Goal: Contribute content: Contribute content

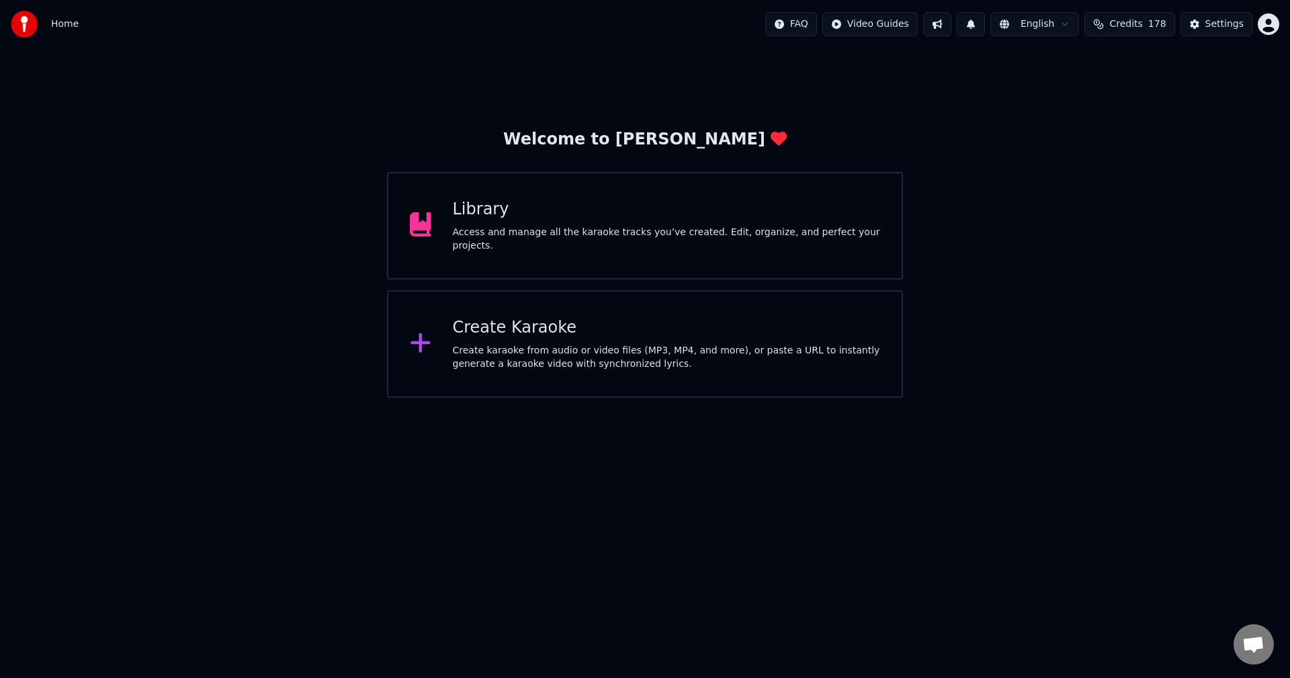
click at [588, 230] on div "Library Access and manage all the karaoke tracks you’ve created. Edit, organize…" at bounding box center [667, 226] width 428 height 54
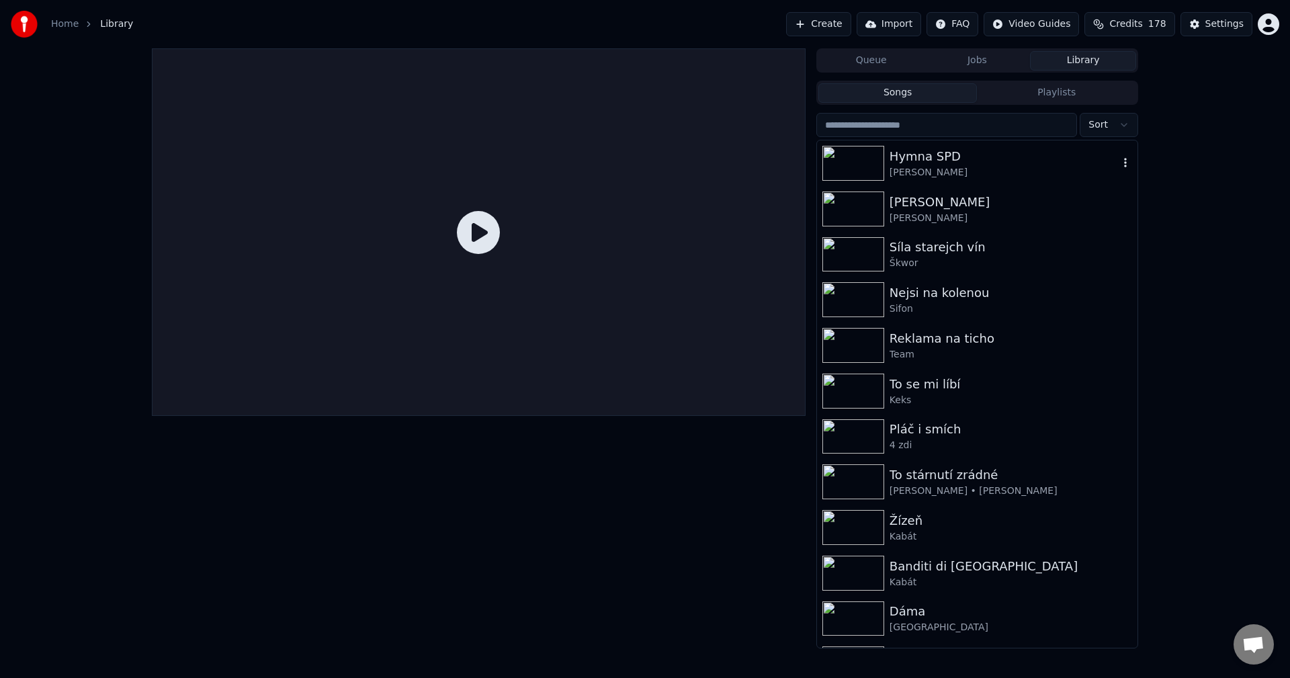
click at [989, 170] on div "[PERSON_NAME]" at bounding box center [1003, 172] width 229 height 13
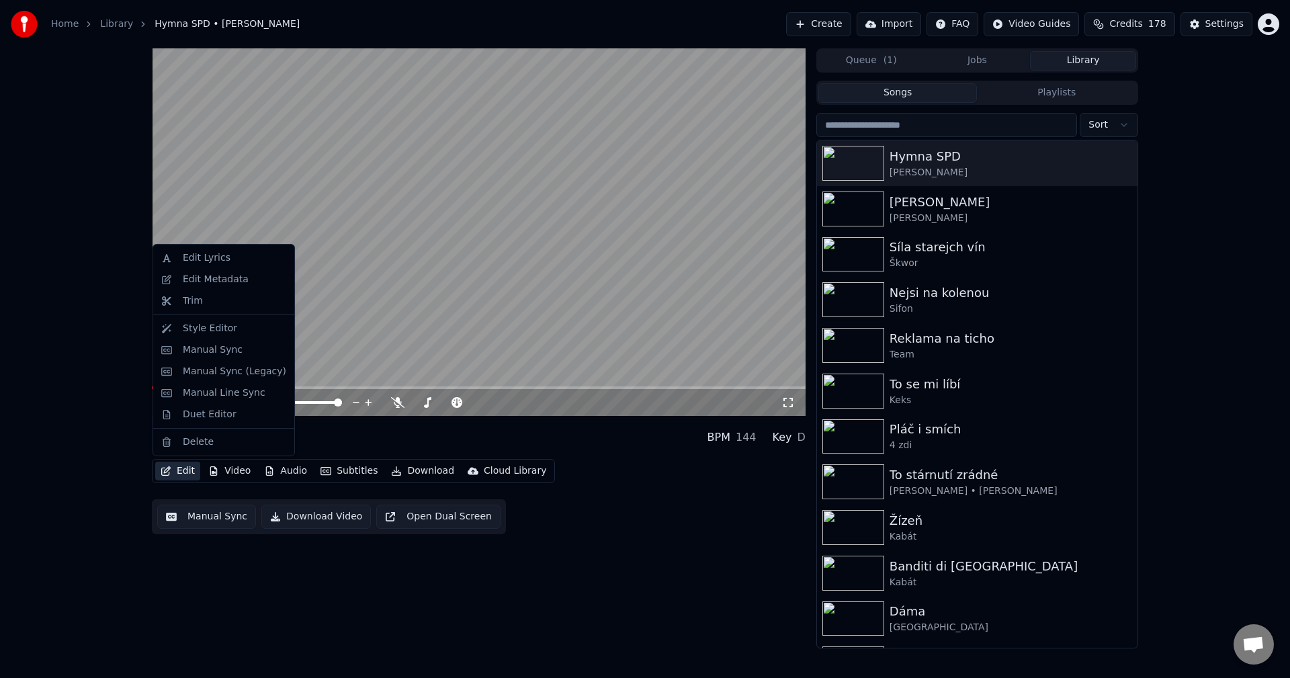
click at [170, 480] on button "Edit" at bounding box center [177, 470] width 45 height 19
click at [259, 287] on div "Edit Metadata" at bounding box center [224, 279] width 136 height 21
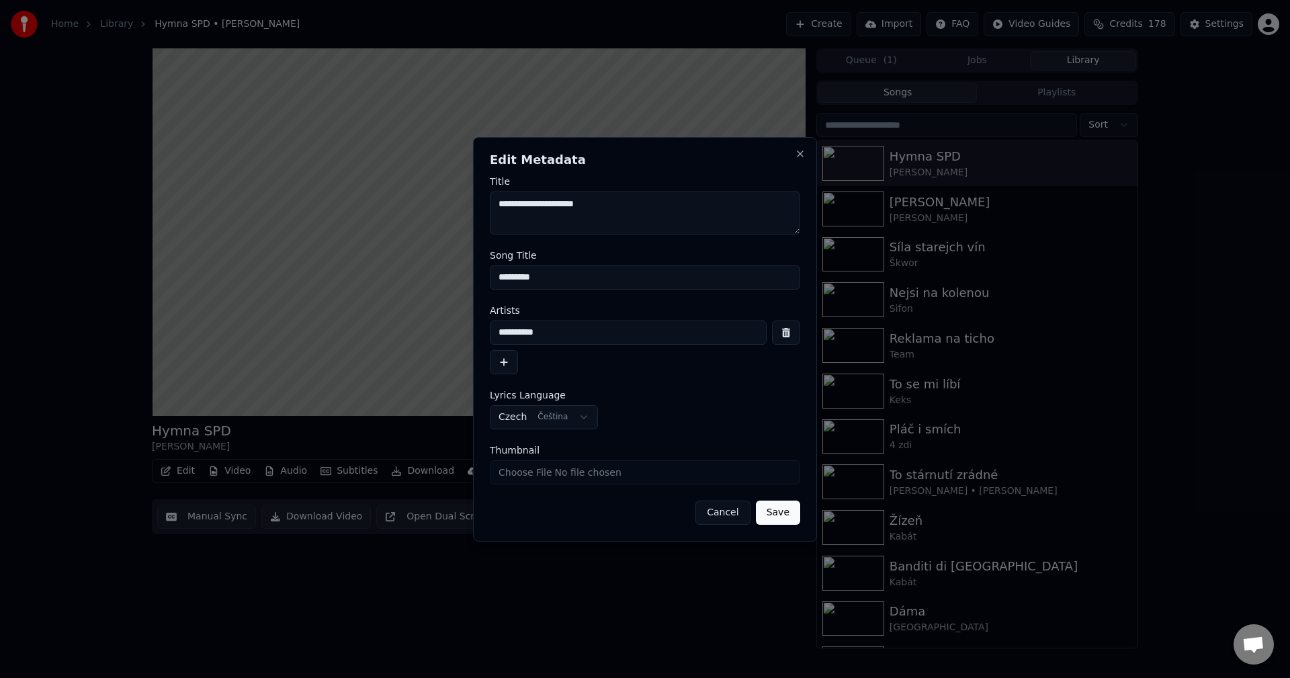
click at [578, 479] on input "Thumbnail" at bounding box center [645, 472] width 310 height 24
type input "**********"
click at [785, 515] on button "Save" at bounding box center [778, 512] width 44 height 24
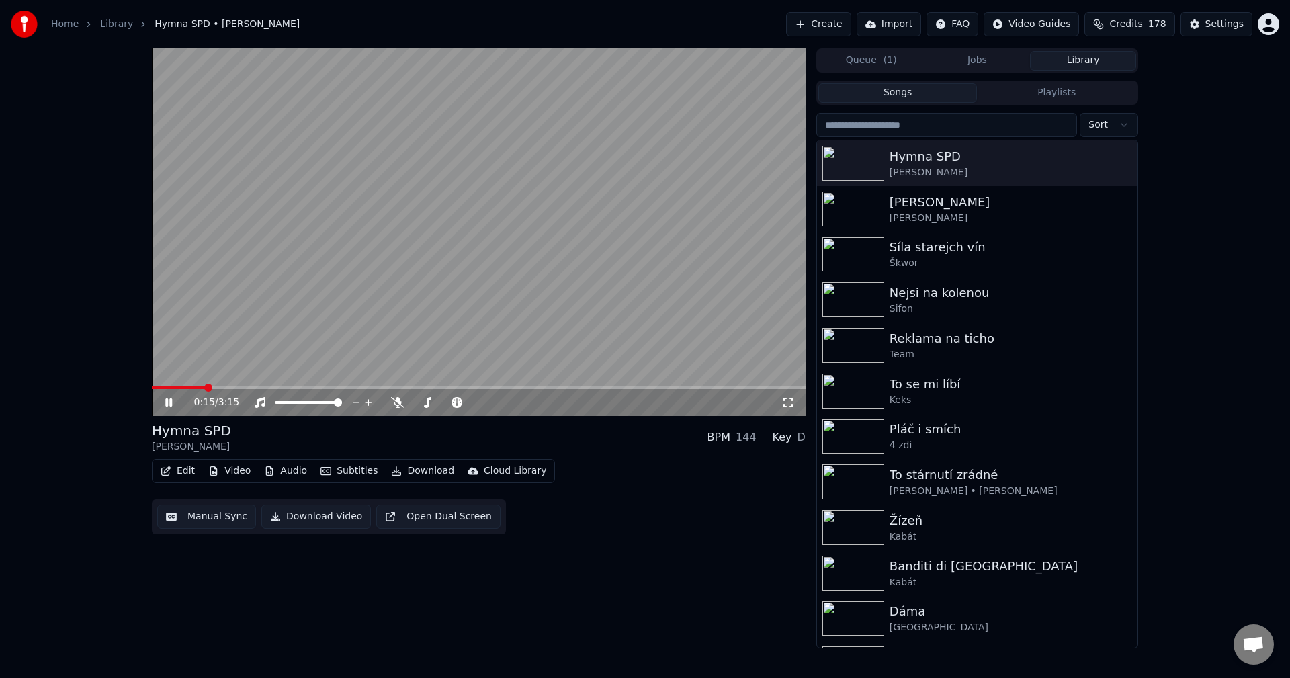
click at [166, 405] on icon at bounding box center [168, 402] width 7 height 8
click at [842, 32] on button "Create" at bounding box center [818, 24] width 65 height 24
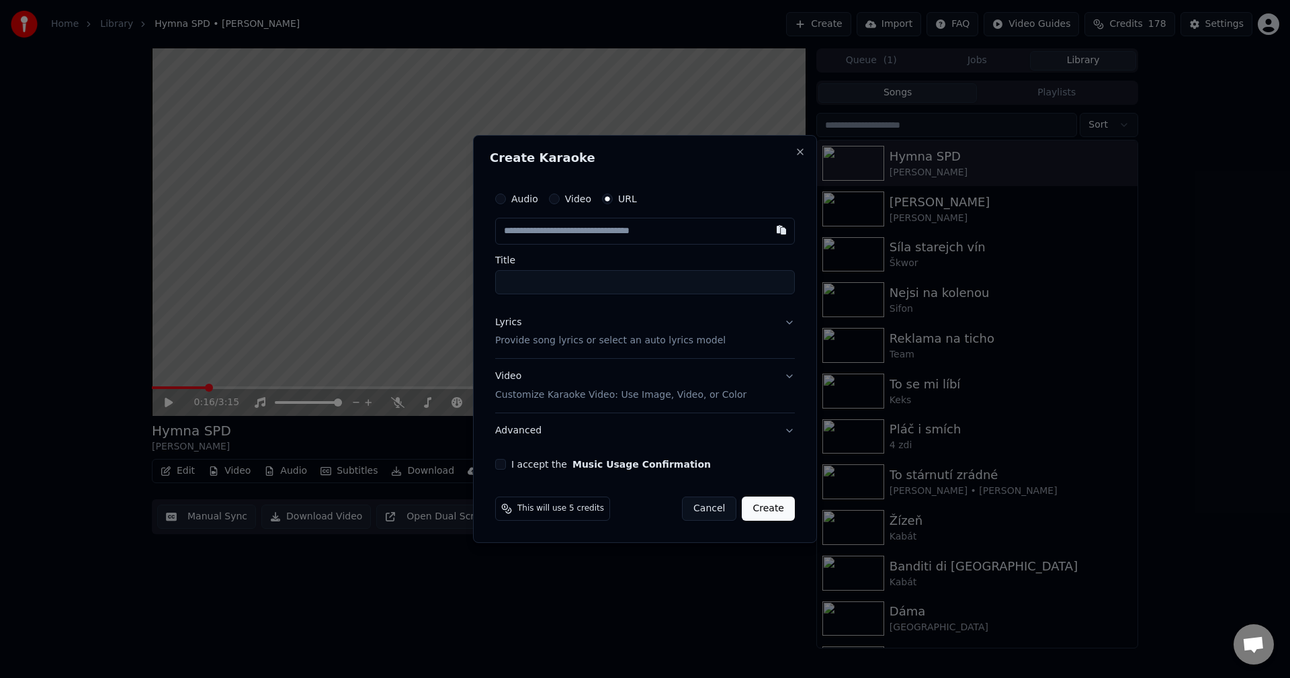
click at [511, 207] on div "Audio Video URL" at bounding box center [645, 198] width 300 height 27
click at [504, 193] on div "Audio" at bounding box center [516, 198] width 43 height 11
click at [504, 199] on button "Audio" at bounding box center [500, 198] width 11 height 11
click at [547, 232] on div "Choose File" at bounding box center [533, 231] width 75 height 24
type input "**********"
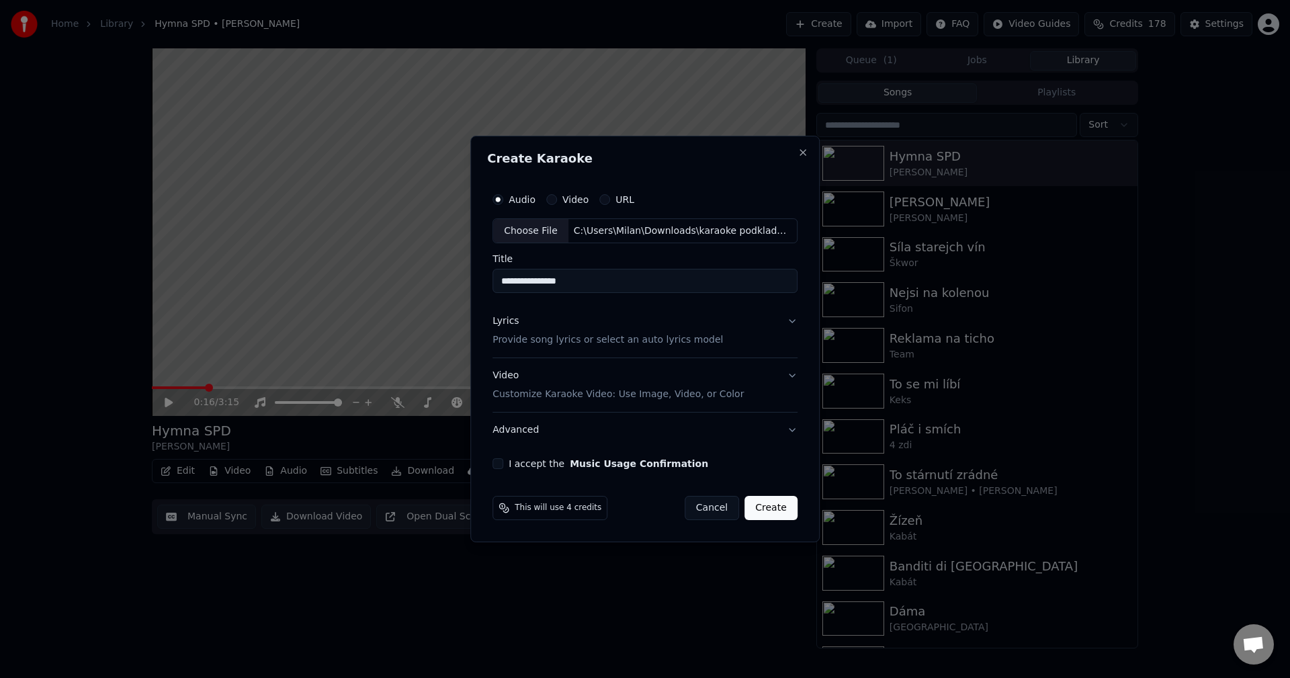
click at [599, 342] on p "Provide song lyrics or select an auto lyrics model" at bounding box center [607, 340] width 230 height 13
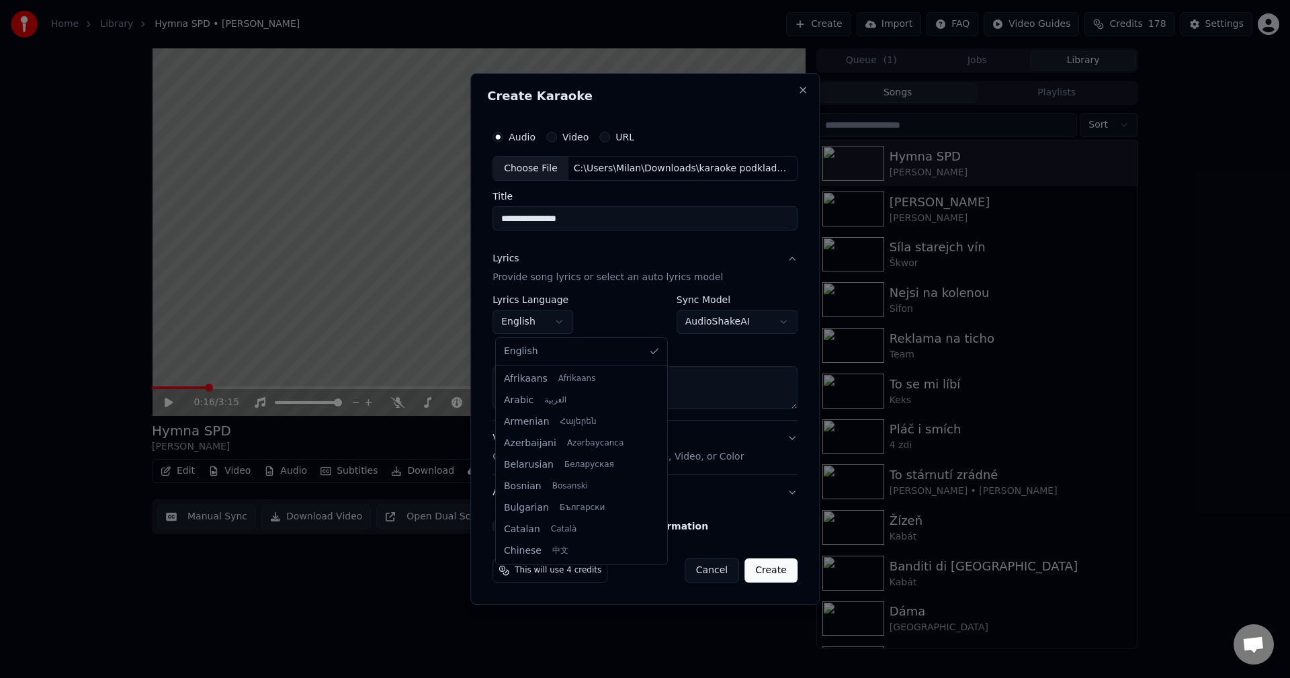
click at [545, 330] on body "**********" at bounding box center [645, 339] width 1290 height 678
select select "**"
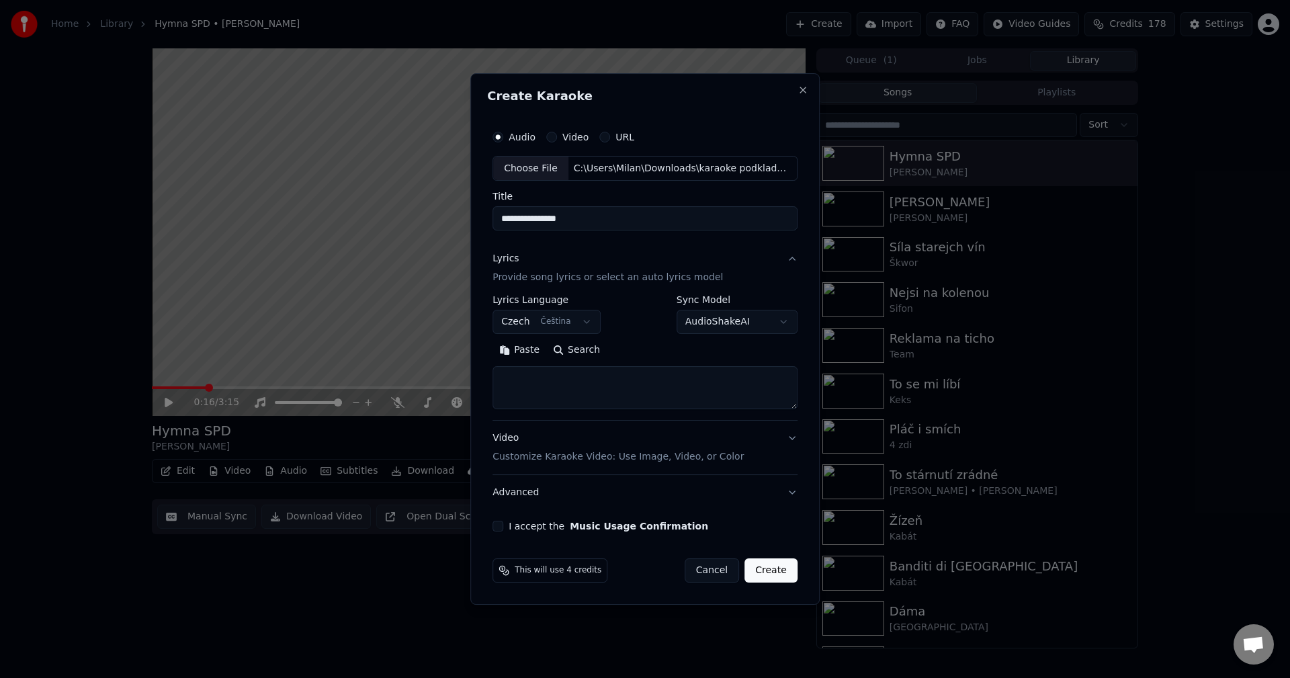
click at [536, 359] on button "Paste" at bounding box center [519, 350] width 54 height 21
click at [650, 358] on button "Expand" at bounding box center [637, 350] width 63 height 21
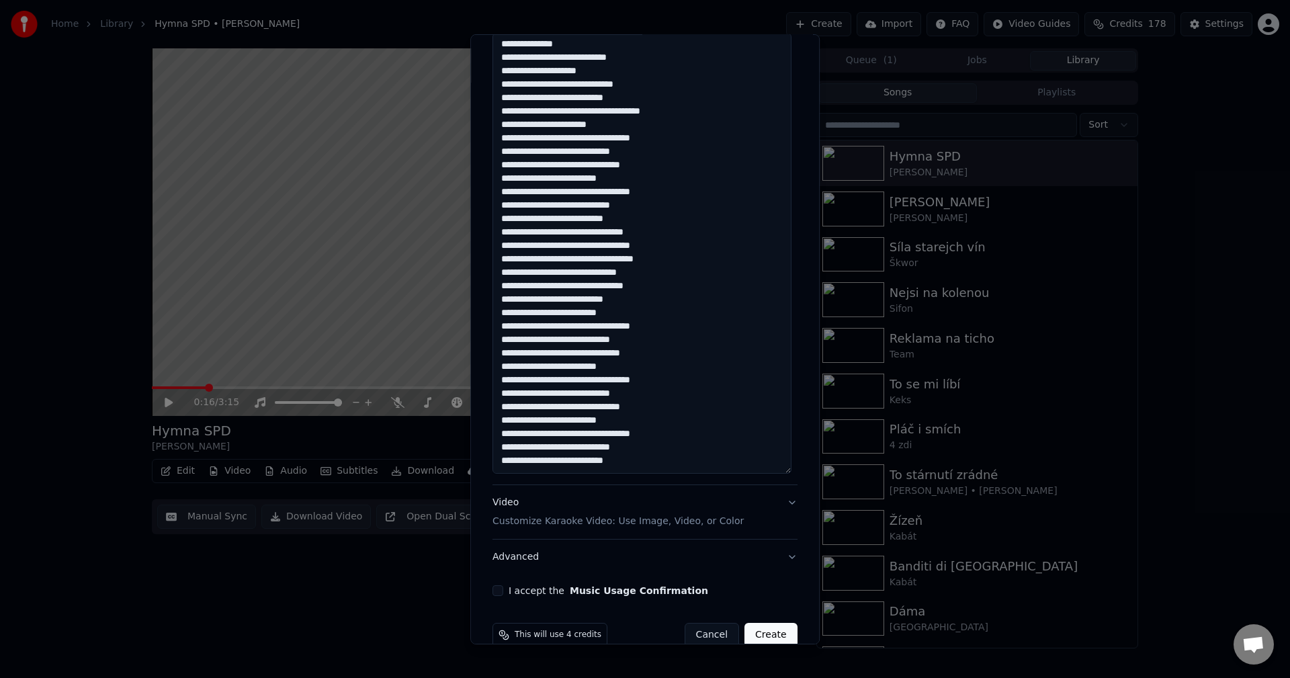
scroll to position [319, 0]
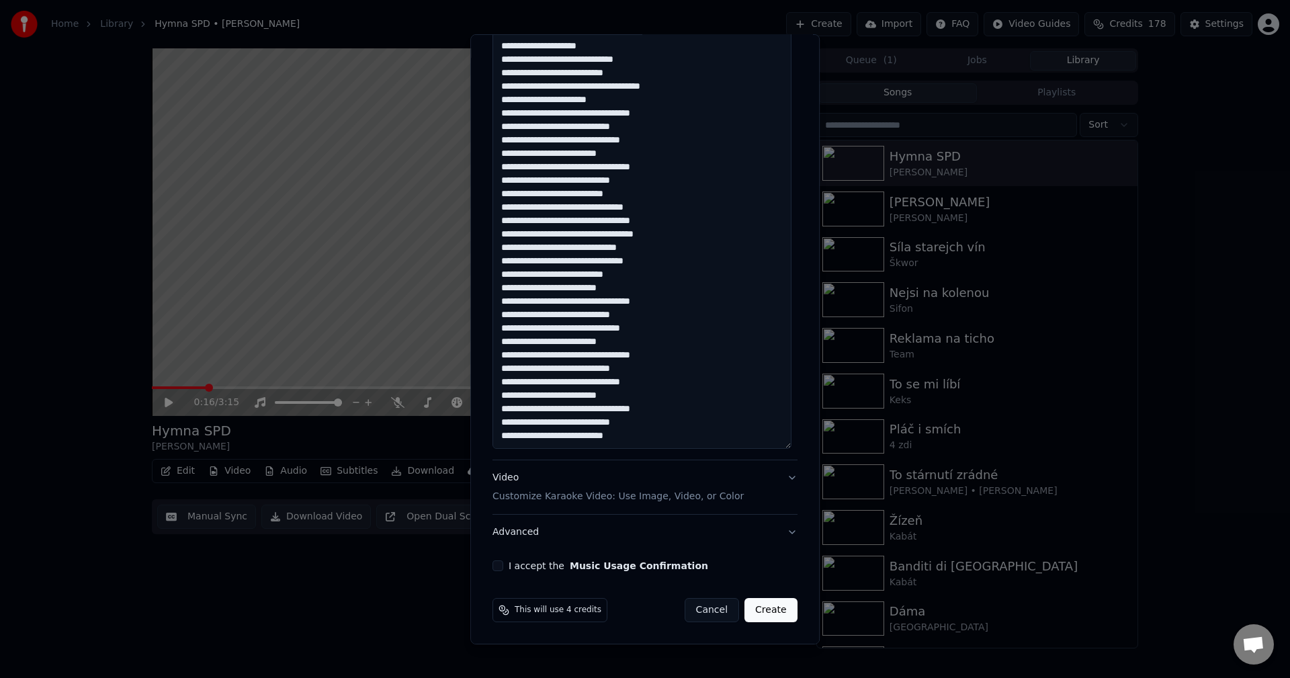
click at [492, 571] on button "I accept the Music Usage Confirmation" at bounding box center [497, 565] width 11 height 11
click at [757, 613] on button "Create" at bounding box center [770, 610] width 53 height 24
type textarea "**********"
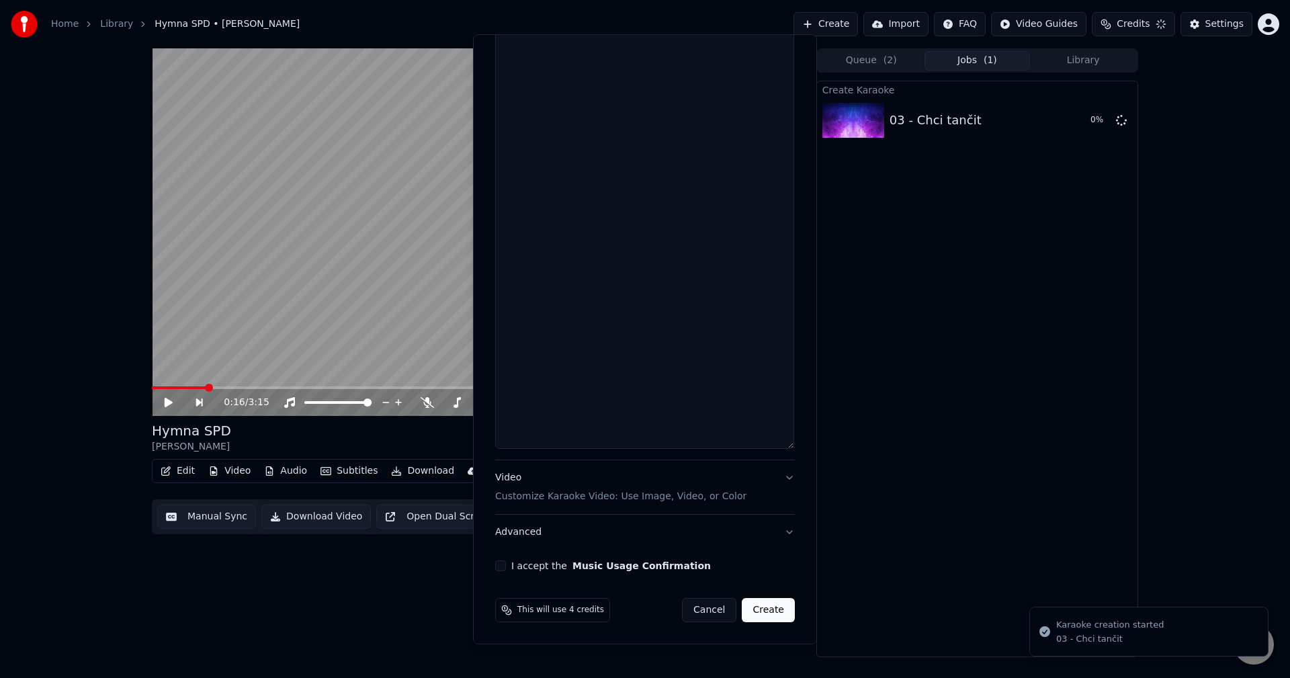
scroll to position [0, 0]
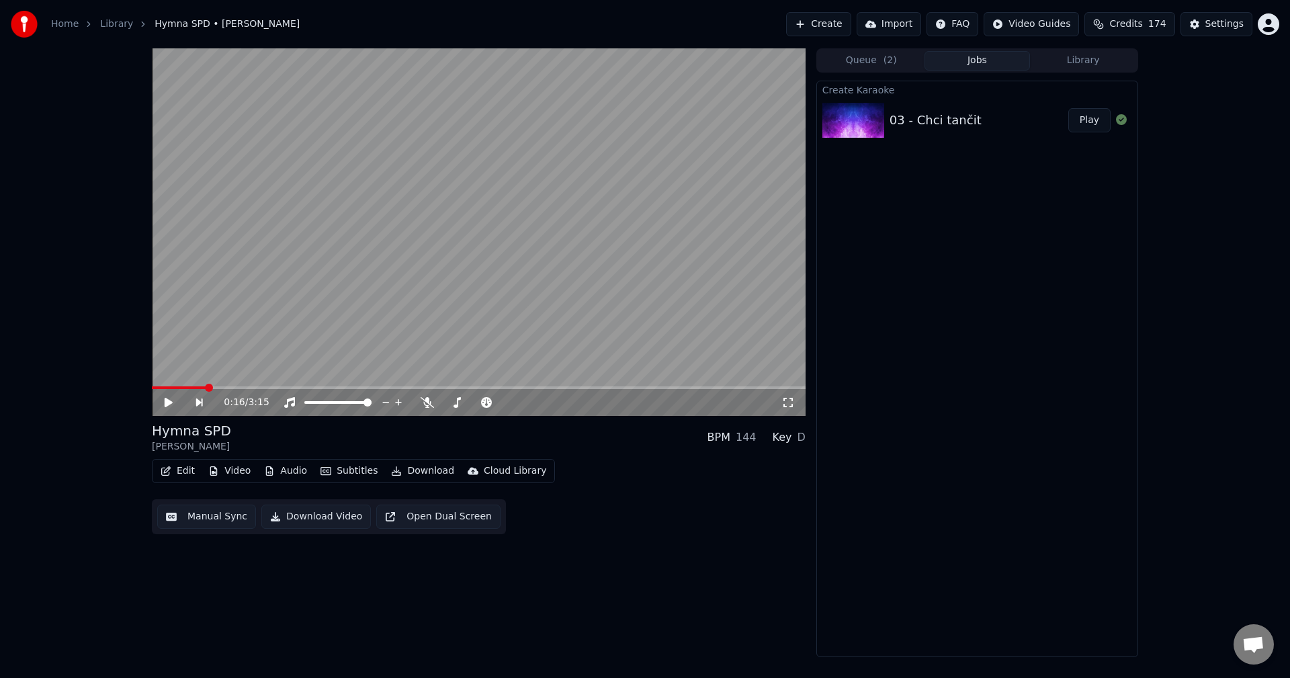
click at [1080, 133] on div "03 - Chci tančit Play" at bounding box center [977, 120] width 320 height 46
click at [1081, 58] on button "Library" at bounding box center [1083, 60] width 106 height 19
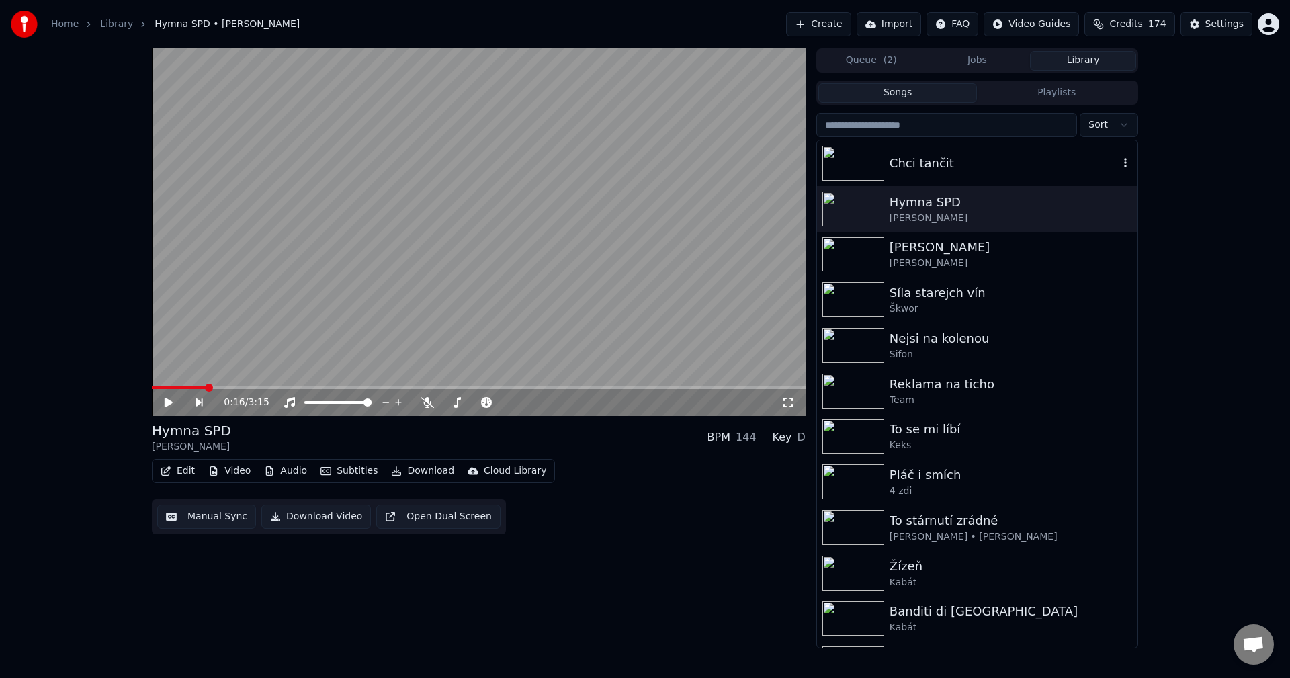
click at [994, 163] on div "Chci tančit" at bounding box center [1003, 163] width 229 height 19
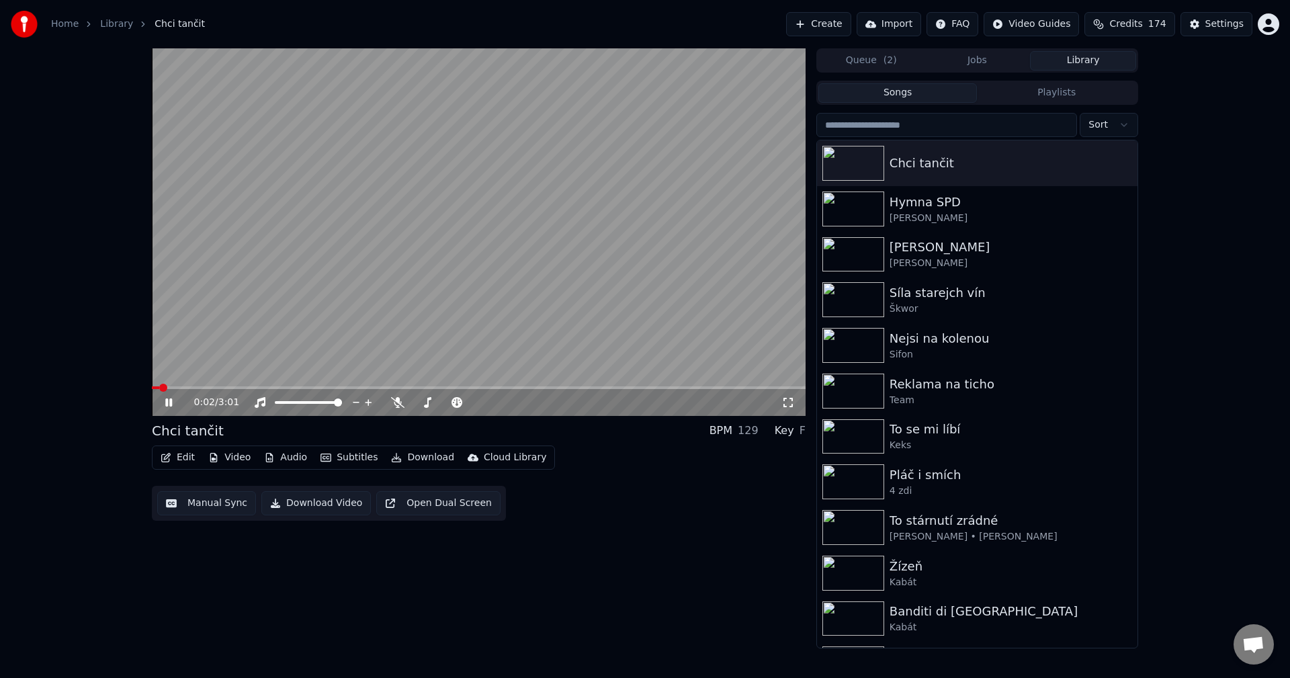
click at [197, 506] on button "Manual Sync" at bounding box center [206, 503] width 99 height 24
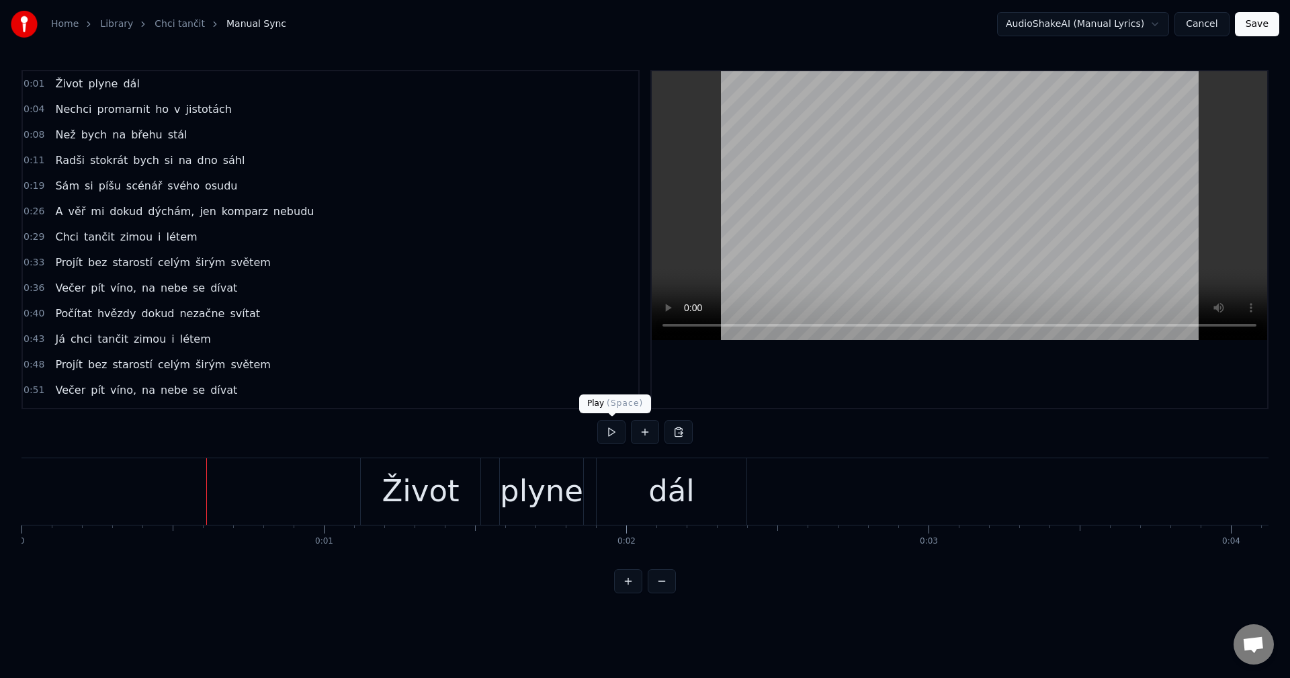
click at [615, 435] on button at bounding box center [611, 432] width 28 height 24
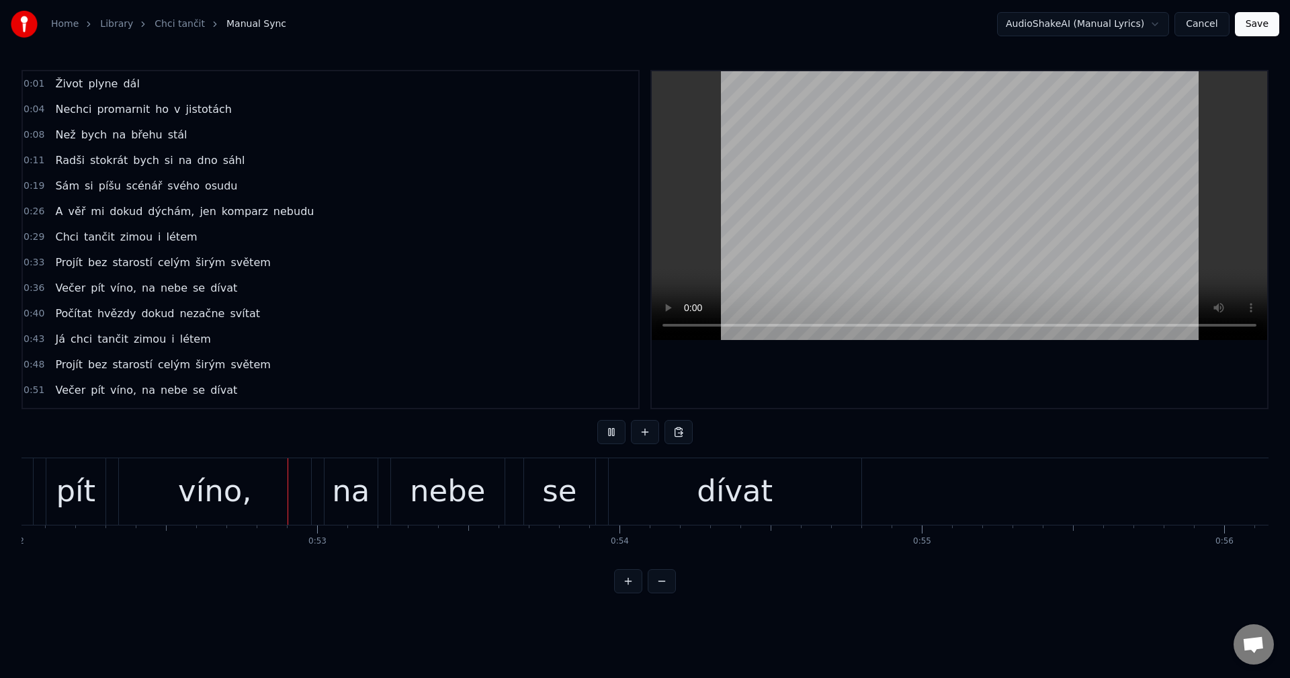
scroll to position [0, 15754]
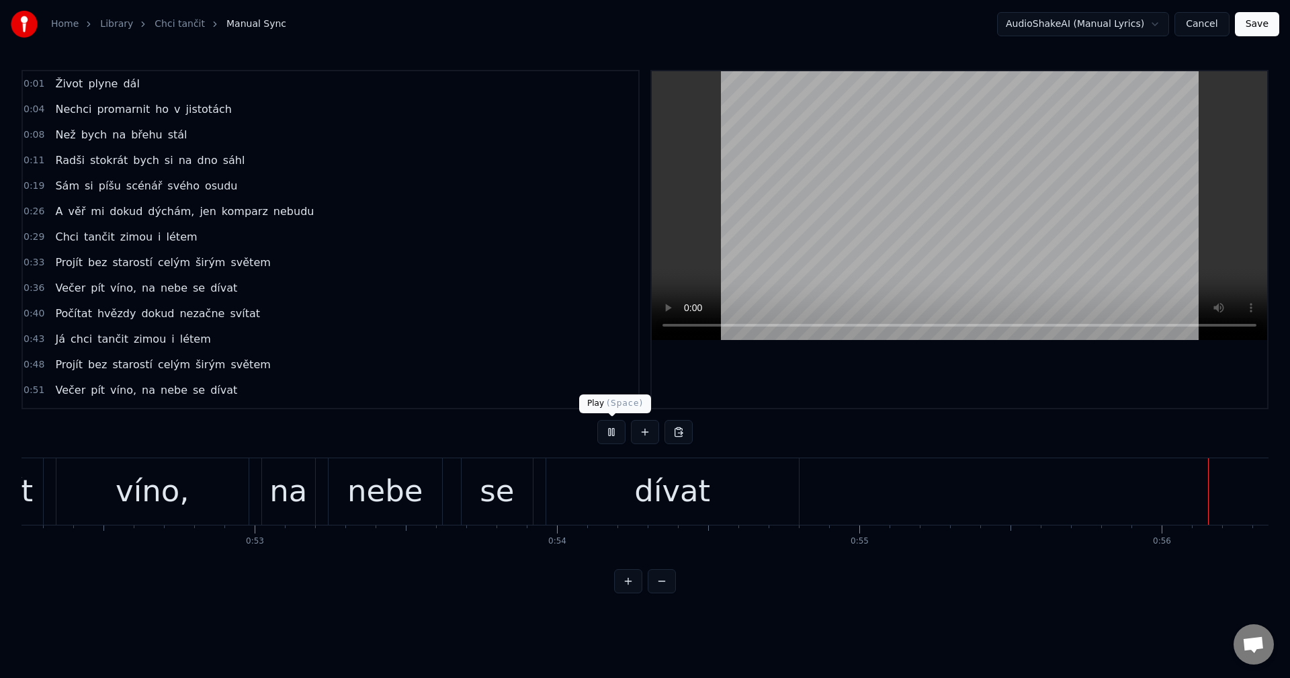
click at [609, 431] on button at bounding box center [611, 432] width 28 height 24
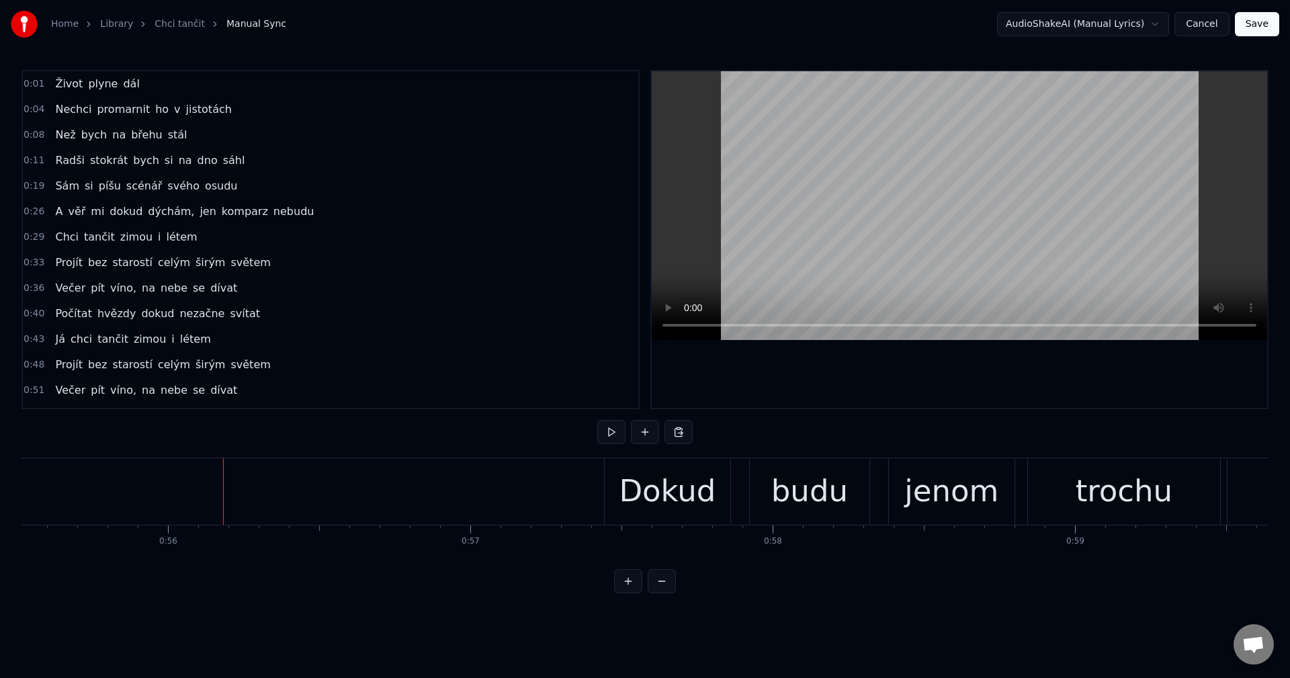
scroll to position [0, 16876]
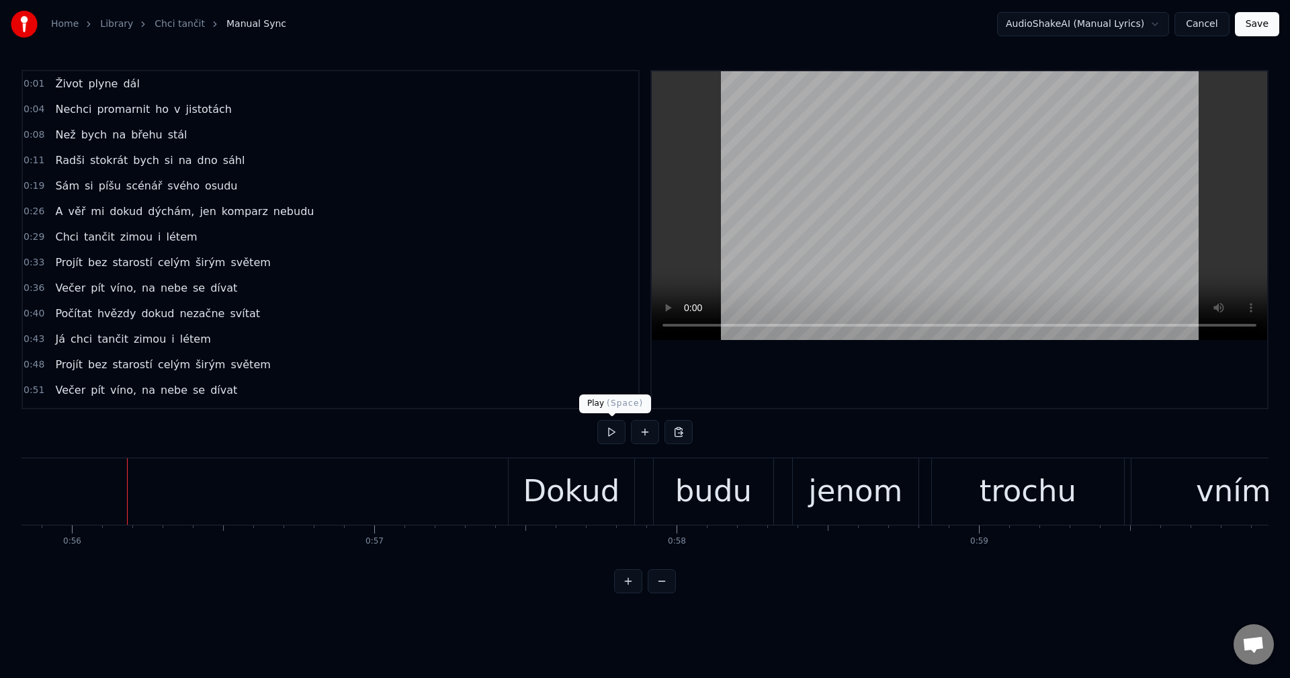
click at [627, 436] on div at bounding box center [644, 432] width 95 height 24
click at [605, 432] on button at bounding box center [611, 432] width 28 height 24
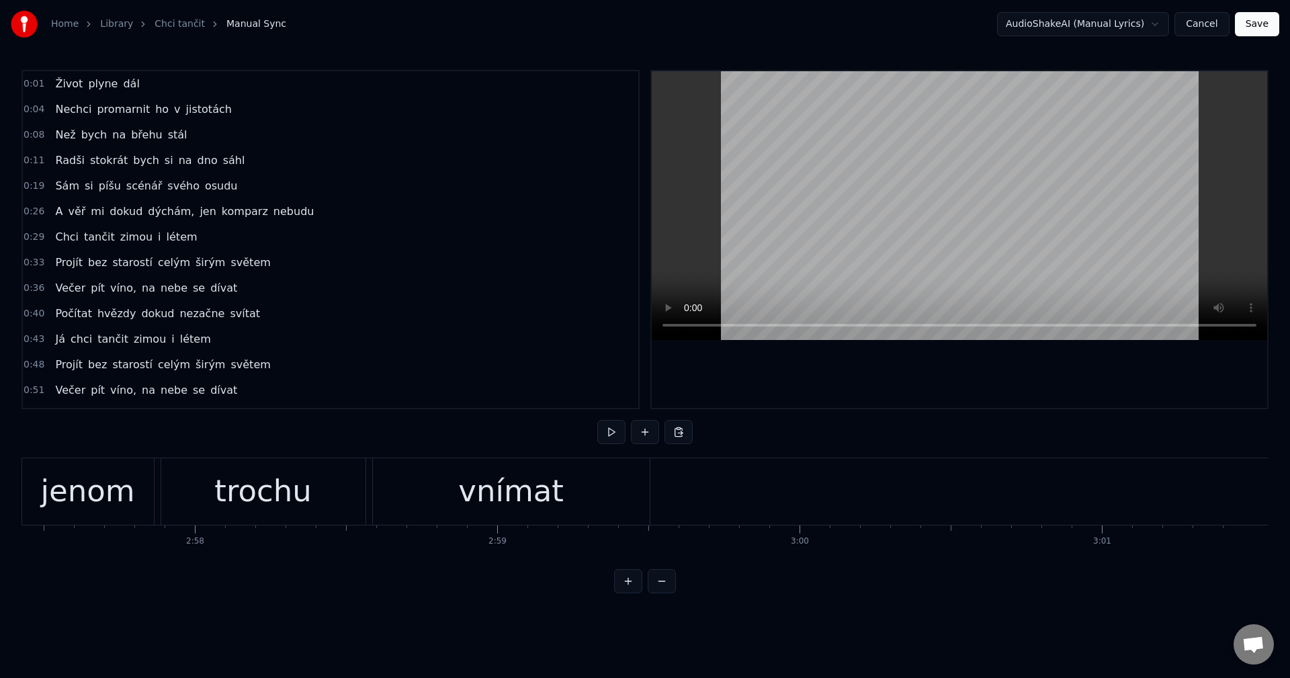
scroll to position [0, 53630]
click at [1212, 27] on button "Cancel" at bounding box center [1201, 24] width 54 height 24
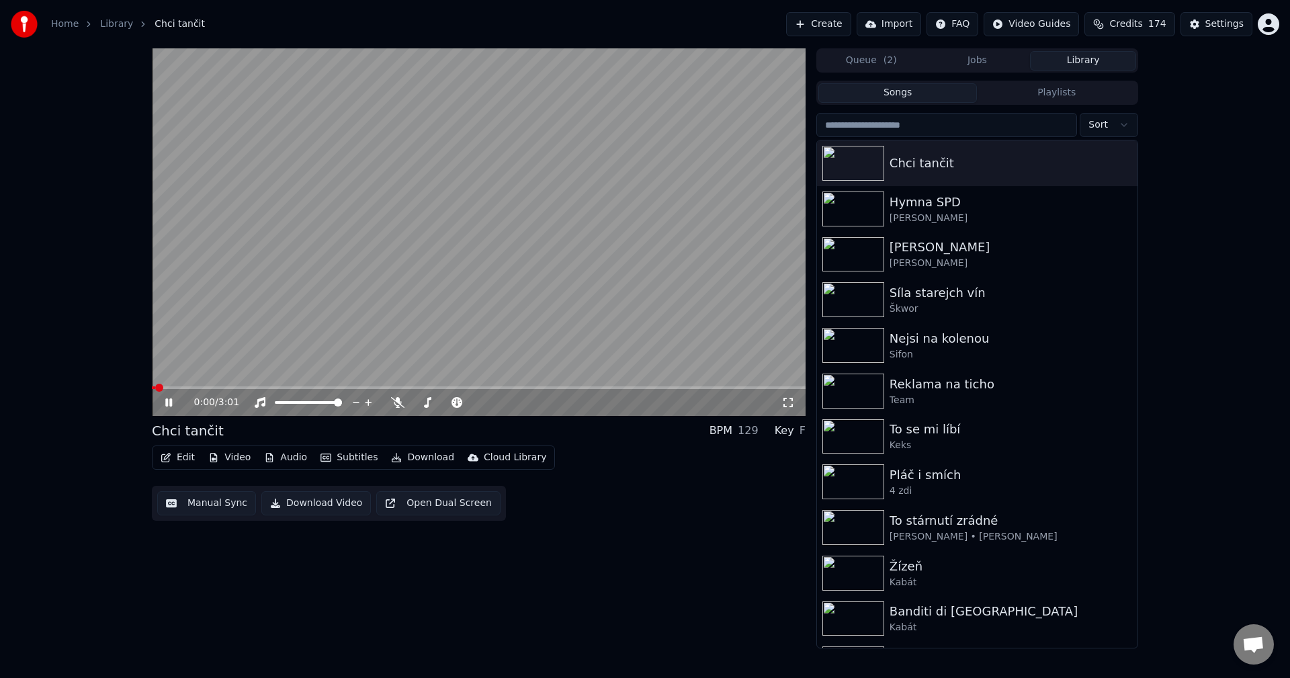
click at [154, 403] on div "0:00 / 3:01" at bounding box center [479, 402] width 654 height 27
click at [163, 401] on icon at bounding box center [179, 402] width 32 height 11
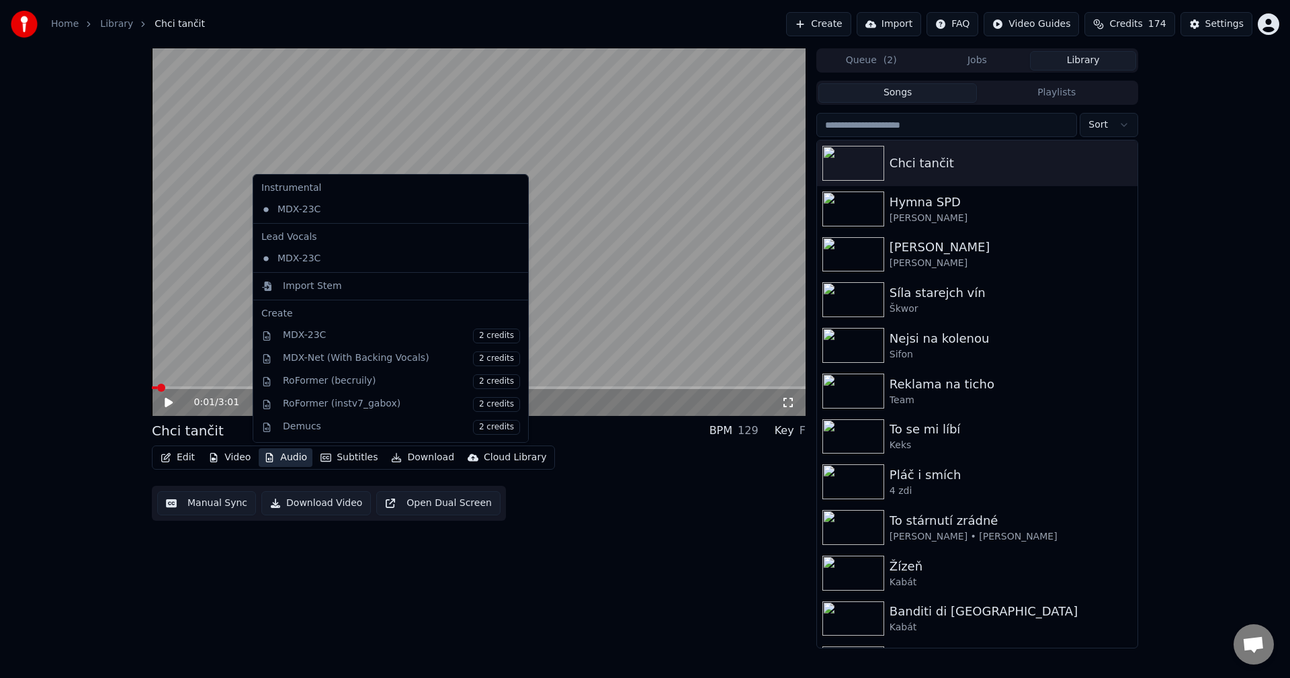
click at [287, 459] on button "Audio" at bounding box center [286, 457] width 54 height 19
click at [335, 283] on div "Import Stem" at bounding box center [401, 285] width 237 height 13
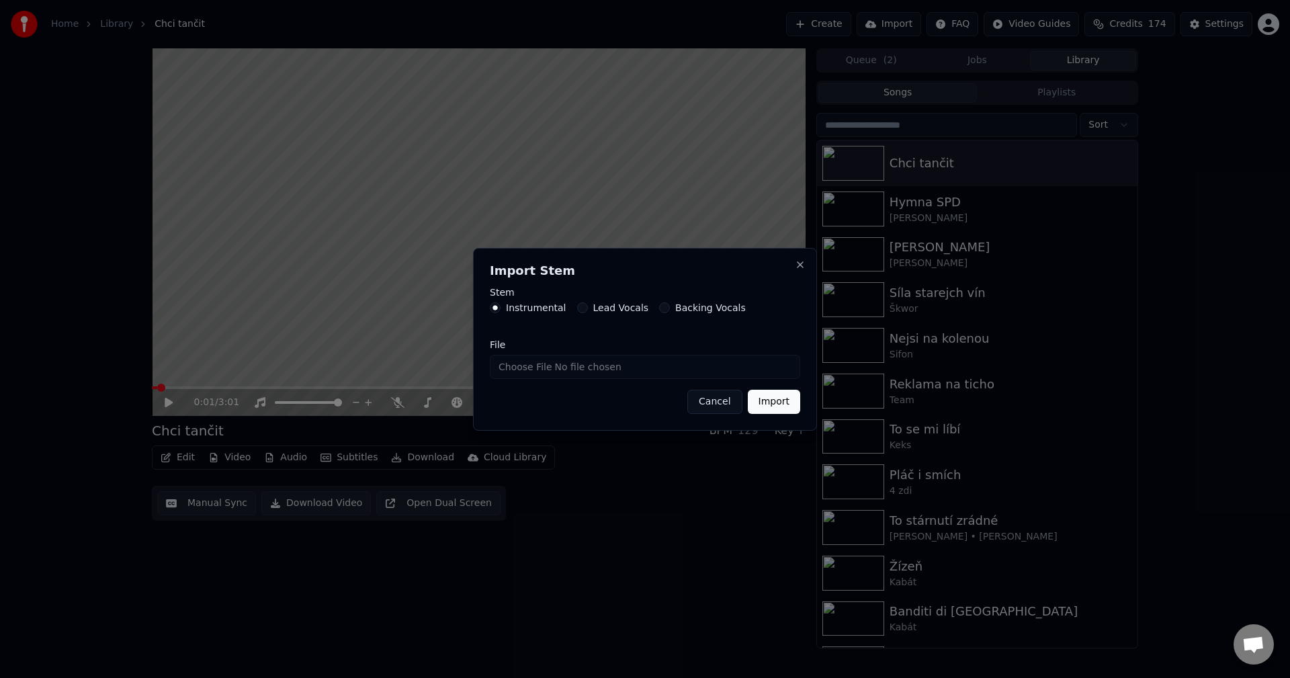
click at [558, 366] on div "File" at bounding box center [645, 359] width 310 height 39
click at [559, 366] on input "File" at bounding box center [645, 367] width 310 height 24
type input "**********"
click at [787, 399] on button "Import" at bounding box center [774, 402] width 52 height 24
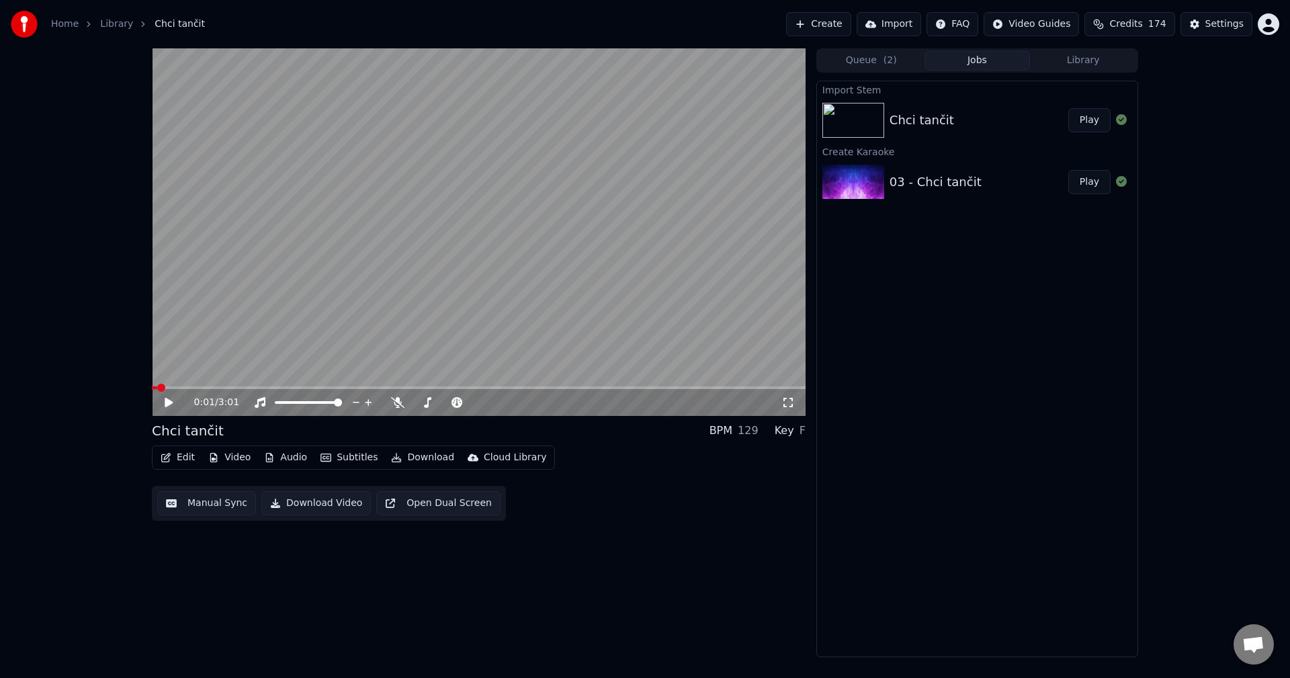
click at [189, 465] on button "Edit" at bounding box center [177, 457] width 45 height 19
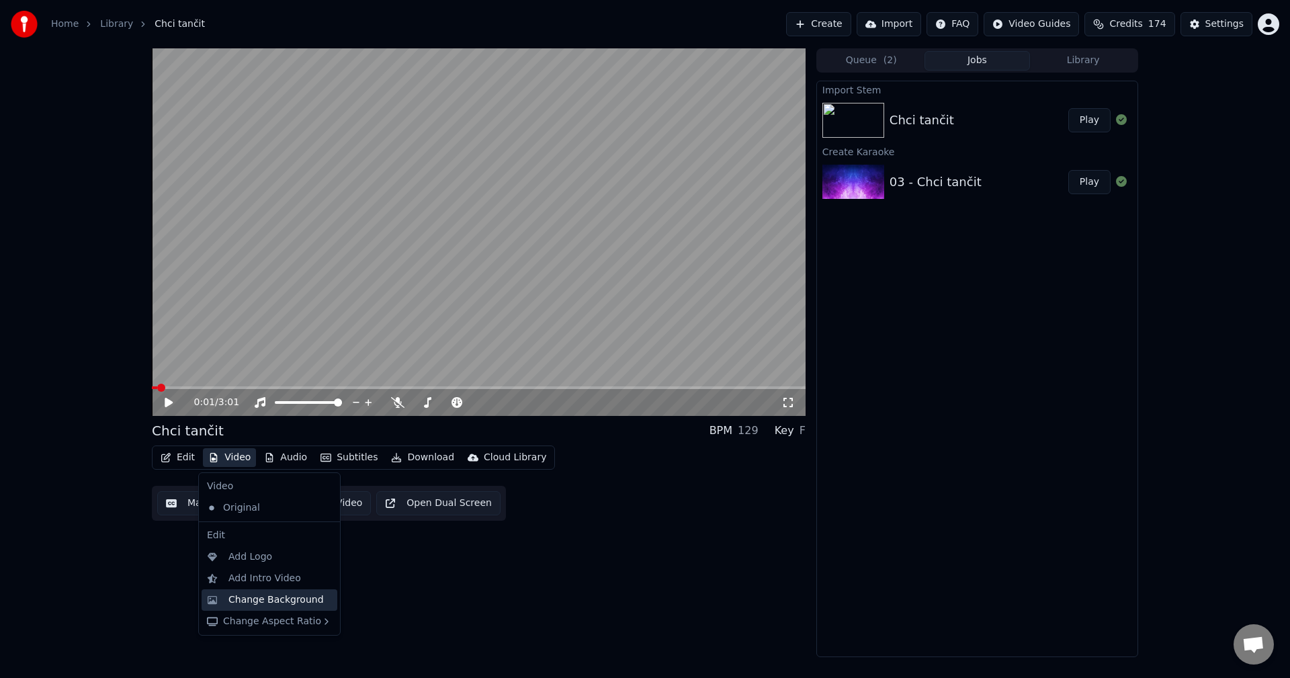
click at [275, 598] on div "Change Background" at bounding box center [275, 599] width 95 height 13
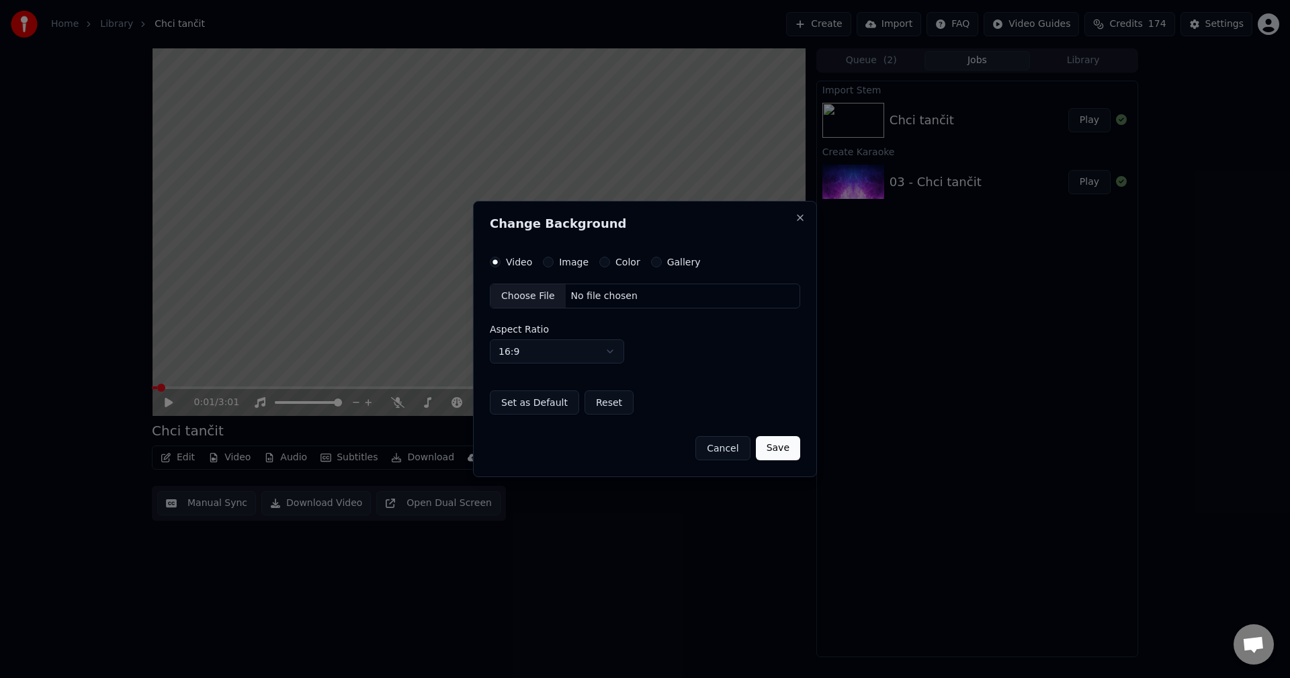
click at [578, 259] on label "Image" at bounding box center [574, 261] width 30 height 9
click at [553, 259] on button "Image" at bounding box center [548, 262] width 11 height 11
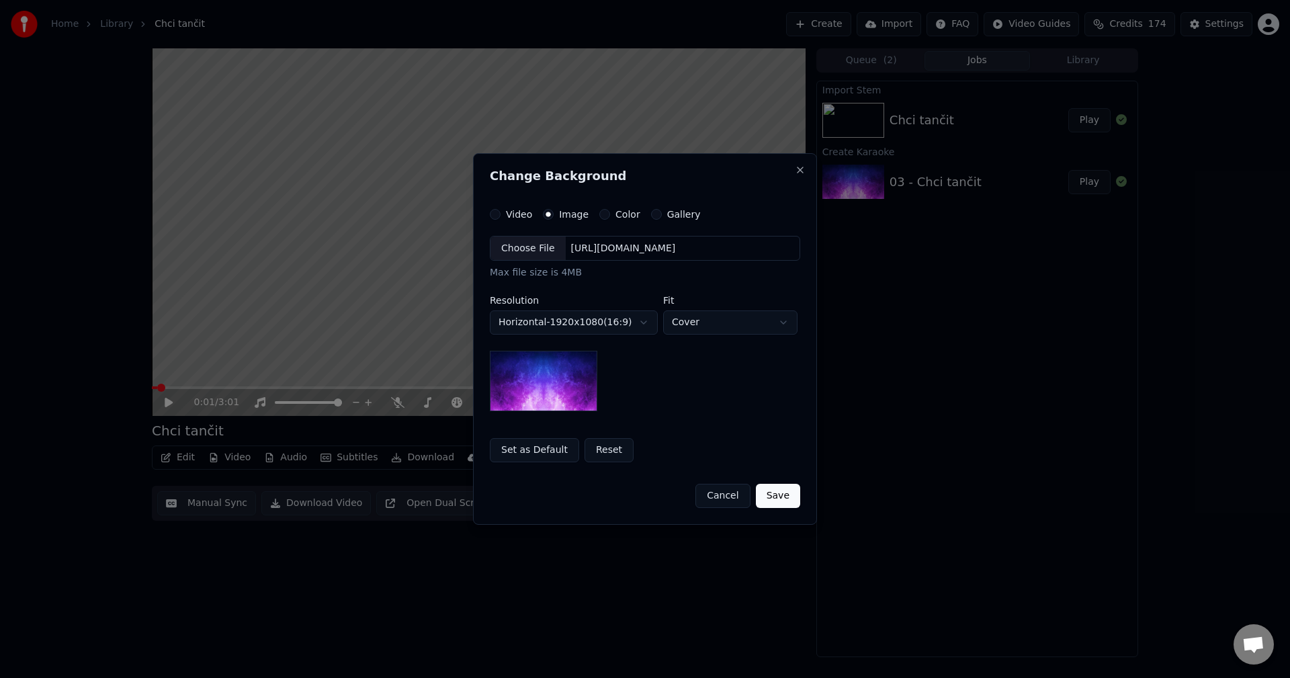
click at [616, 251] on div "[URL][DOMAIN_NAME]" at bounding box center [624, 248] width 116 height 13
click at [611, 330] on body "**********" at bounding box center [645, 339] width 1290 height 678
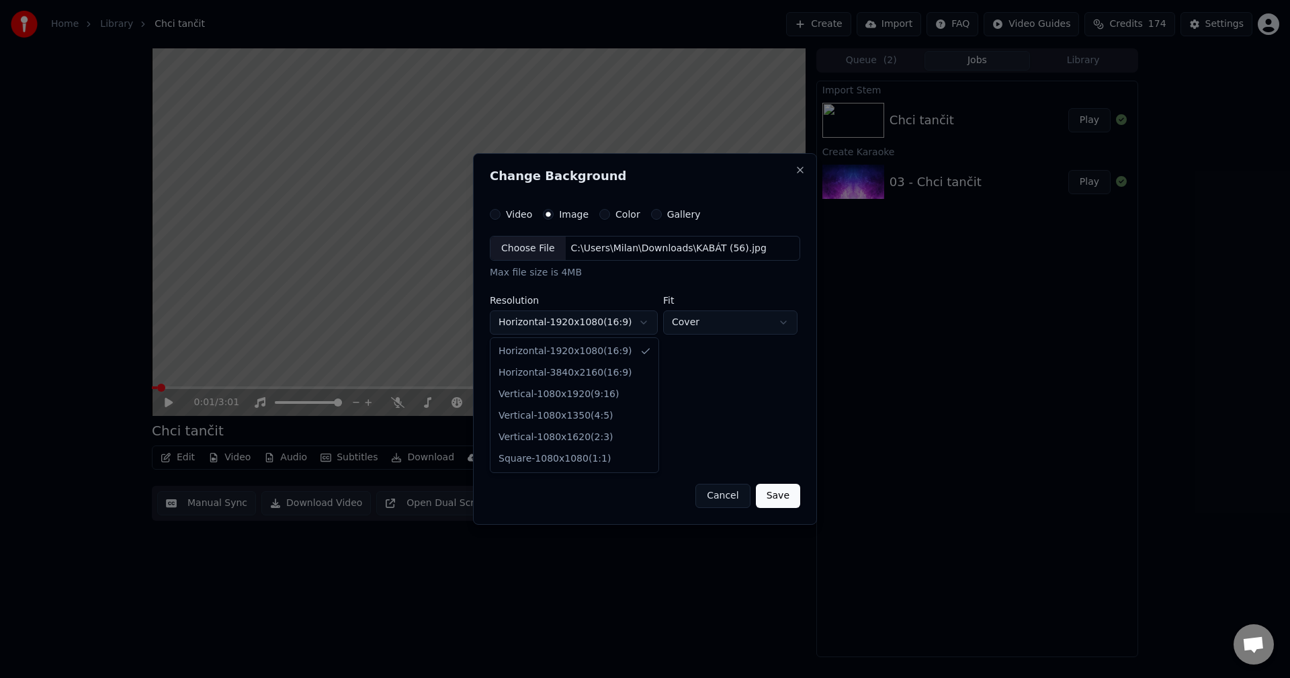
select select "*********"
drag, startPoint x: 605, startPoint y: 371, endPoint x: 676, endPoint y: 423, distance: 88.0
click at [781, 491] on button "Save" at bounding box center [778, 496] width 44 height 24
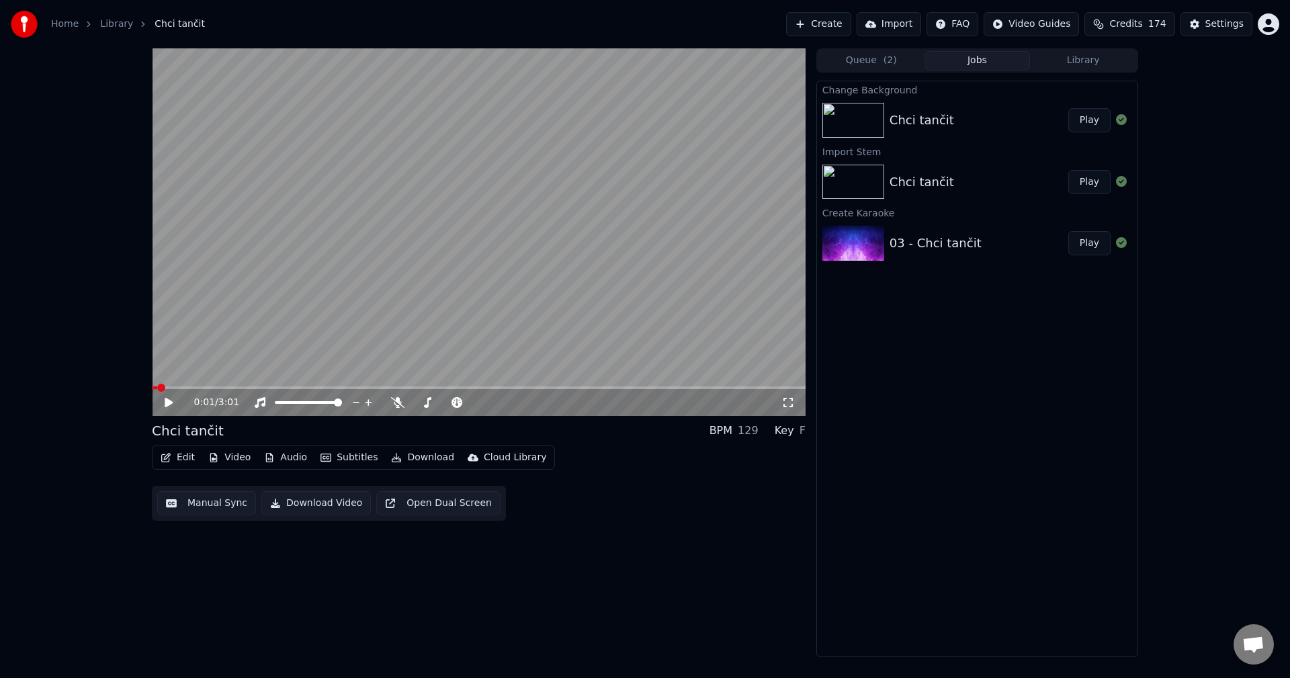
click at [290, 462] on button "Audio" at bounding box center [286, 457] width 54 height 19
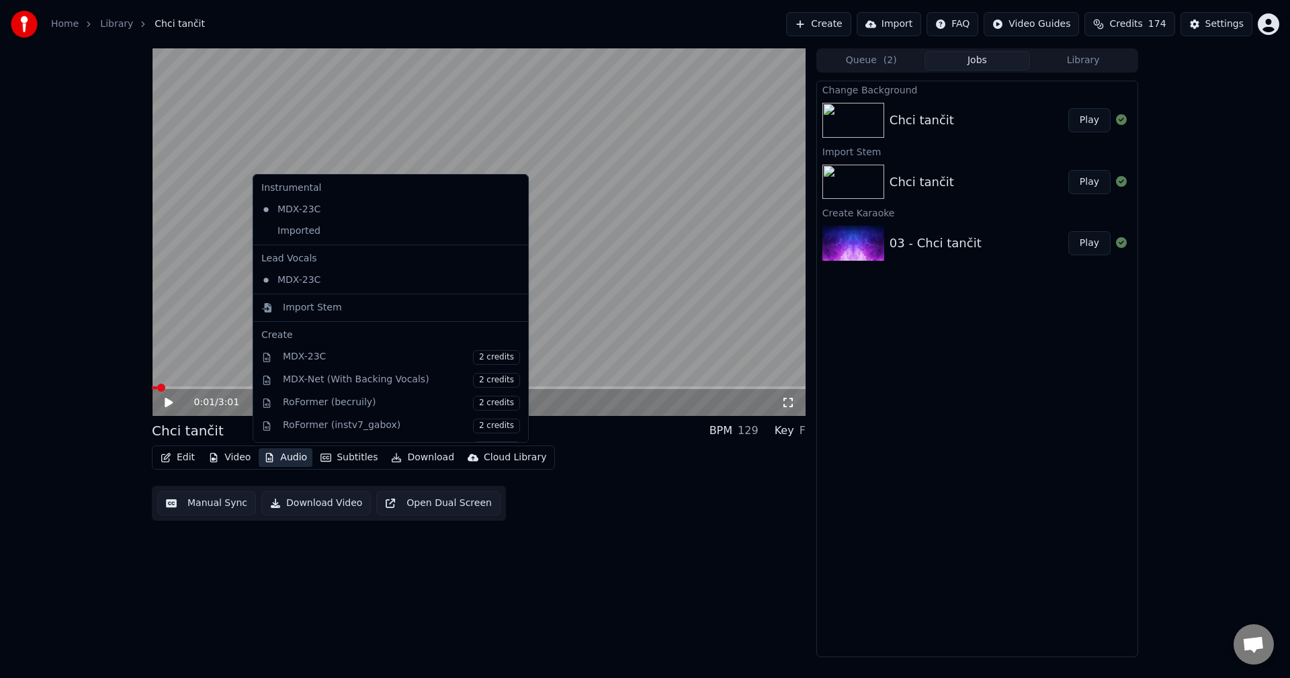
click at [339, 244] on div at bounding box center [390, 244] width 275 height 1
click at [338, 242] on div "Instrumental MDX-23C Imported Lead Vocals MDX-23C Import Stem Create MDX-23C 2 …" at bounding box center [391, 308] width 276 height 269
click at [337, 239] on div "Imported" at bounding box center [380, 230] width 249 height 21
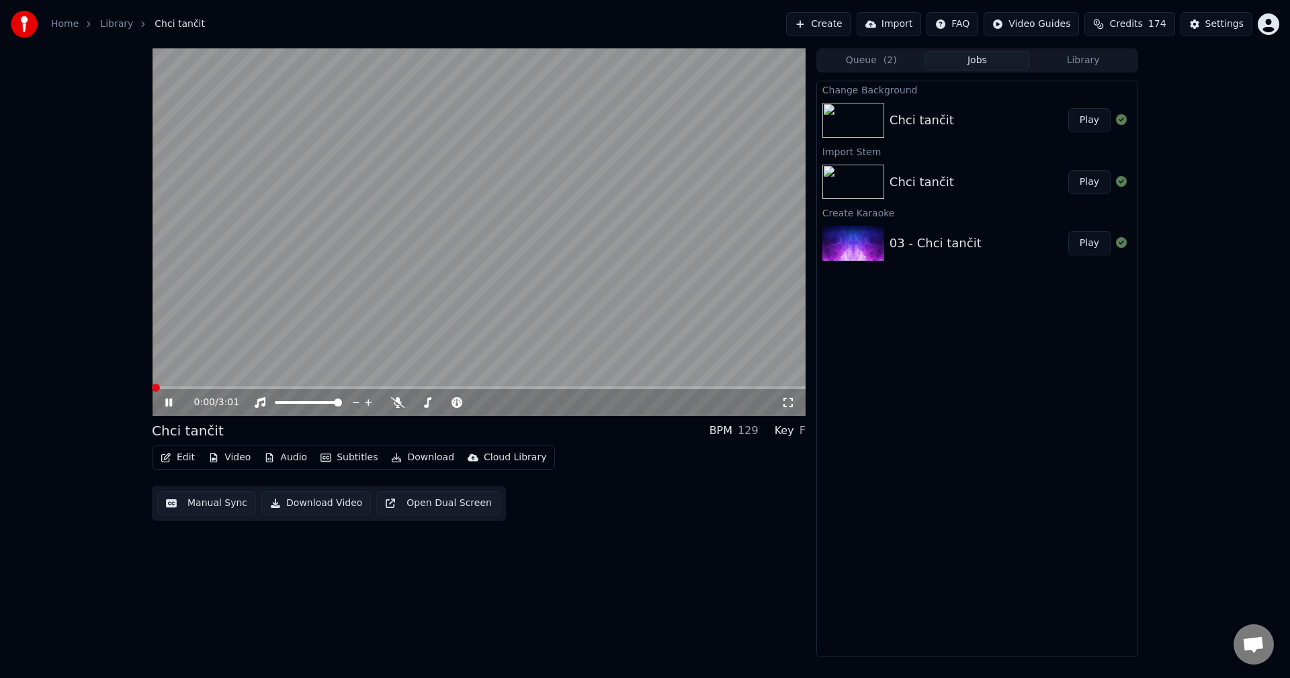
click at [203, 387] on span at bounding box center [479, 387] width 654 height 3
click at [180, 463] on button "Edit" at bounding box center [177, 457] width 45 height 19
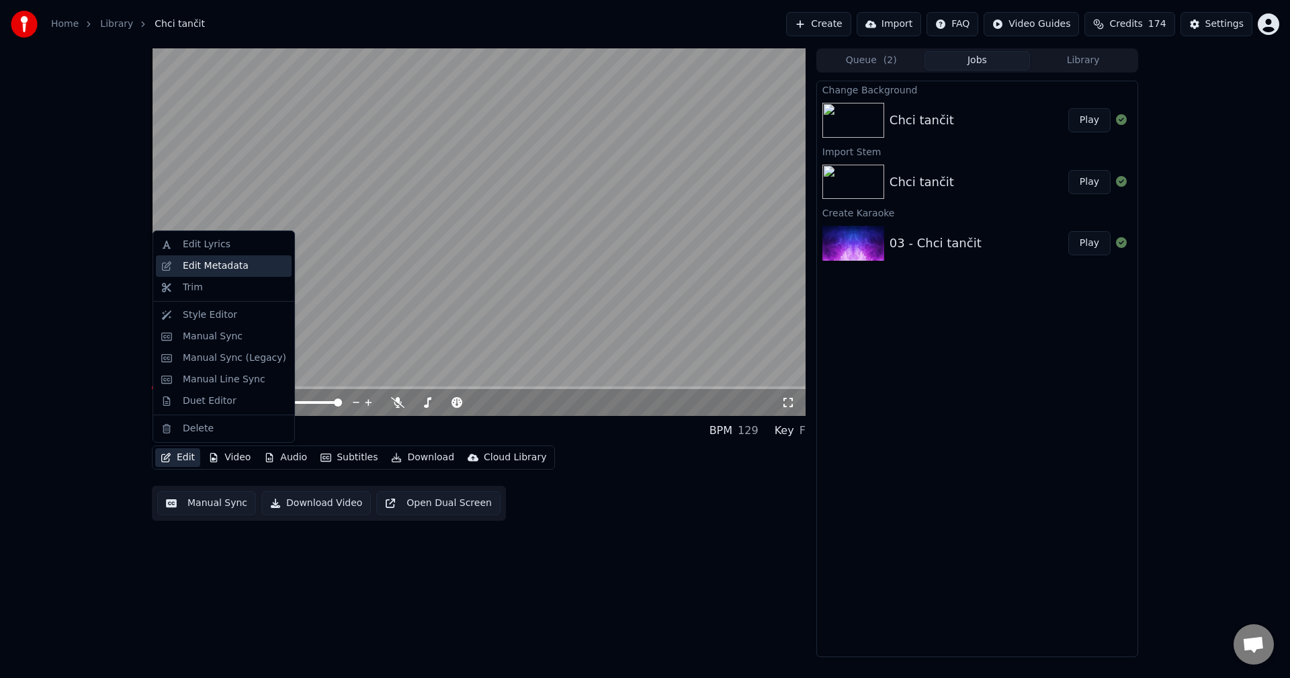
click at [207, 272] on div "Edit Metadata" at bounding box center [216, 265] width 66 height 13
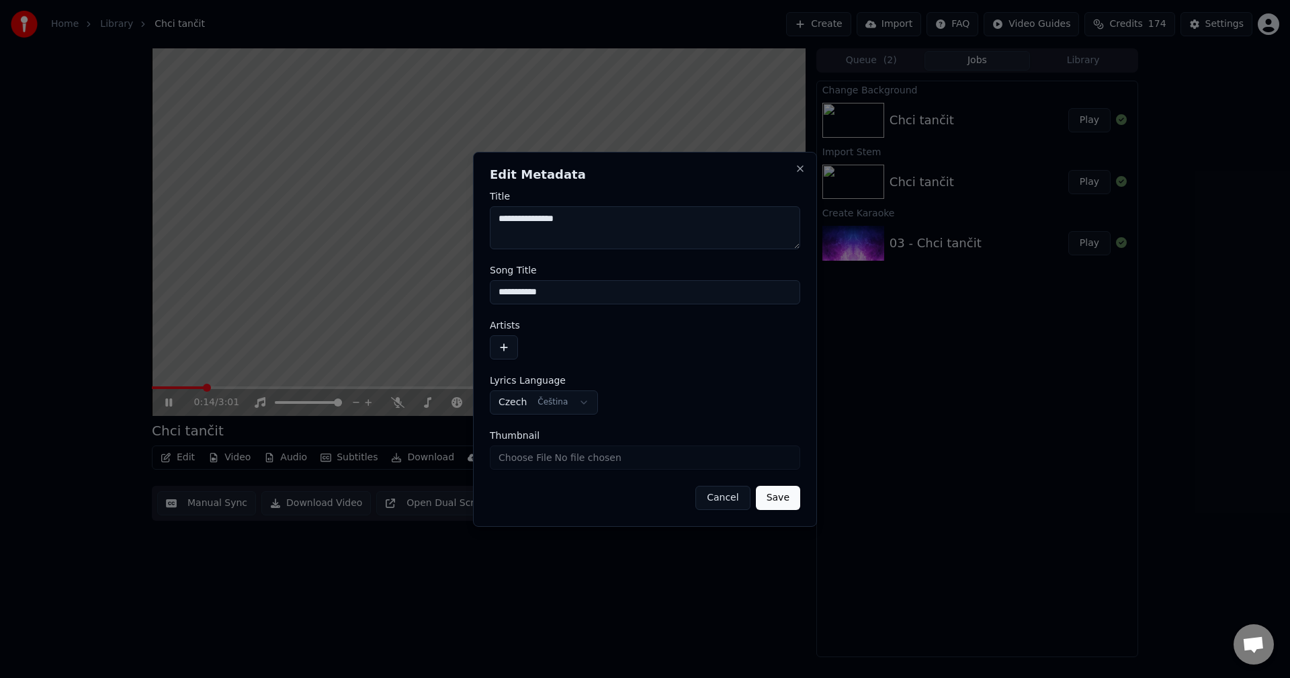
click at [505, 332] on div "Artists" at bounding box center [645, 339] width 310 height 39
click at [504, 338] on button "button" at bounding box center [504, 347] width 28 height 24
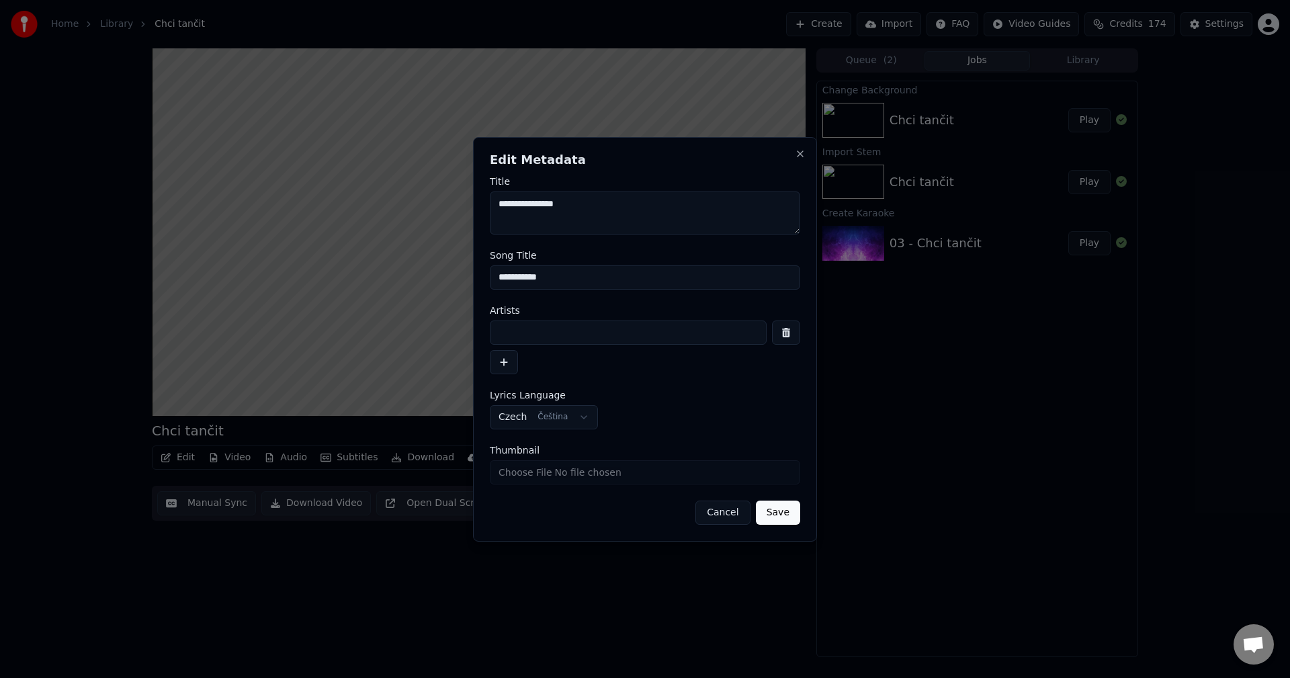
click at [521, 341] on input at bounding box center [628, 332] width 277 height 24
drag, startPoint x: 520, startPoint y: 336, endPoint x: 313, endPoint y: 341, distance: 207.0
click at [313, 341] on body "**********" at bounding box center [645, 339] width 1290 height 678
type input "*****"
drag, startPoint x: 508, startPoint y: 204, endPoint x: 437, endPoint y: 202, distance: 71.9
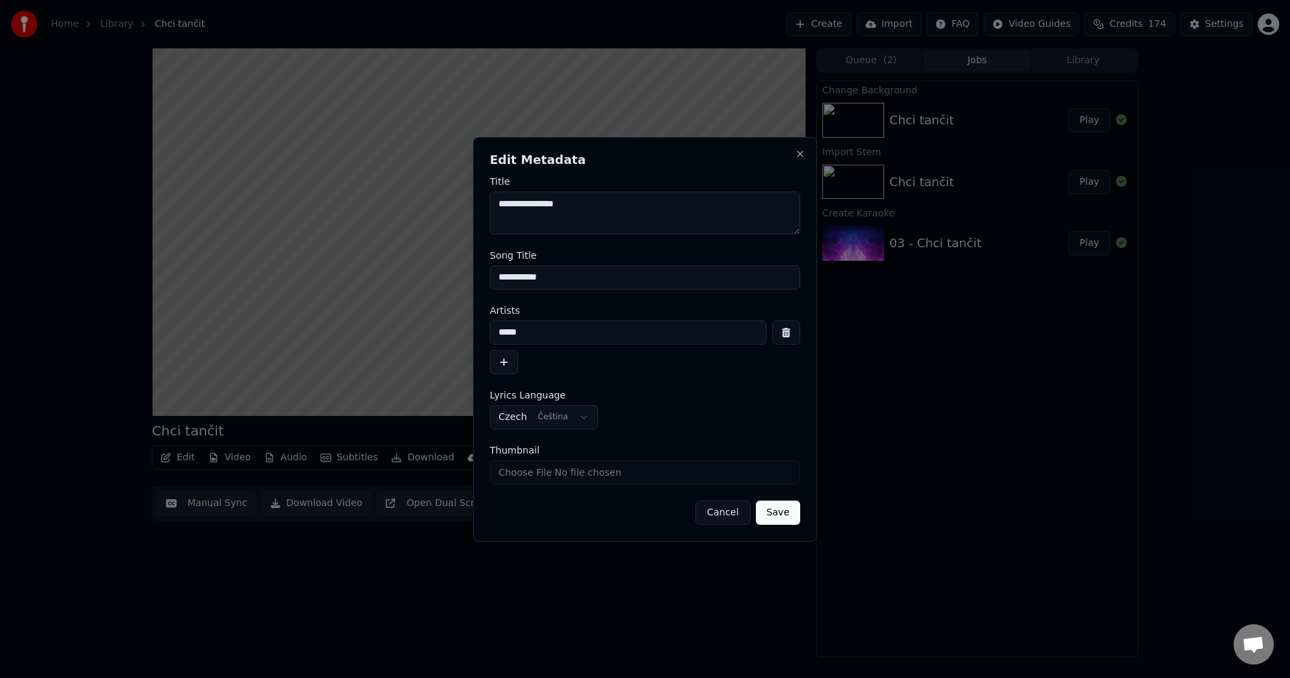
click at [437, 202] on body "**********" at bounding box center [645, 339] width 1290 height 678
paste textarea "***"
type textarea "**********"
click at [787, 528] on div "**********" at bounding box center [645, 339] width 344 height 404
click at [786, 515] on button "Save" at bounding box center [778, 512] width 44 height 24
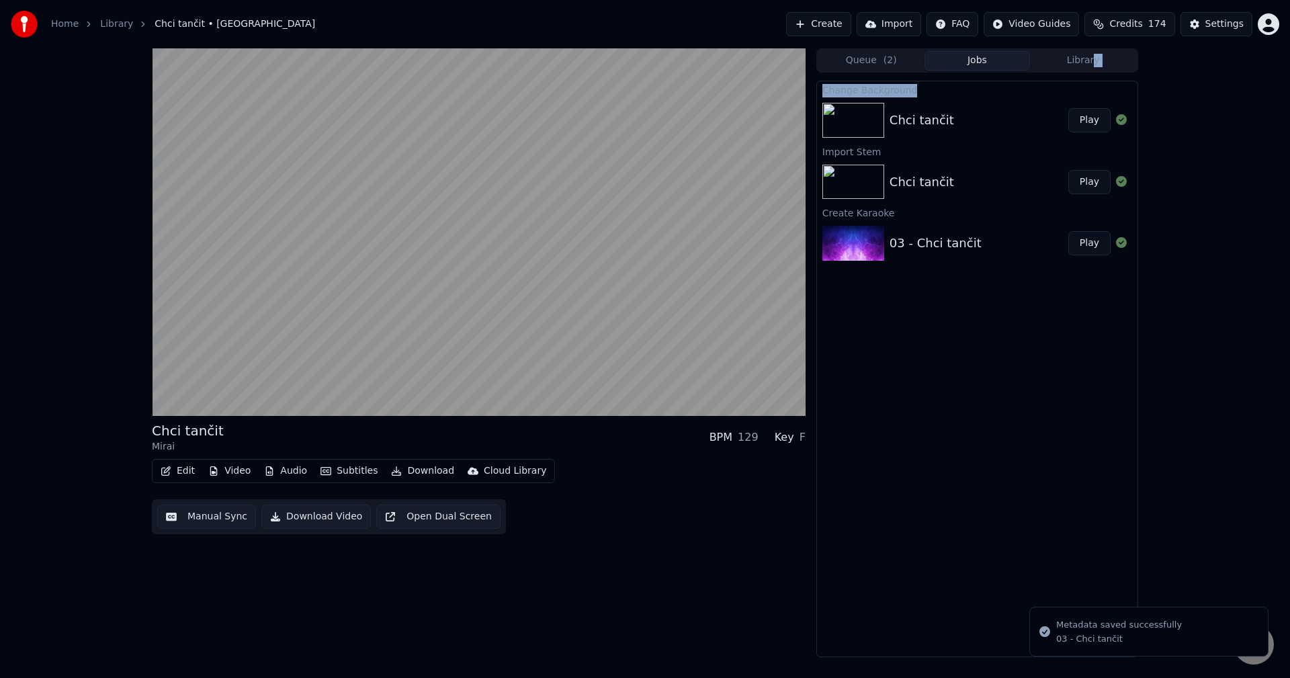
drag, startPoint x: 1092, startPoint y: 75, endPoint x: 1090, endPoint y: 81, distance: 6.8
click at [1091, 78] on div "Queue ( 2 ) Jobs Library Change Background Chci tančit Play Import Stem Chci ta…" at bounding box center [977, 352] width 322 height 609
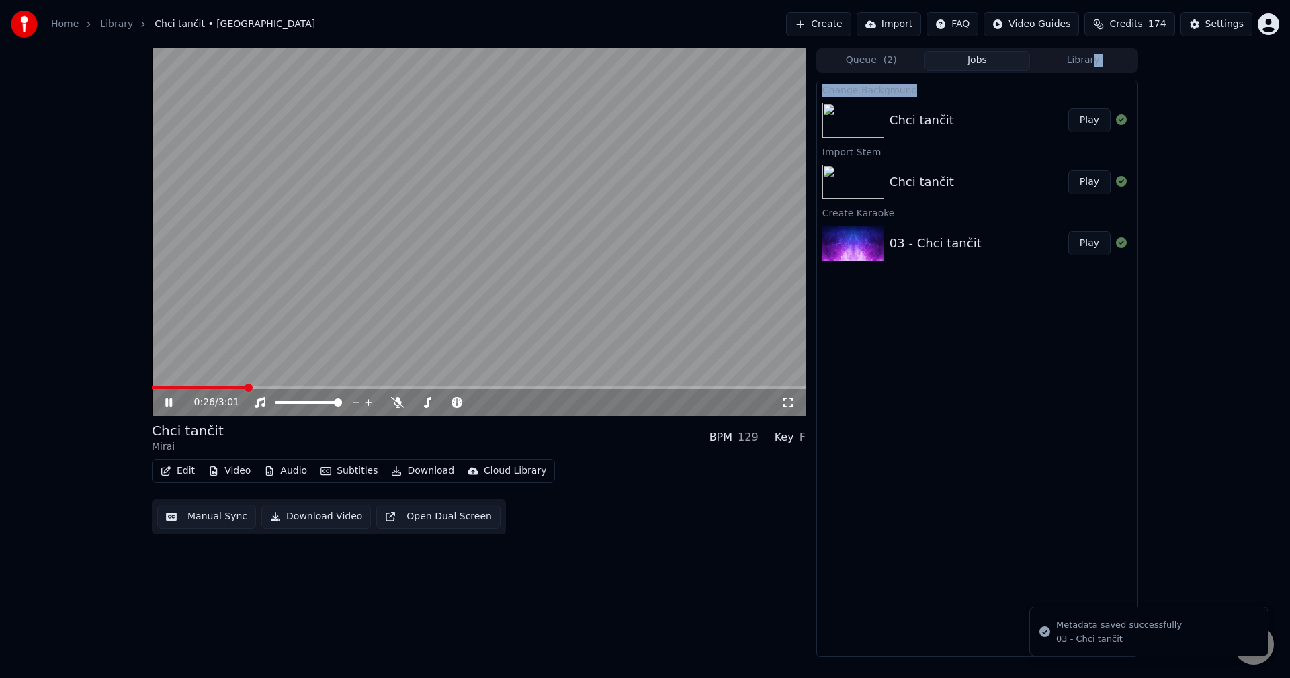
click at [1089, 64] on button "Library" at bounding box center [1083, 60] width 106 height 19
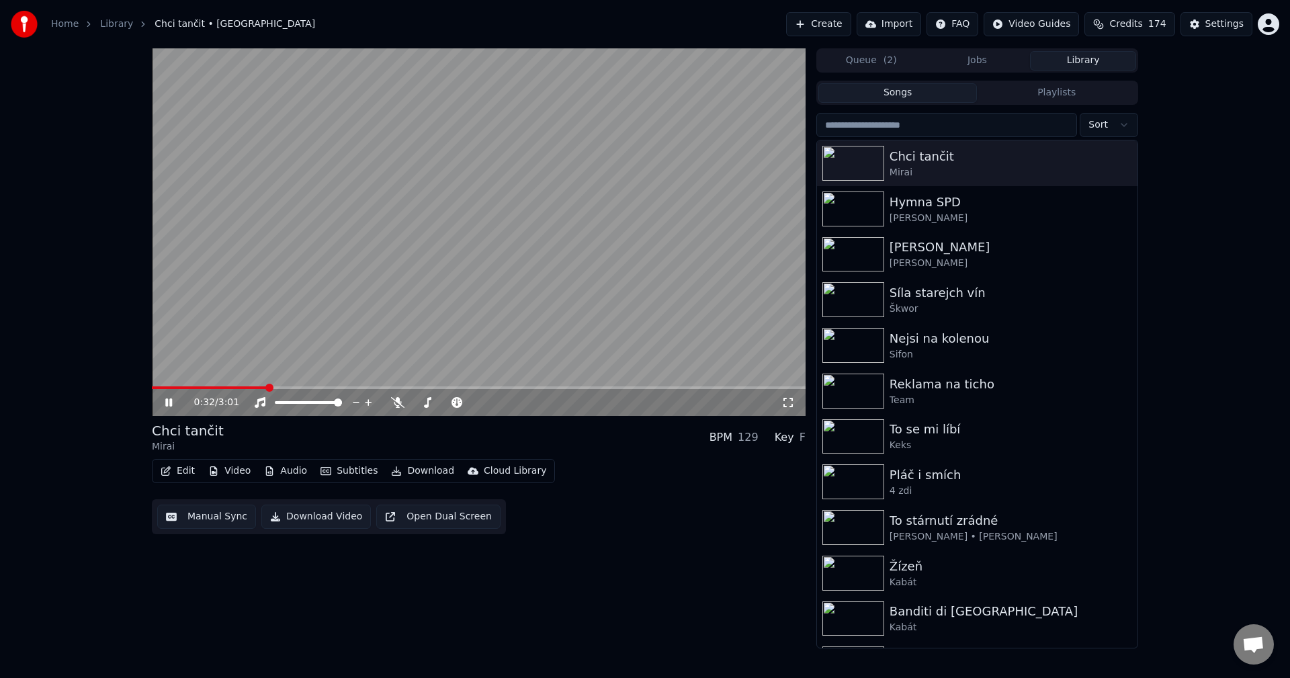
drag, startPoint x: 171, startPoint y: 404, endPoint x: 178, endPoint y: 405, distance: 6.8
click at [171, 404] on icon at bounding box center [168, 402] width 7 height 8
click at [851, 24] on button "Create" at bounding box center [818, 24] width 65 height 24
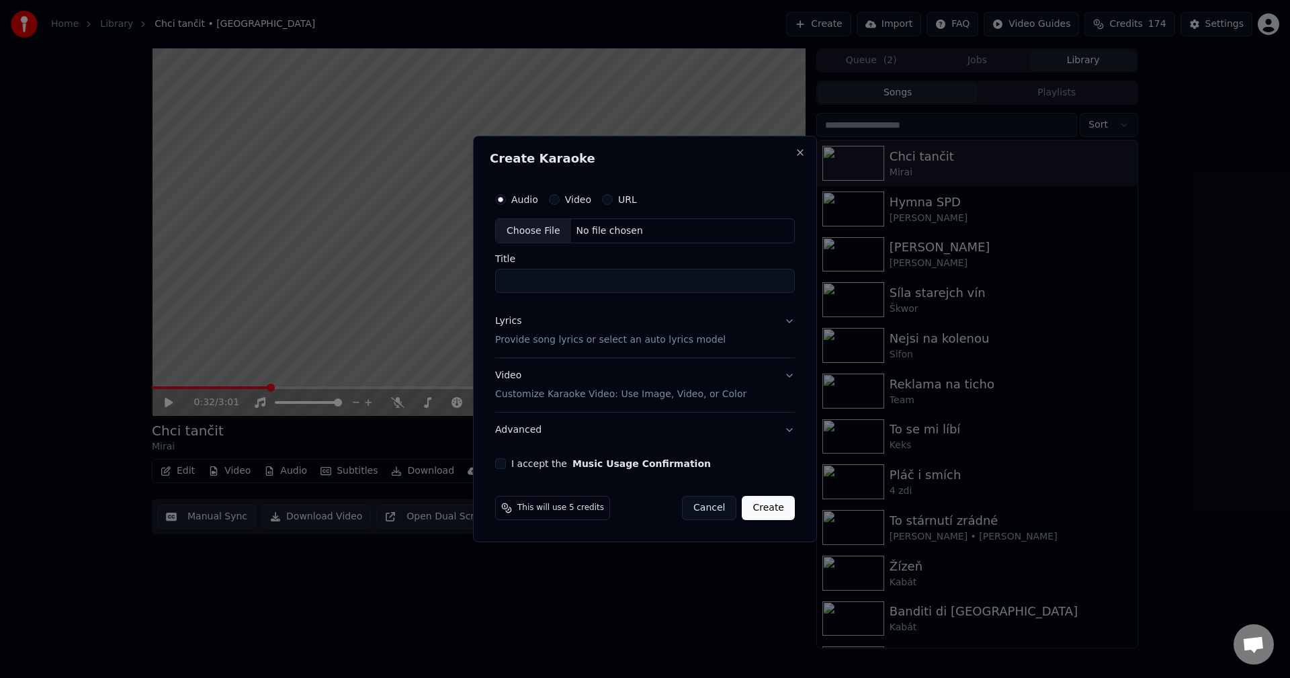
click at [606, 234] on div "No file chosen" at bounding box center [609, 230] width 77 height 13
type input "**********"
click at [564, 328] on div "Lyrics Provide song lyrics or select an auto lyrics model" at bounding box center [607, 331] width 230 height 32
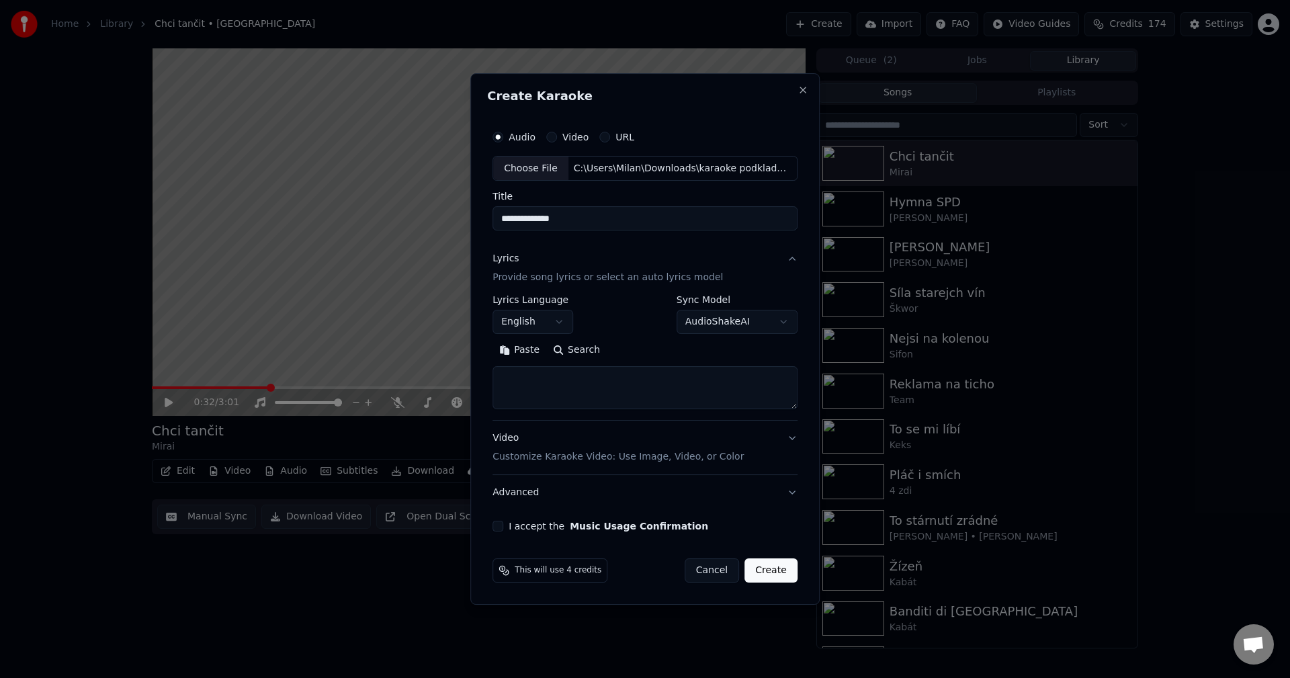
click at [543, 328] on body "**********" at bounding box center [645, 339] width 1290 height 678
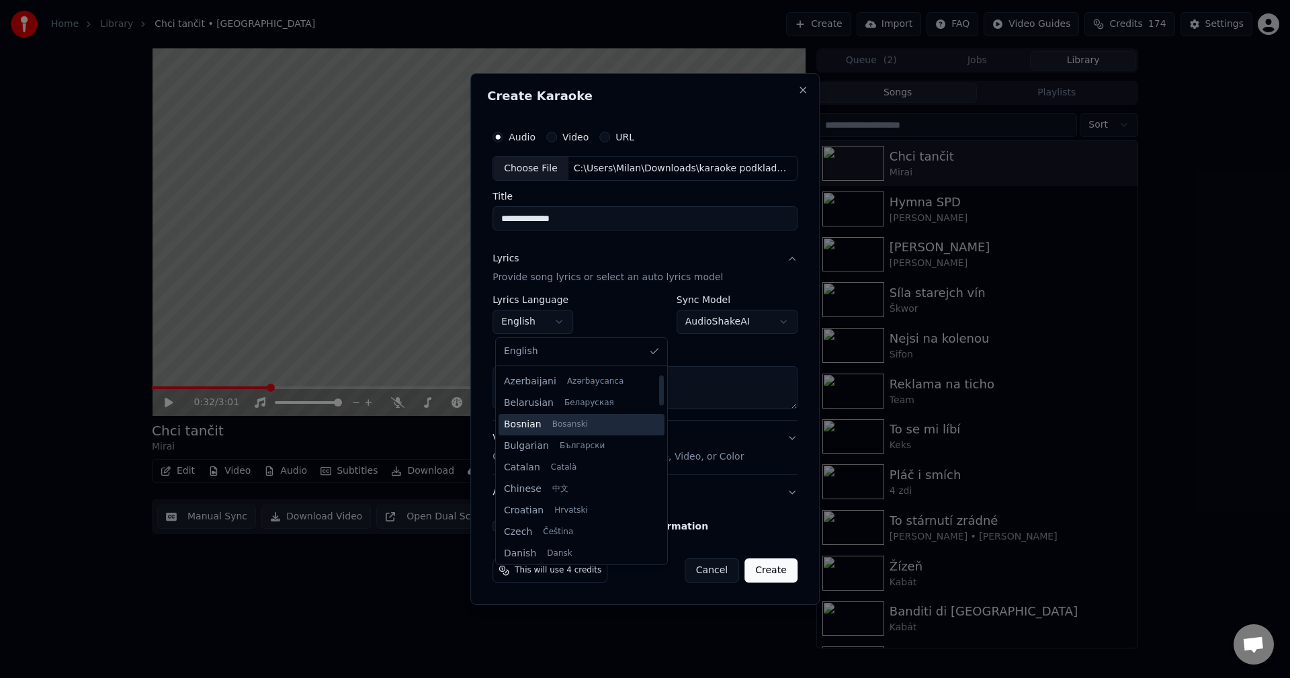
scroll to position [67, 0]
select select "**"
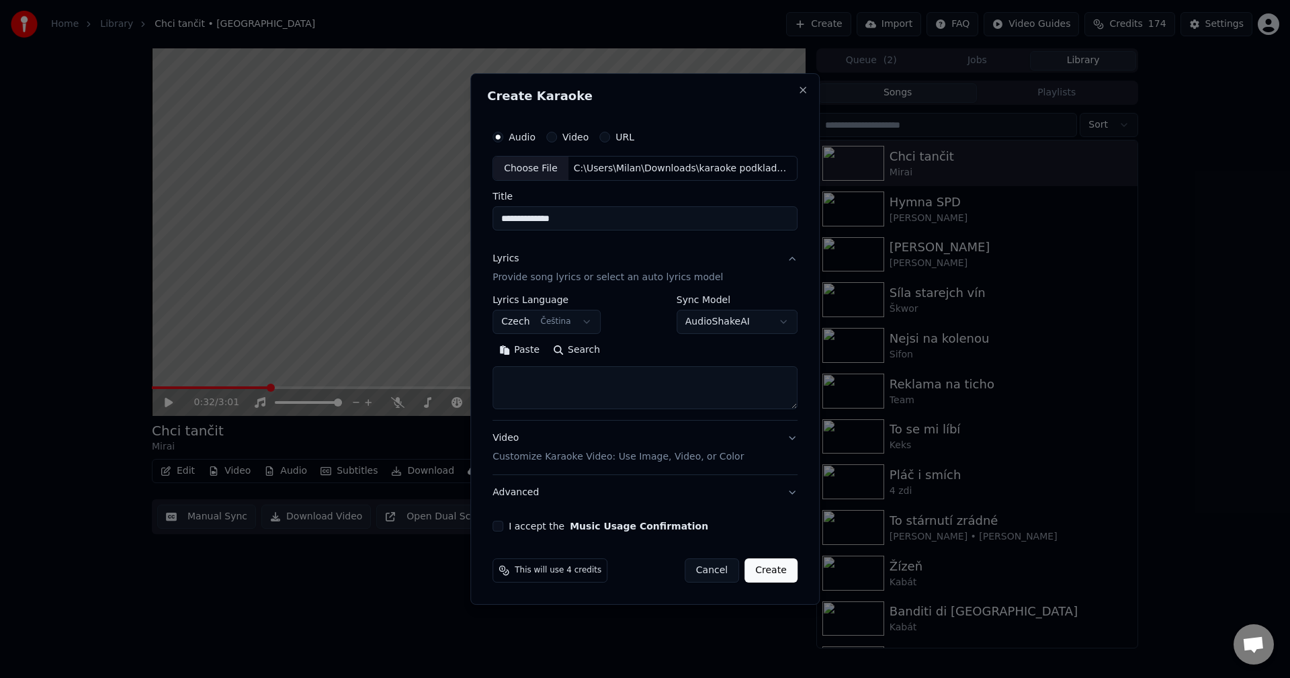
click at [529, 353] on button "Paste" at bounding box center [519, 350] width 54 height 21
click at [633, 354] on button "Expand" at bounding box center [637, 350] width 63 height 21
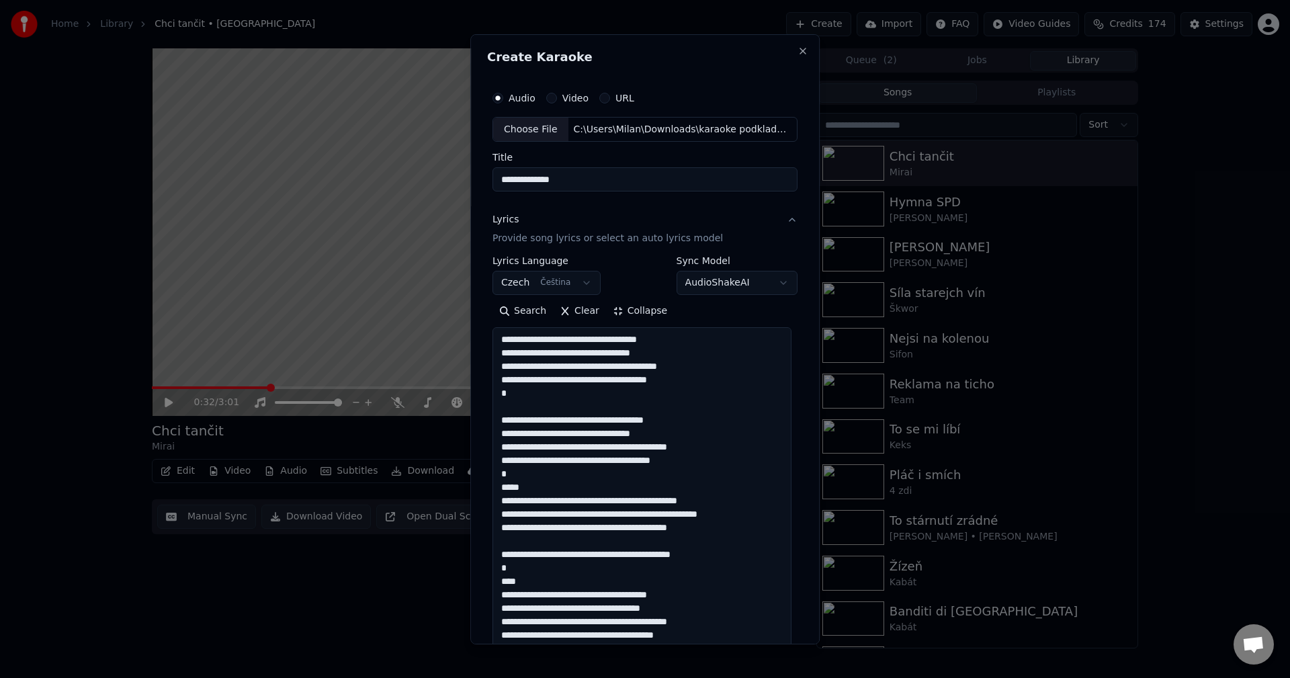
click at [686, 390] on textarea "**********" at bounding box center [641, 500] width 299 height 347
click at [704, 375] on textarea "**********" at bounding box center [641, 500] width 299 height 347
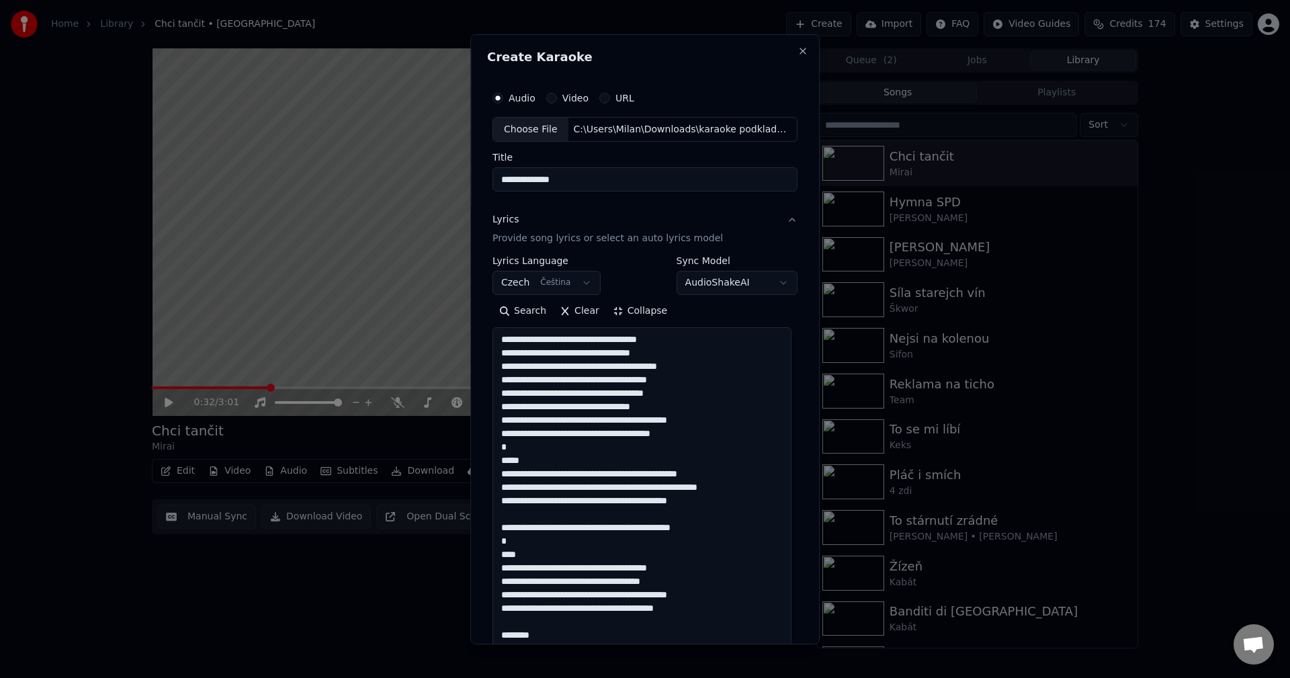
click at [693, 436] on textarea "**********" at bounding box center [641, 500] width 299 height 347
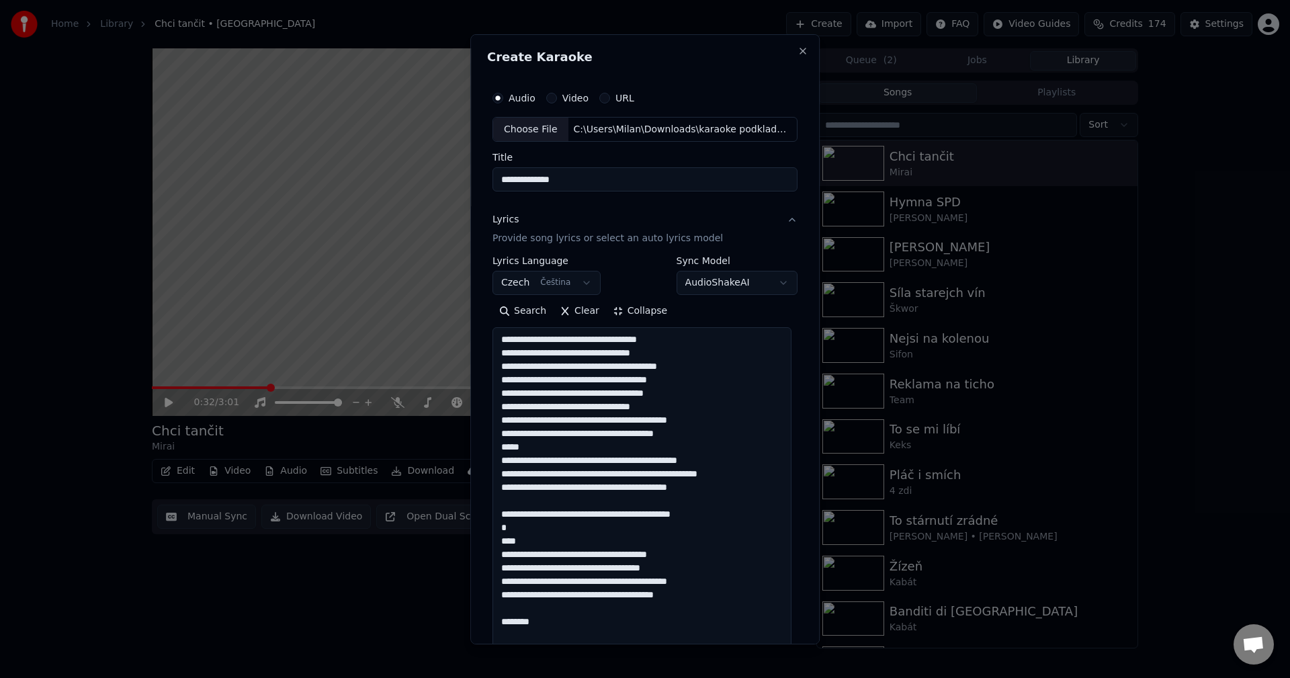
drag, startPoint x: 532, startPoint y: 451, endPoint x: 456, endPoint y: 456, distance: 76.1
click at [456, 456] on body "**********" at bounding box center [645, 339] width 1290 height 678
click at [518, 447] on textarea "**********" at bounding box center [641, 500] width 299 height 347
drag, startPoint x: 518, startPoint y: 447, endPoint x: 487, endPoint y: 449, distance: 31.0
click at [487, 449] on div "**********" at bounding box center [645, 440] width 316 height 723
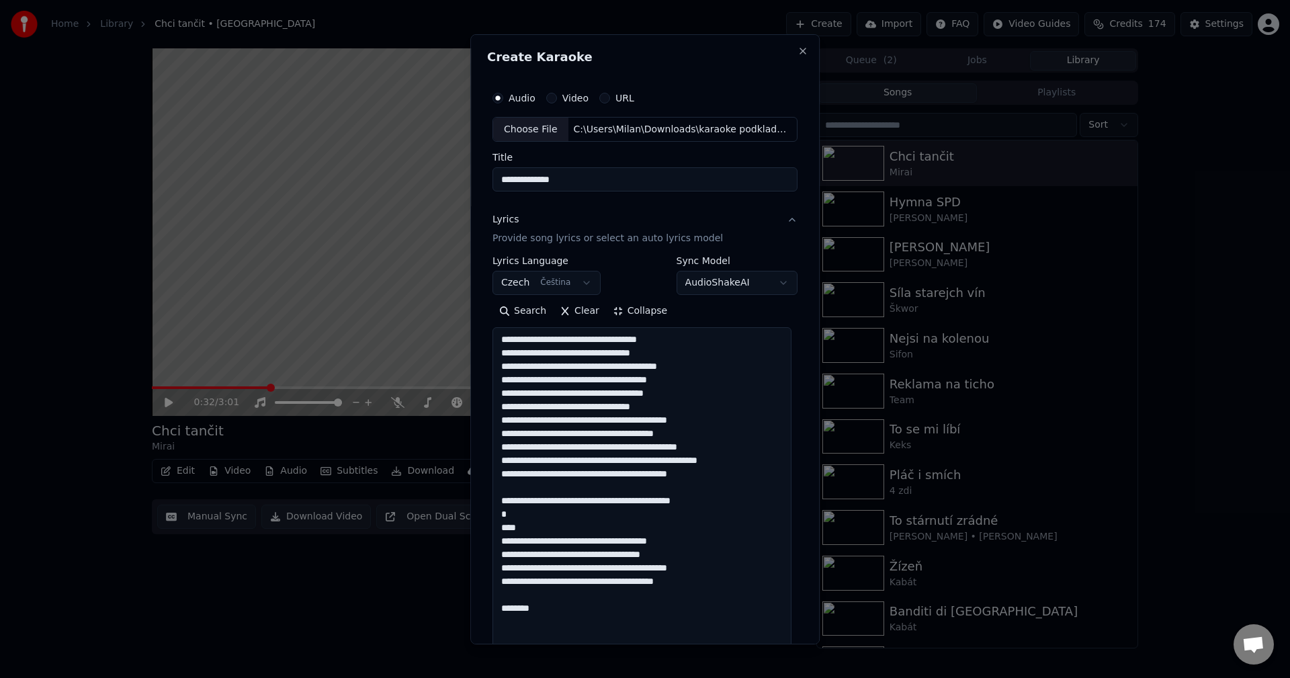
click at [531, 492] on textarea "**********" at bounding box center [641, 500] width 299 height 347
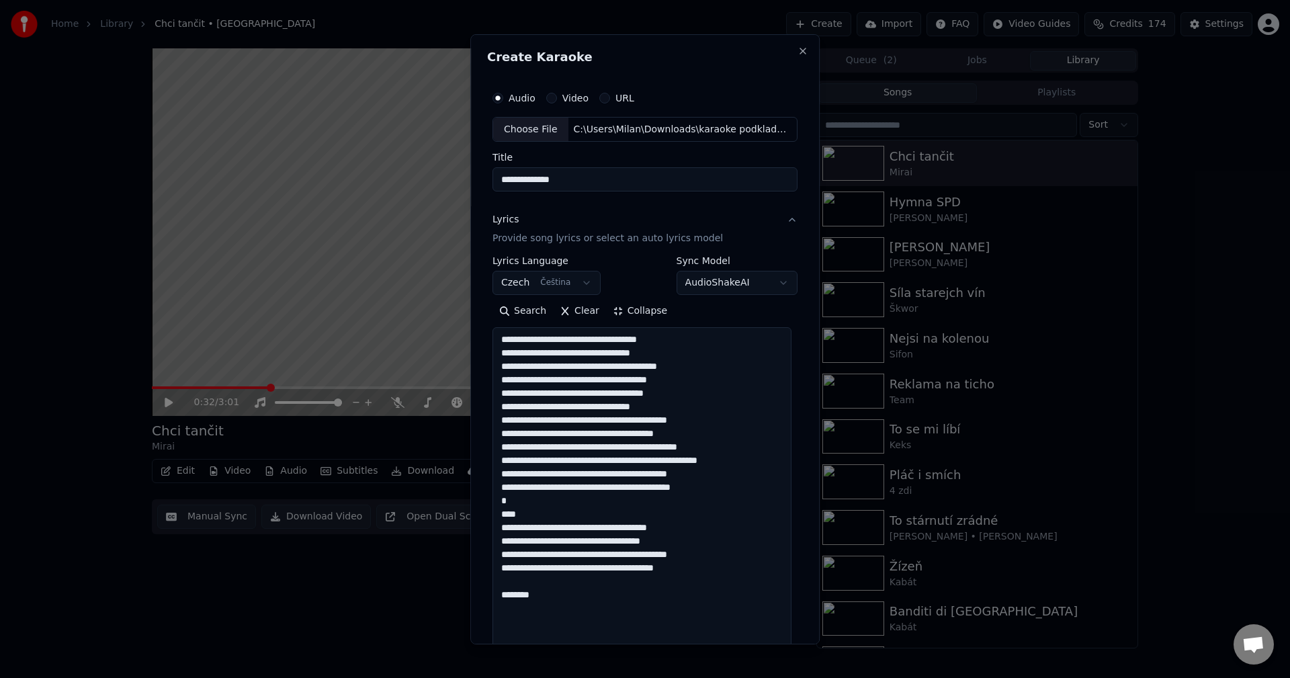
drag, startPoint x: 518, startPoint y: 515, endPoint x: 491, endPoint y: 503, distance: 29.2
click at [492, 503] on textarea "**********" at bounding box center [641, 500] width 299 height 347
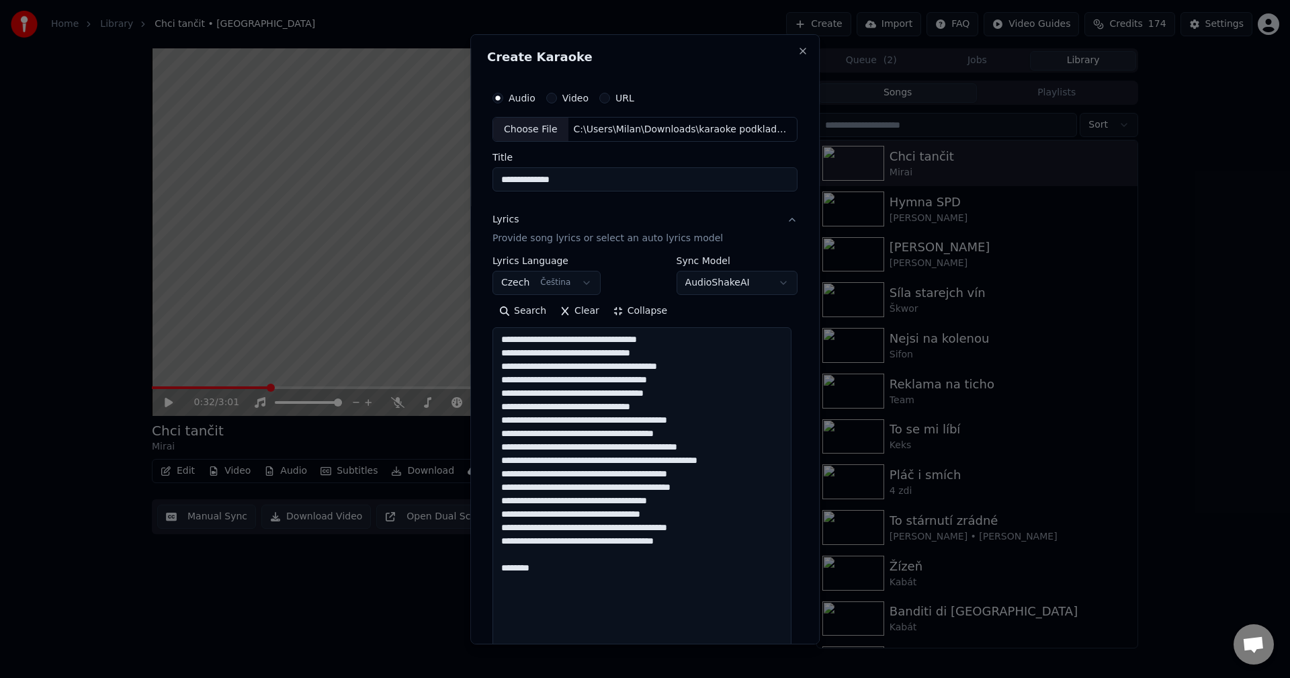
drag, startPoint x: 498, startPoint y: 448, endPoint x: 697, endPoint y: 489, distance: 202.3
click at [697, 489] on textarea "**********" at bounding box center [641, 500] width 299 height 347
drag, startPoint x: 538, startPoint y: 573, endPoint x: 497, endPoint y: 554, distance: 45.1
click at [497, 554] on textarea "**********" at bounding box center [641, 500] width 299 height 347
paste textarea "**********"
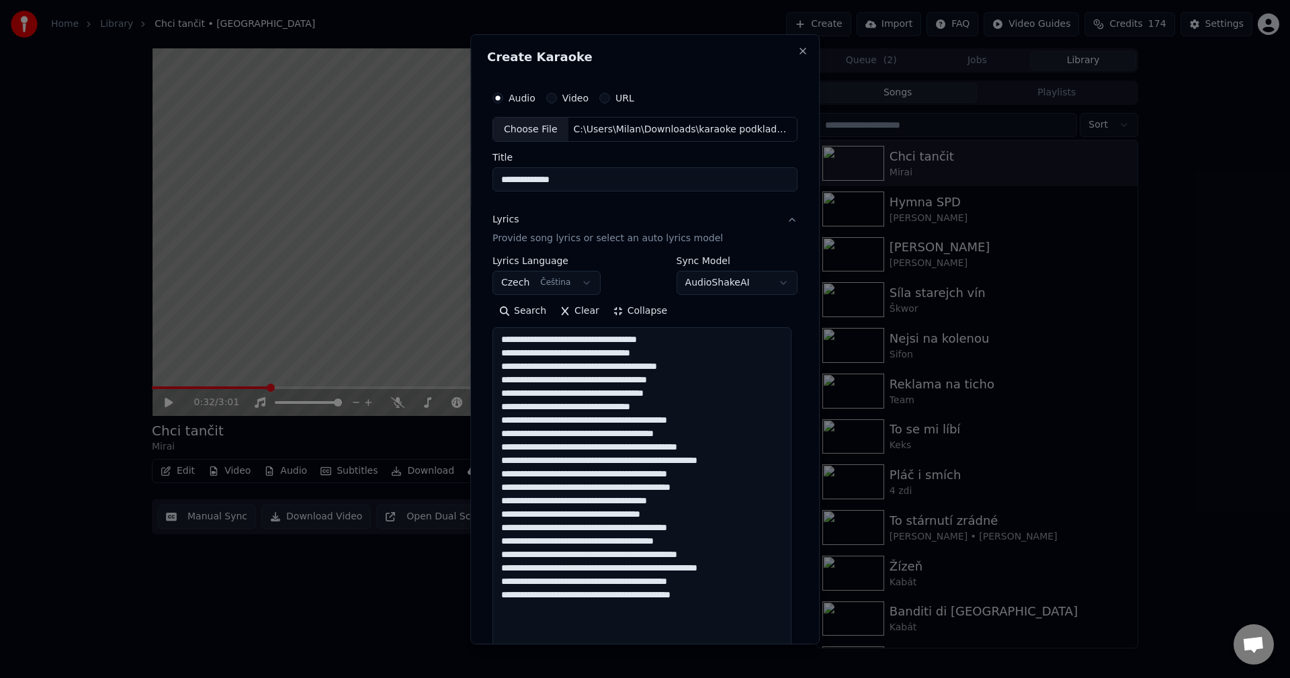
paste textarea "**********"
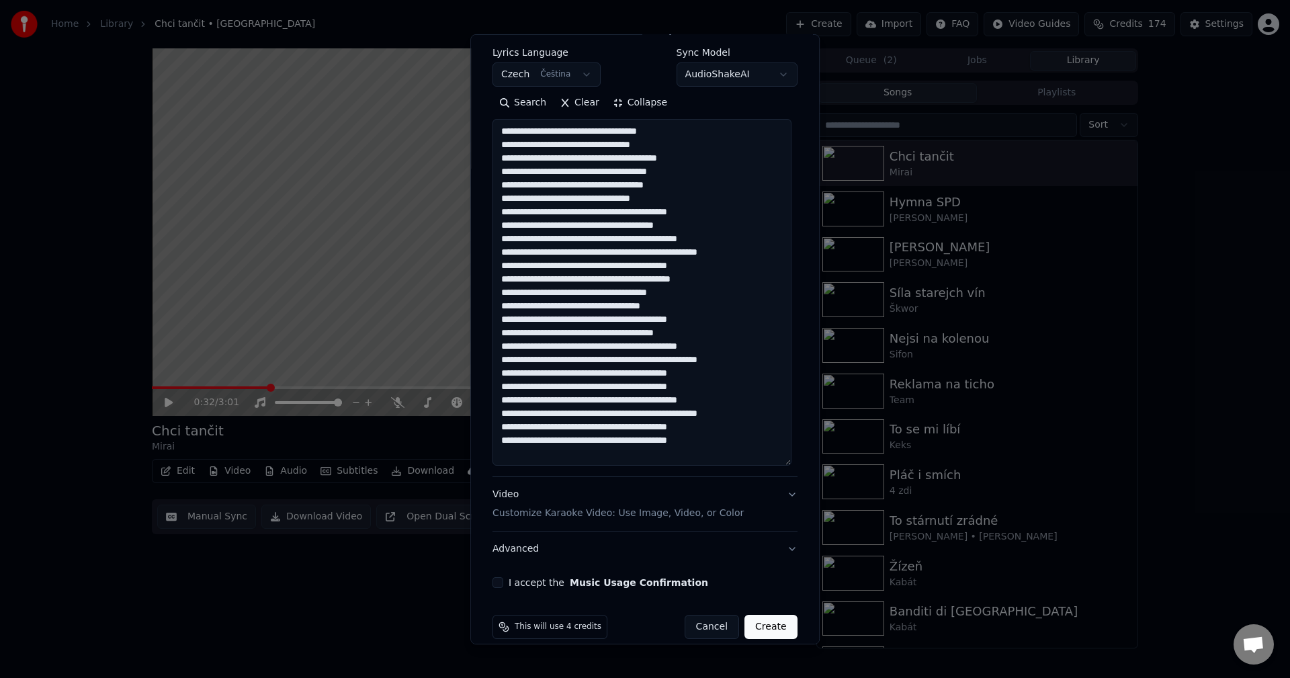
scroll to position [225, 0]
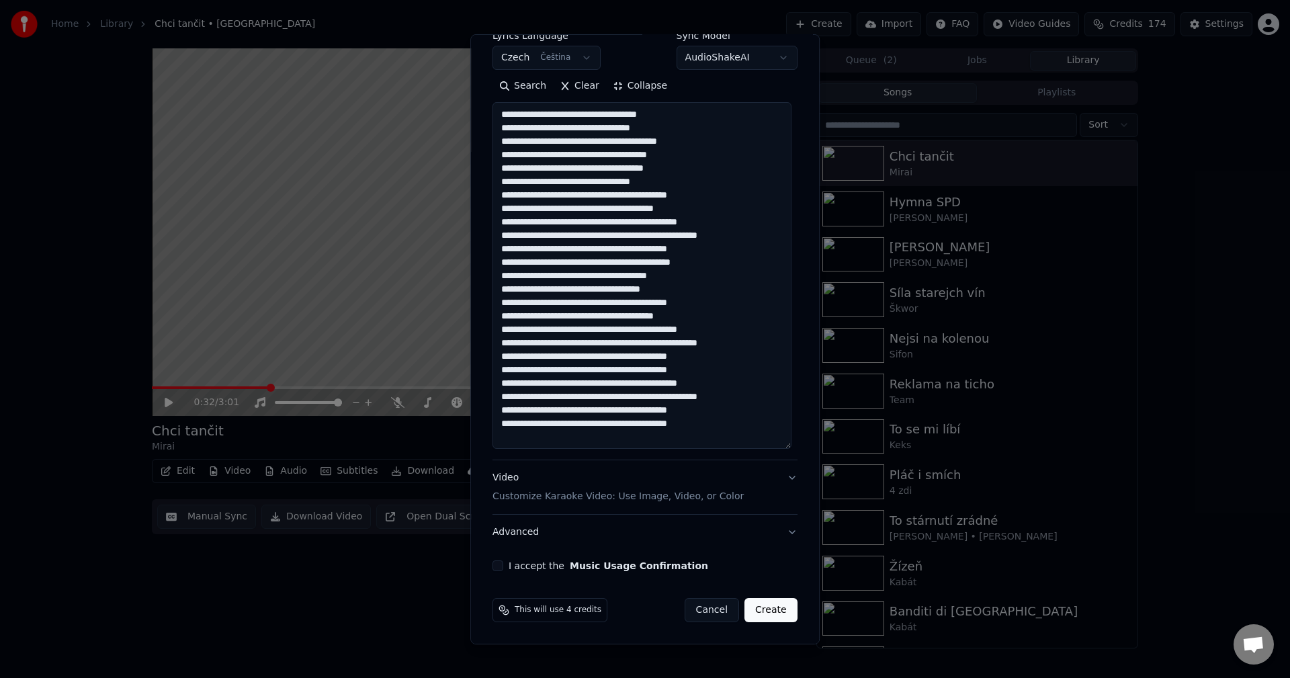
type textarea "**********"
click at [494, 572] on div "**********" at bounding box center [645, 215] width 316 height 723
click at [493, 565] on button "I accept the Music Usage Confirmation" at bounding box center [497, 565] width 11 height 11
click at [756, 607] on button "Create" at bounding box center [770, 610] width 53 height 24
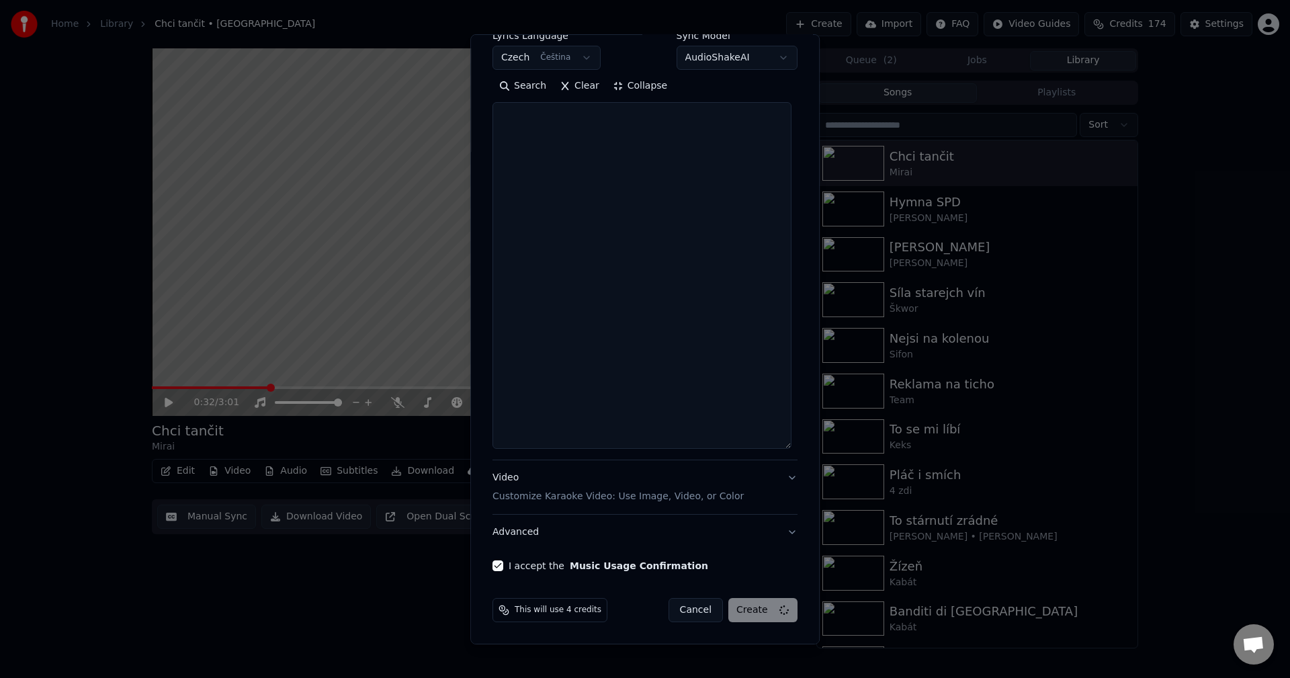
select select
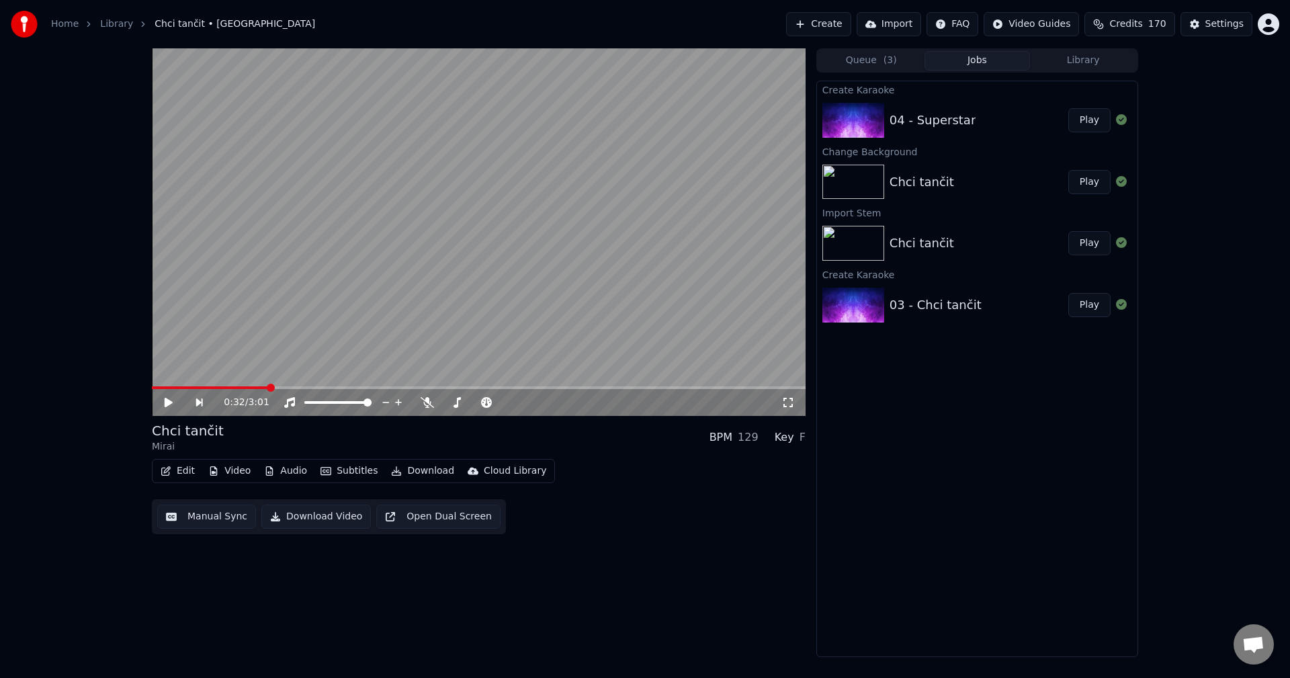
click at [1060, 67] on button "Library" at bounding box center [1083, 60] width 106 height 19
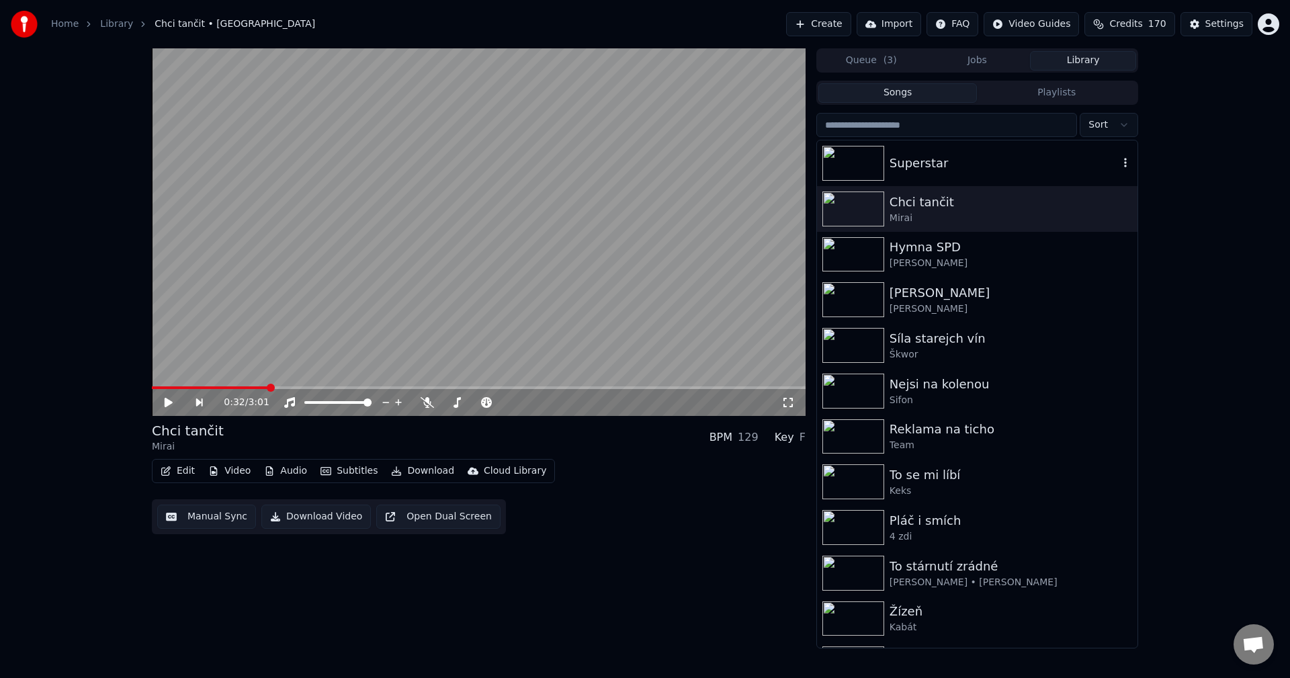
click at [968, 154] on div "Superstar" at bounding box center [1003, 163] width 229 height 19
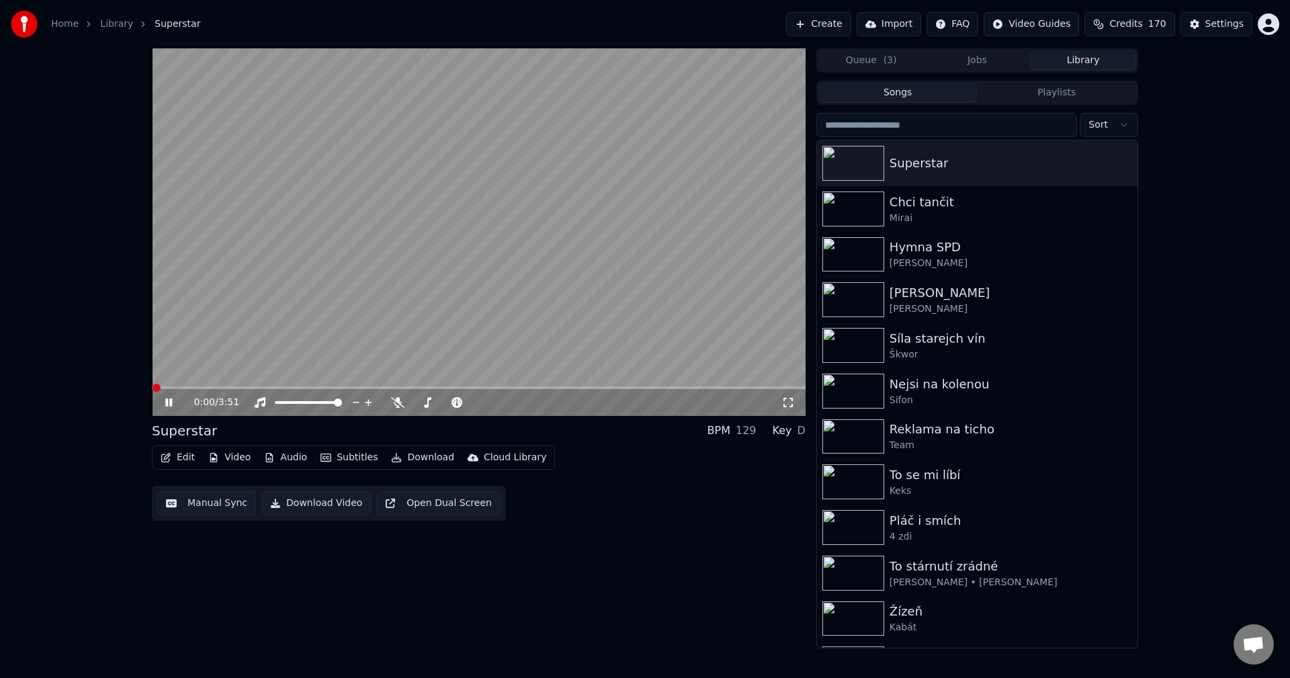
drag, startPoint x: 208, startPoint y: 496, endPoint x: 203, endPoint y: 504, distance: 9.9
click at [203, 504] on button "Manual Sync" at bounding box center [206, 503] width 99 height 24
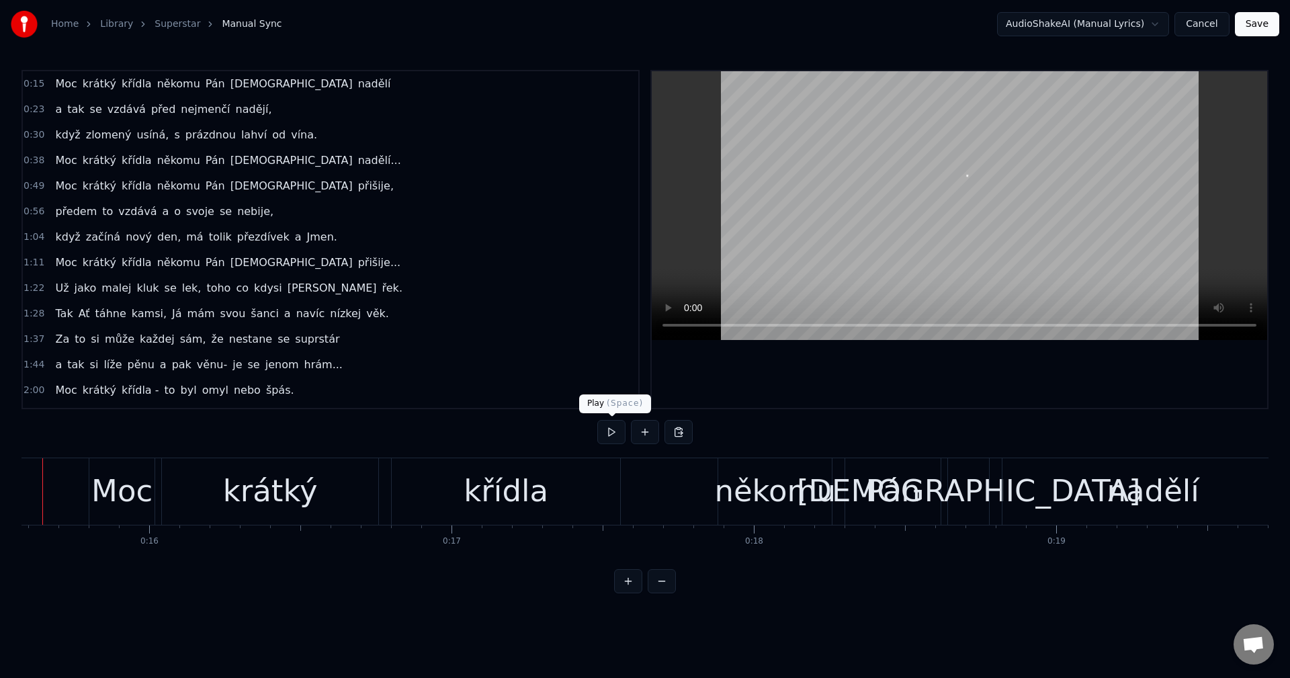
scroll to position [0, 4662]
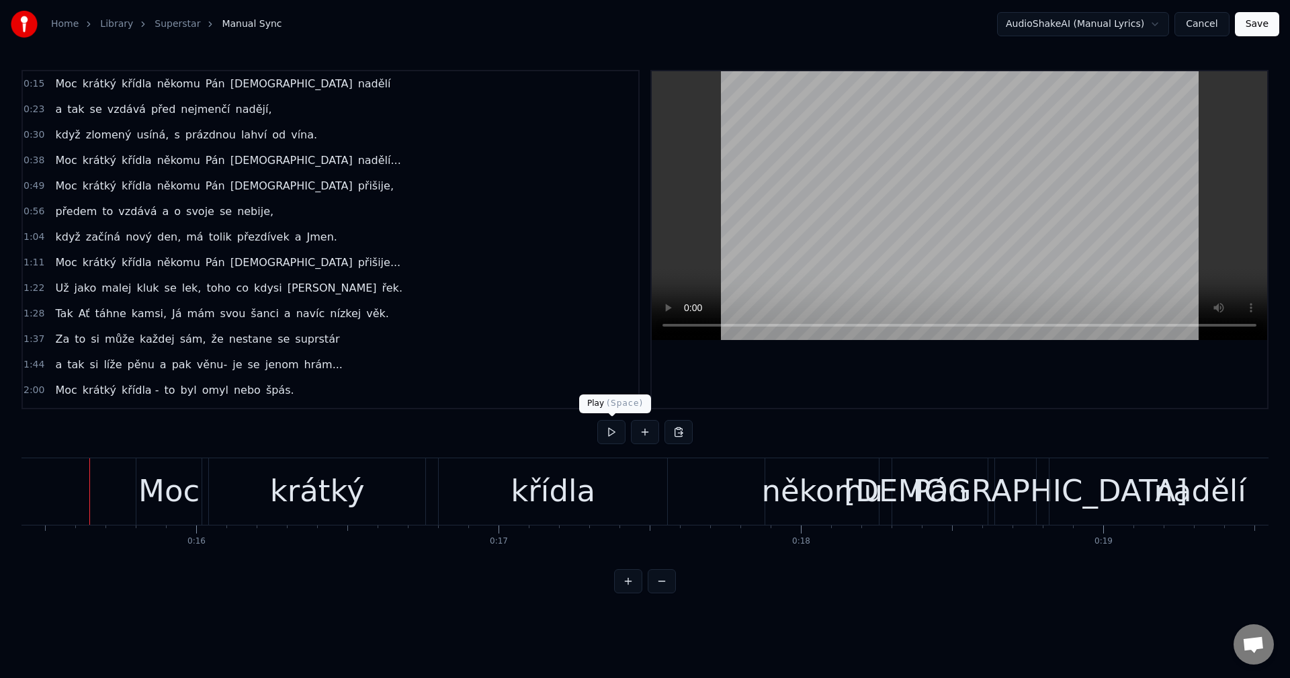
click at [617, 424] on button at bounding box center [611, 432] width 28 height 24
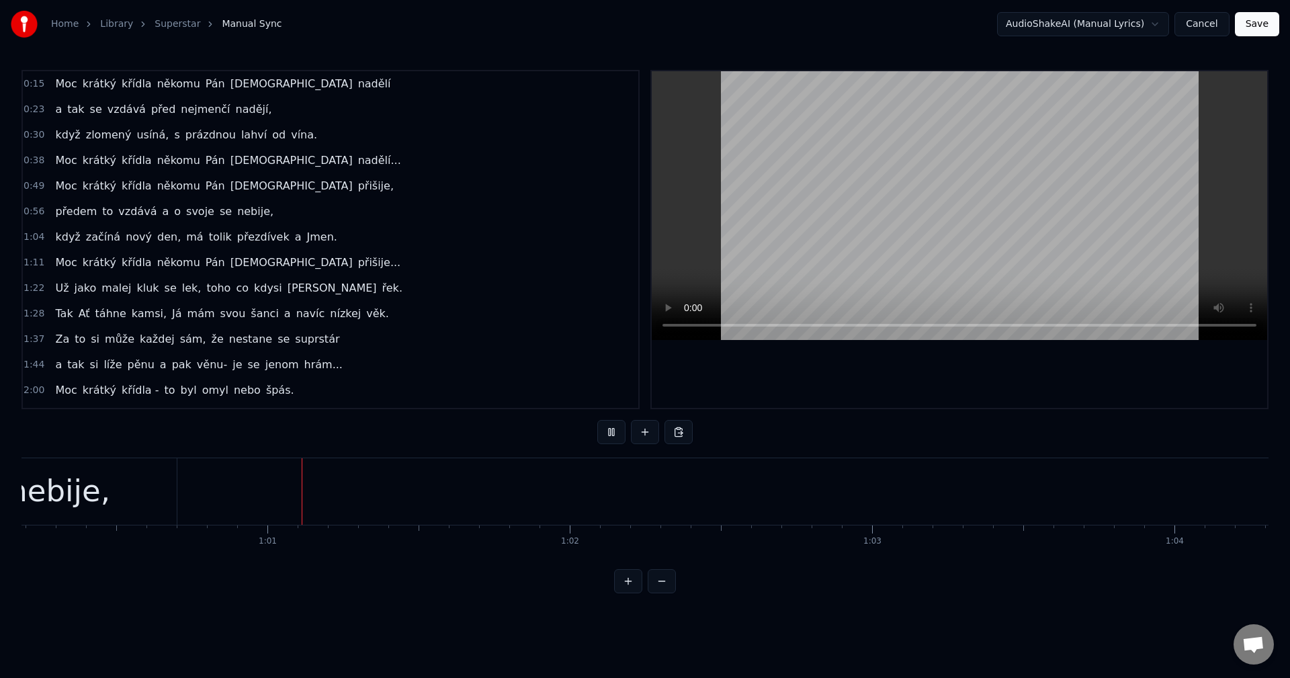
scroll to position [0, 18216]
click at [612, 432] on button at bounding box center [611, 432] width 28 height 24
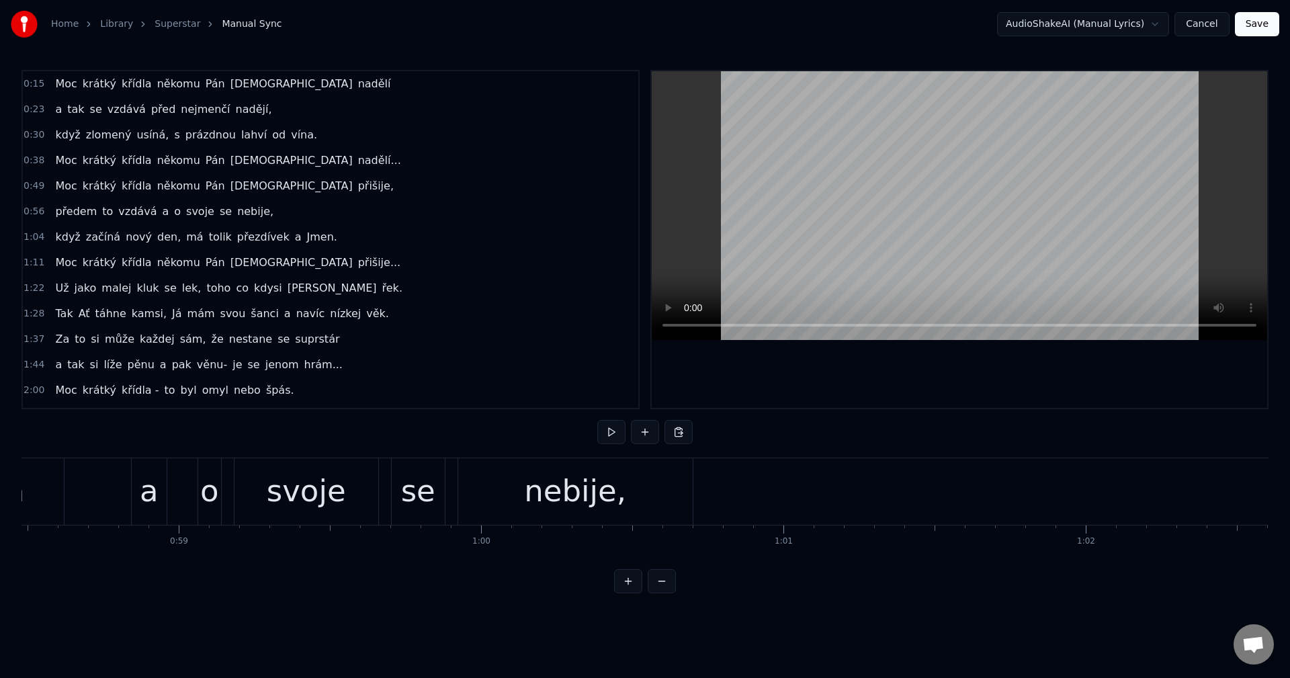
scroll to position [0, 17638]
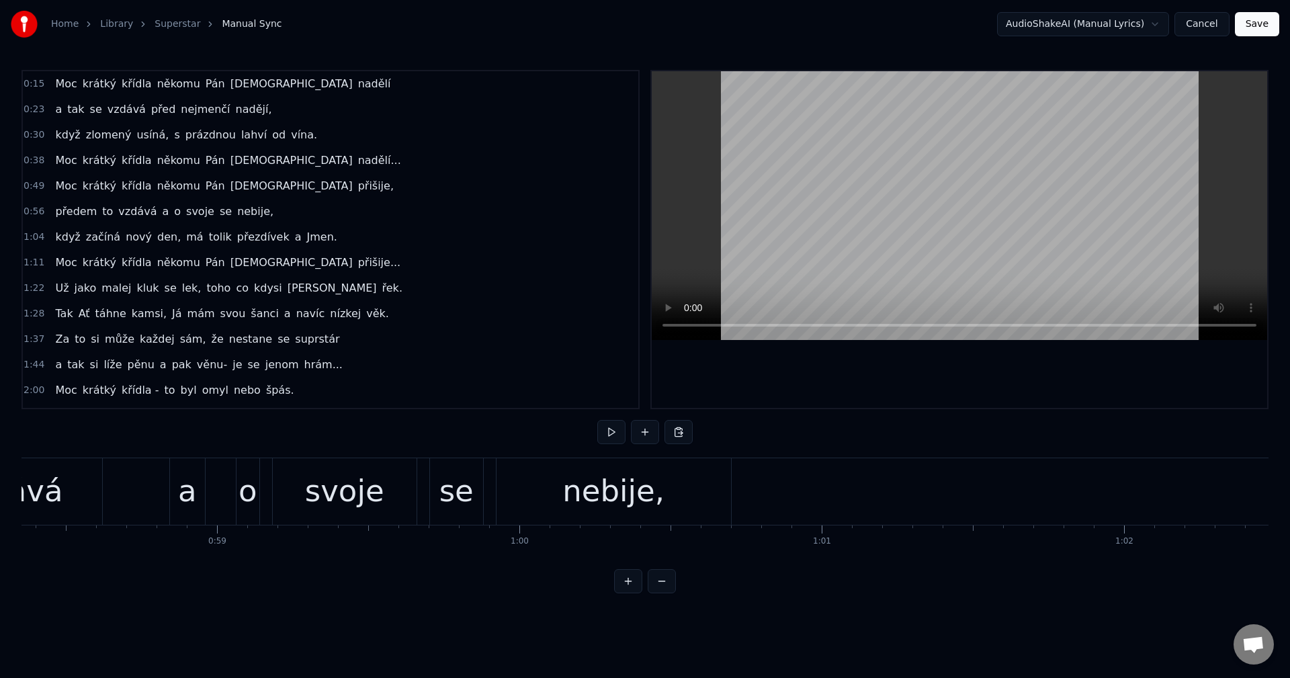
click at [359, 496] on div "svoje" at bounding box center [344, 491] width 79 height 46
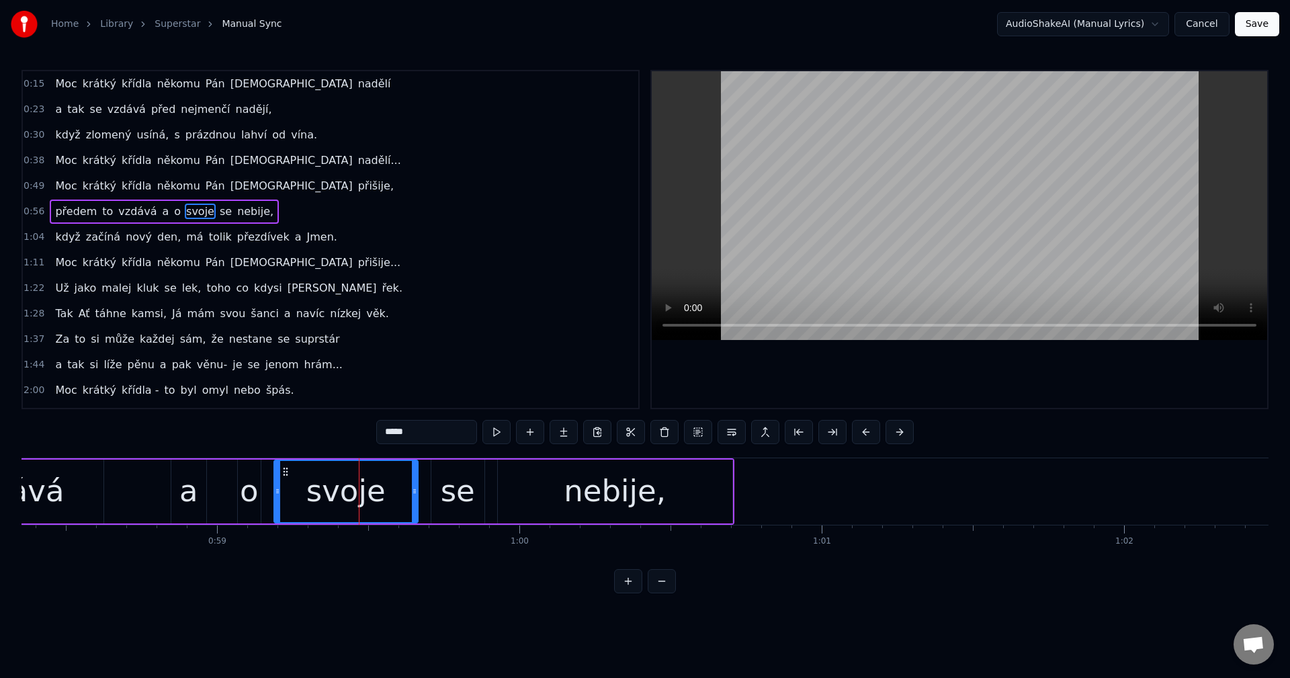
drag, startPoint x: 416, startPoint y: 433, endPoint x: 306, endPoint y: 446, distance: 111.6
click at [306, 446] on div "0:15 Moc krátký křídla někomu Pán [DEMOGRAPHIC_DATA] nadělí 0:23 a tak se vzdáv…" at bounding box center [644, 331] width 1247 height 523
type input "****"
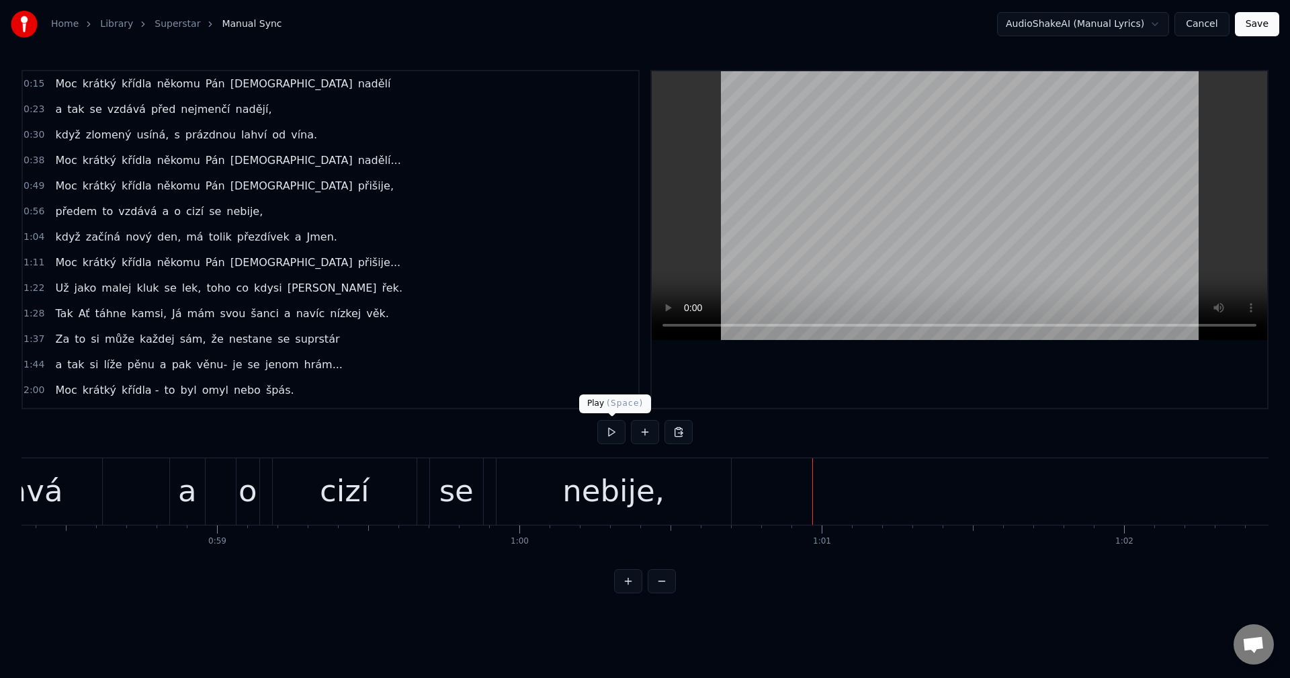
click at [609, 432] on button at bounding box center [611, 432] width 28 height 24
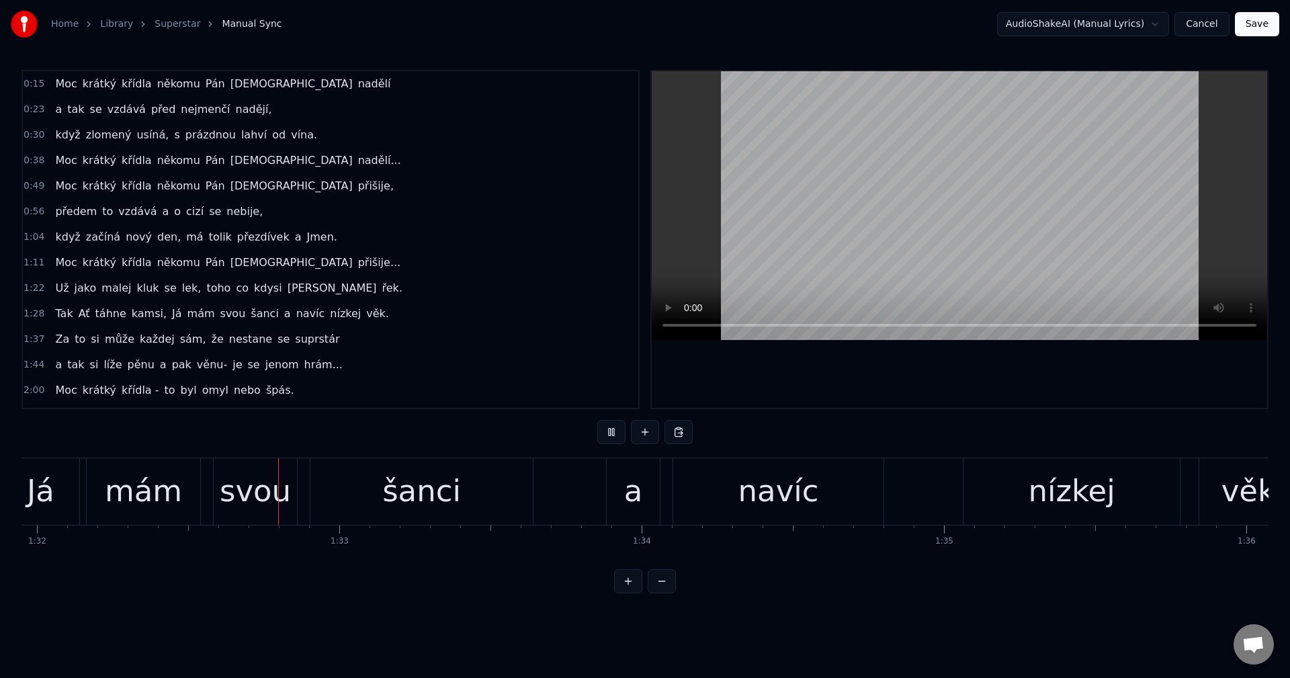
scroll to position [0, 27816]
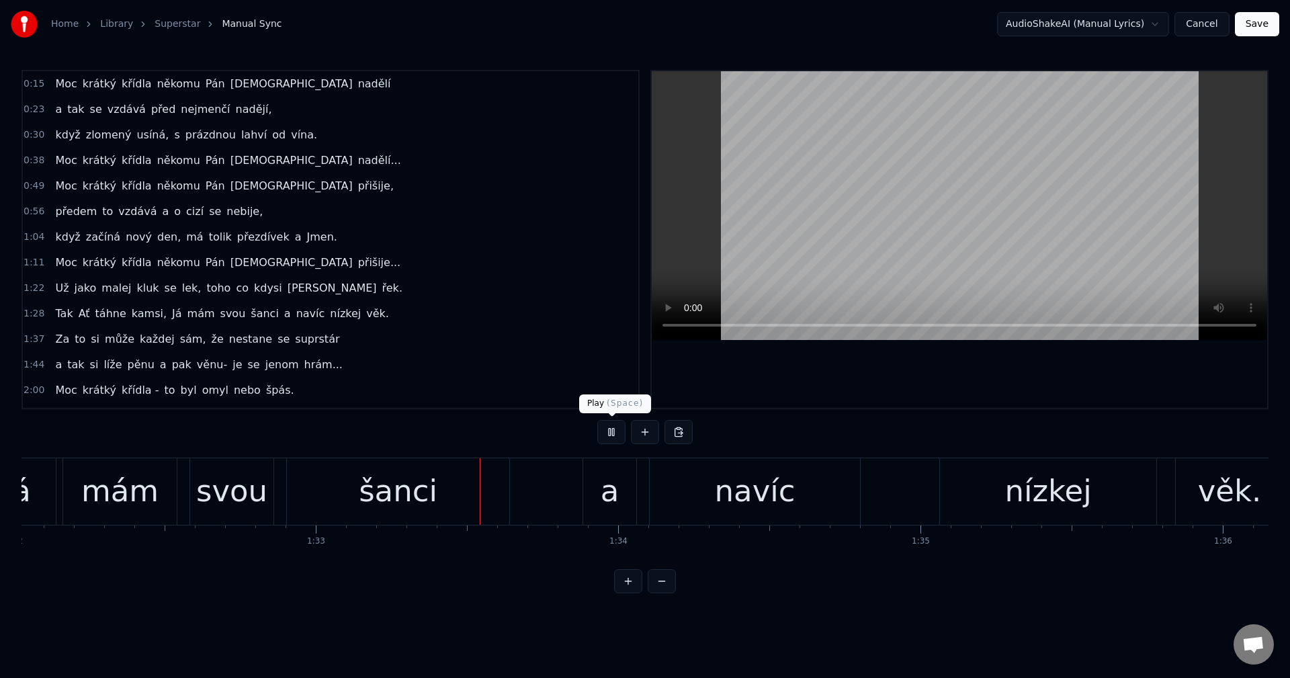
click at [611, 436] on button at bounding box center [611, 432] width 28 height 24
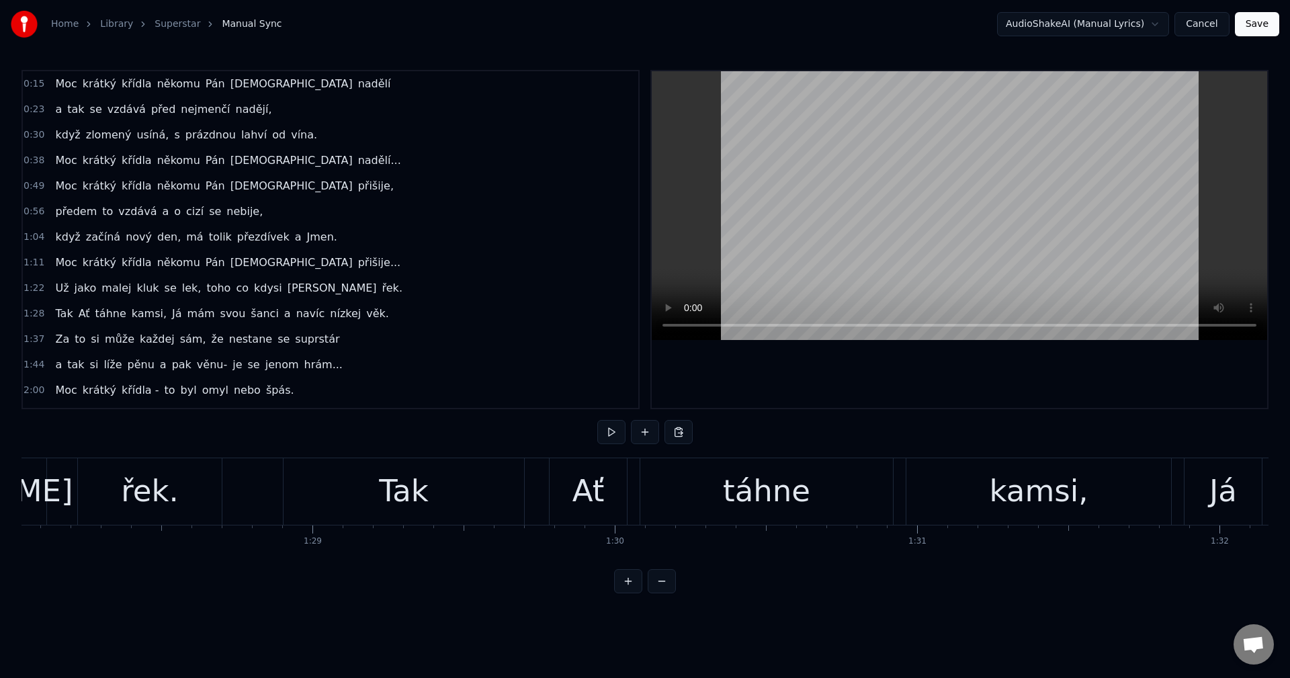
scroll to position [0, 26572]
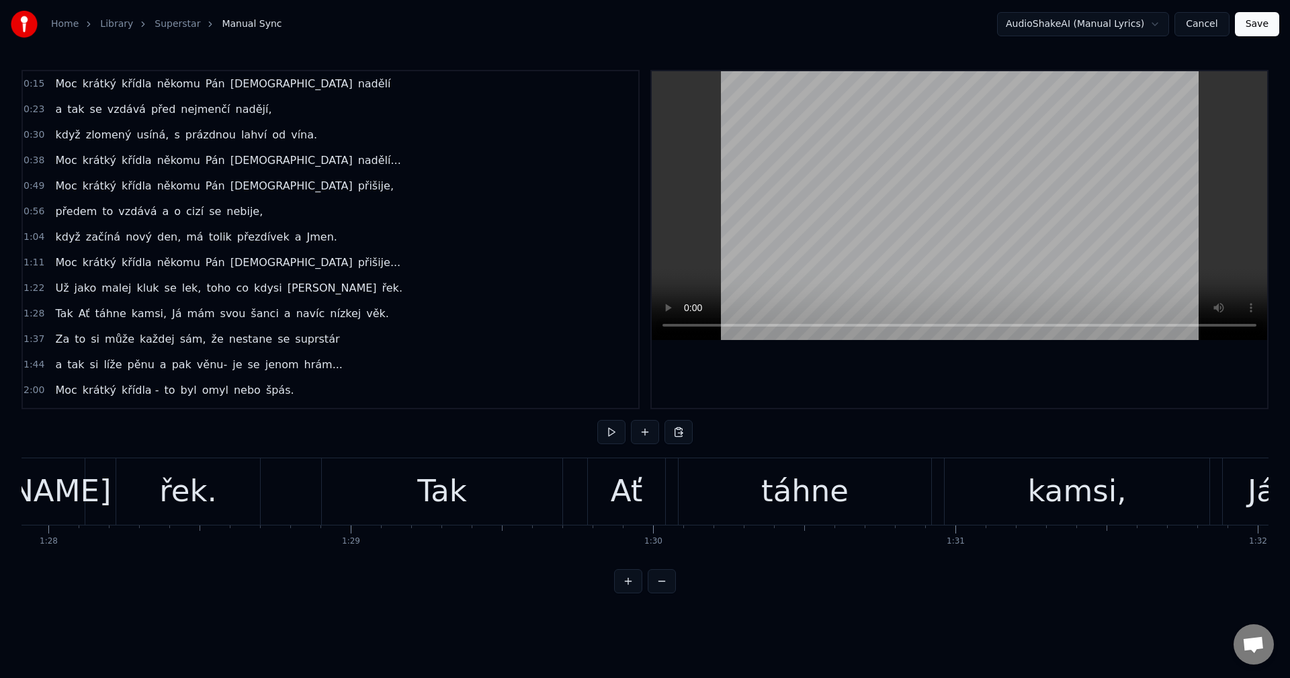
click at [482, 505] on div "Tak" at bounding box center [442, 491] width 240 height 66
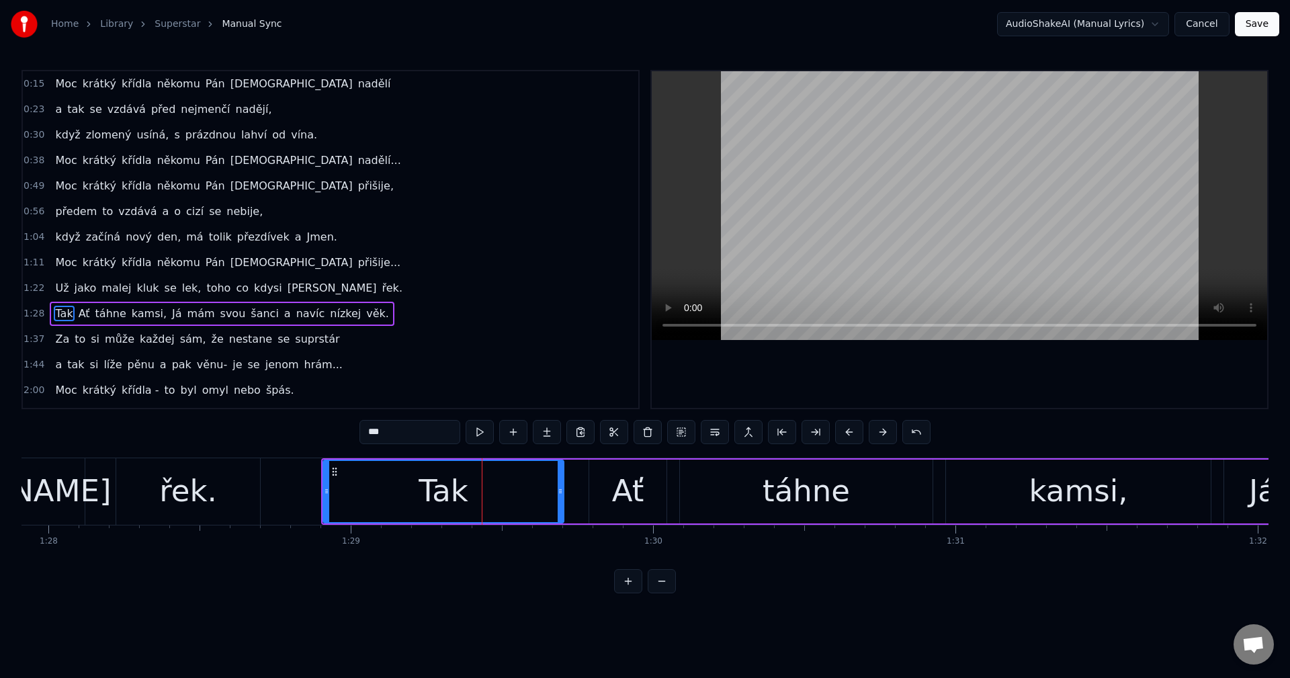
scroll to position [74, 0]
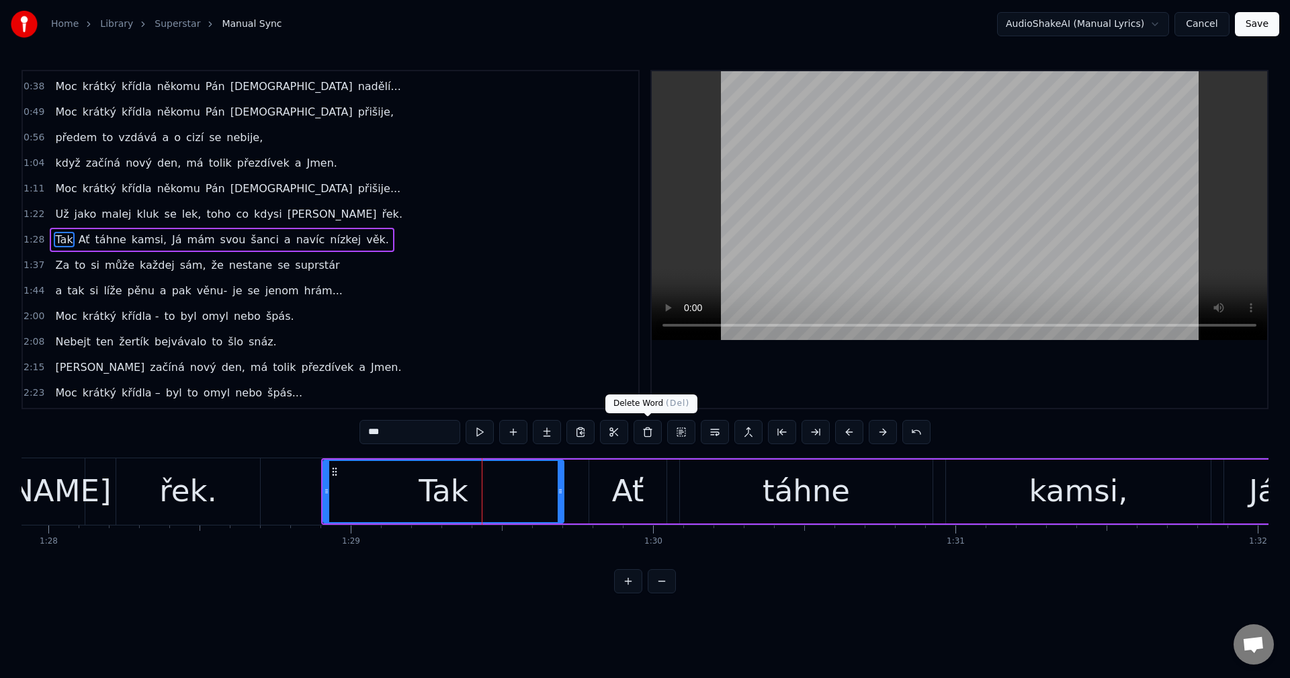
click at [645, 437] on button at bounding box center [647, 432] width 28 height 24
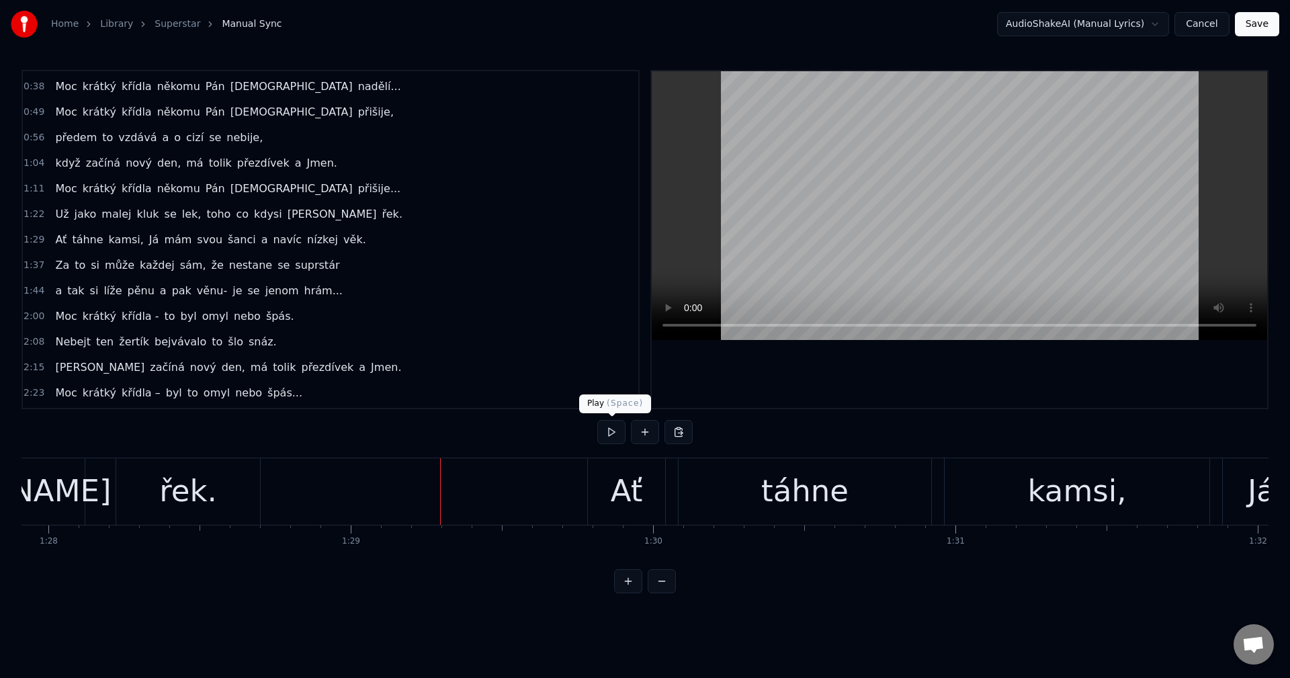
click at [603, 435] on button at bounding box center [611, 432] width 28 height 24
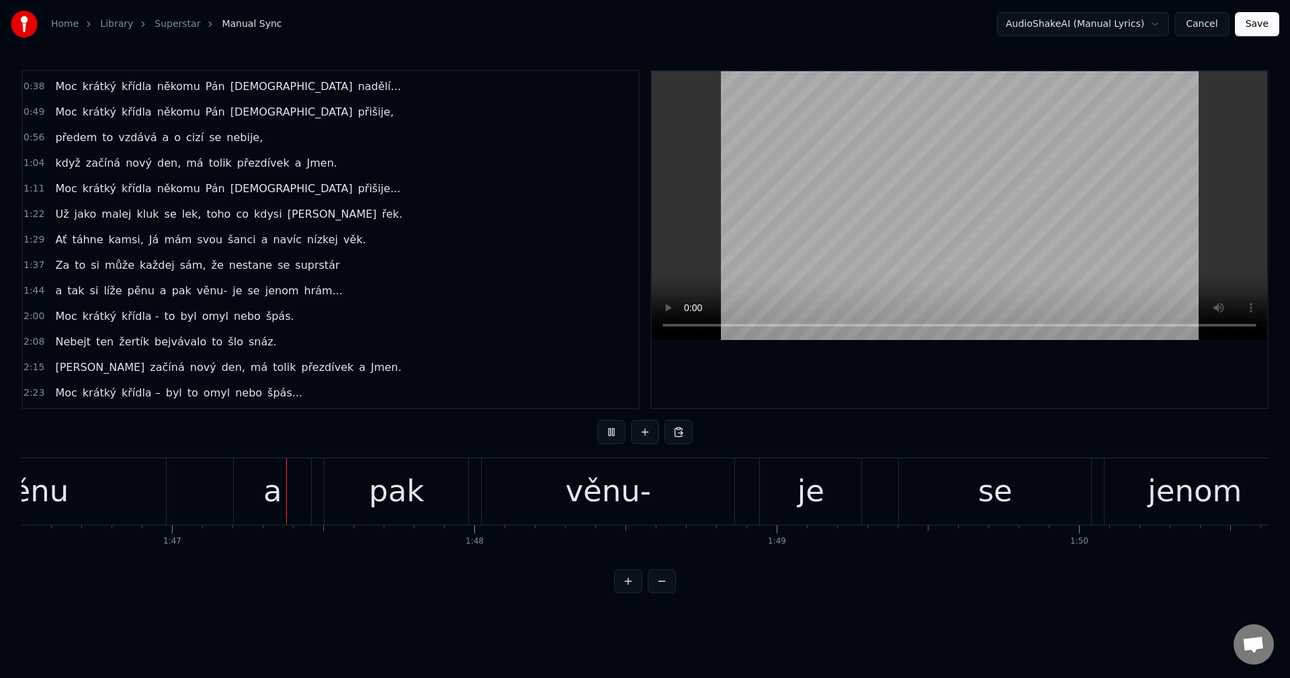
scroll to position [0, 32211]
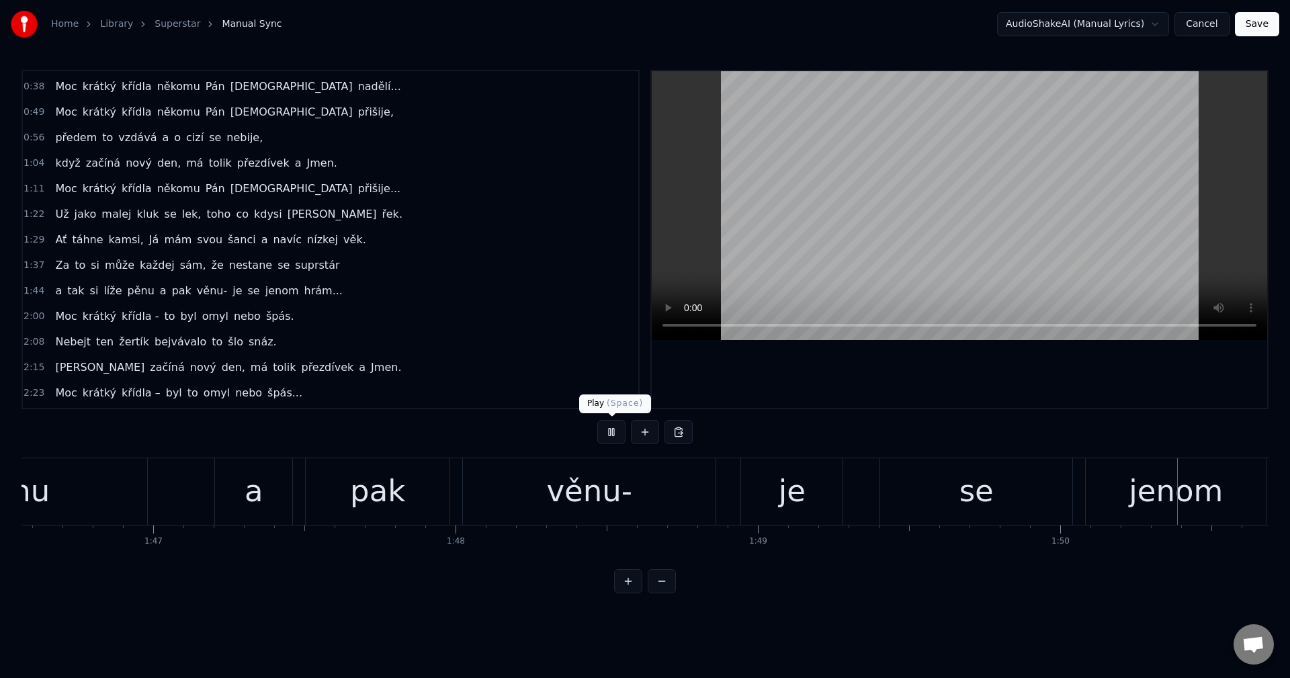
click at [615, 428] on button at bounding box center [611, 432] width 28 height 24
click at [642, 497] on div "věnu-" at bounding box center [589, 491] width 253 height 66
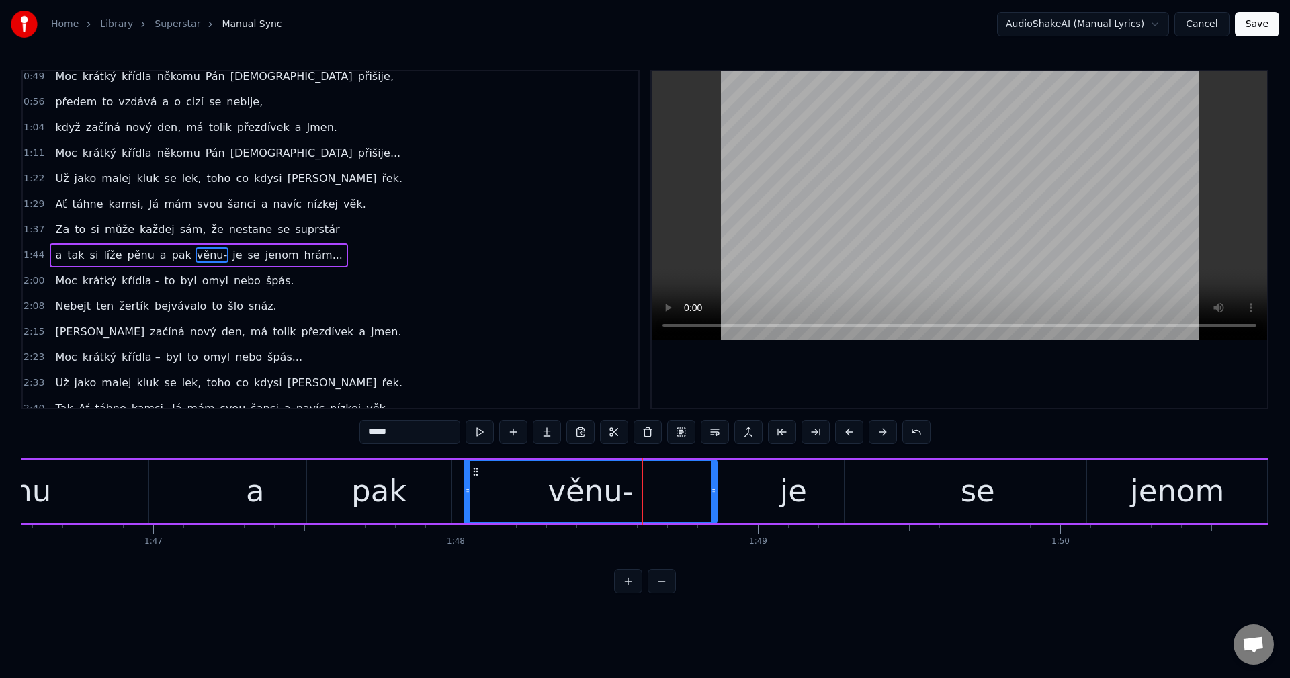
scroll to position [125, 0]
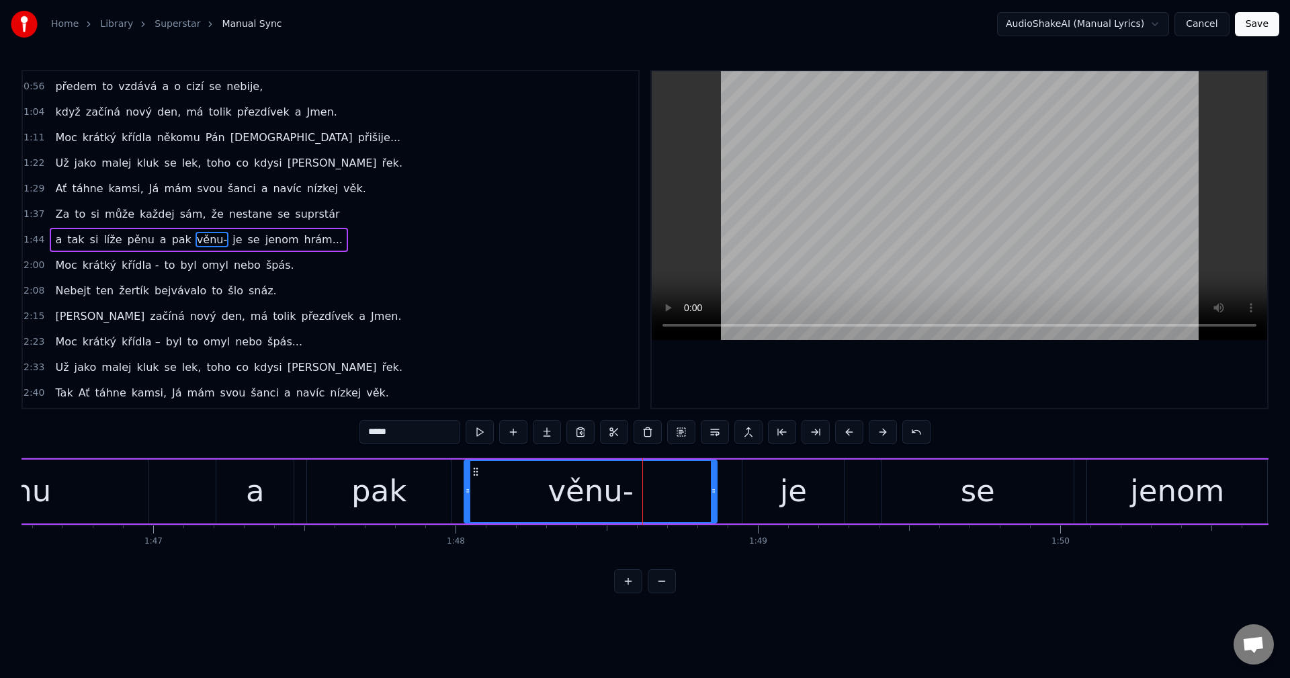
type input "**"
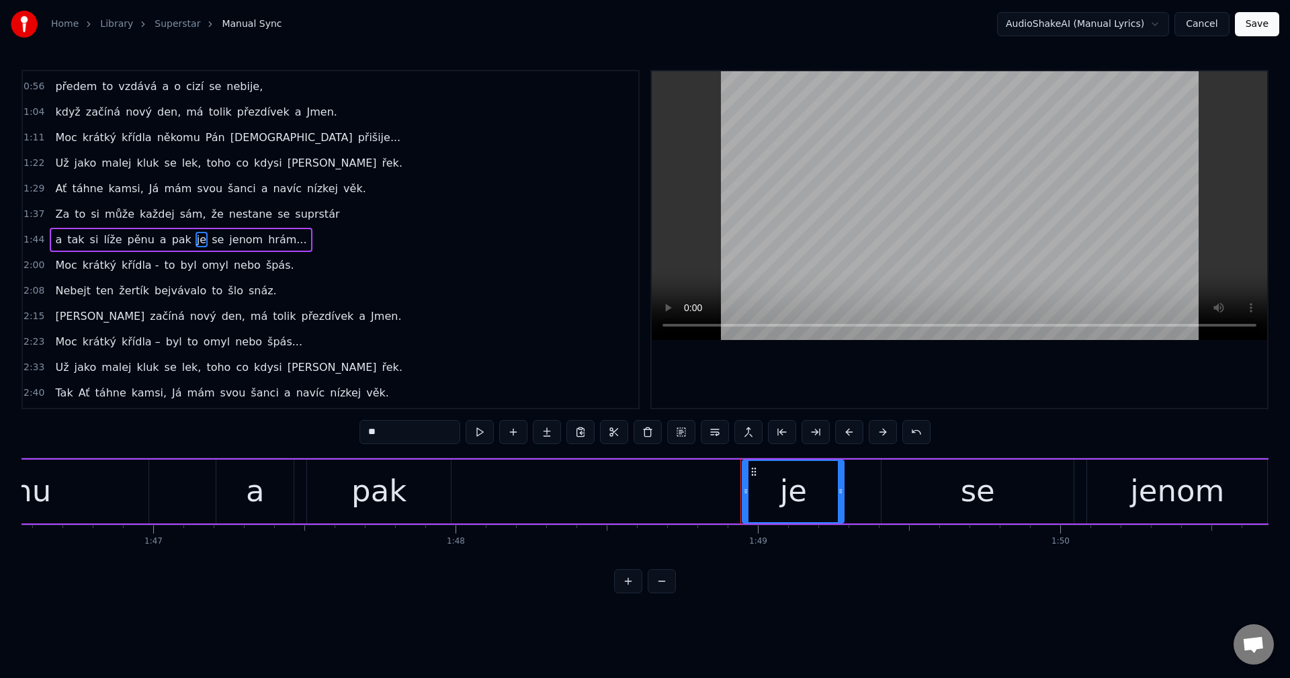
click at [666, 478] on div "a tak si líže pěnu a pak je se jenom hrám..." at bounding box center [506, 491] width 2119 height 66
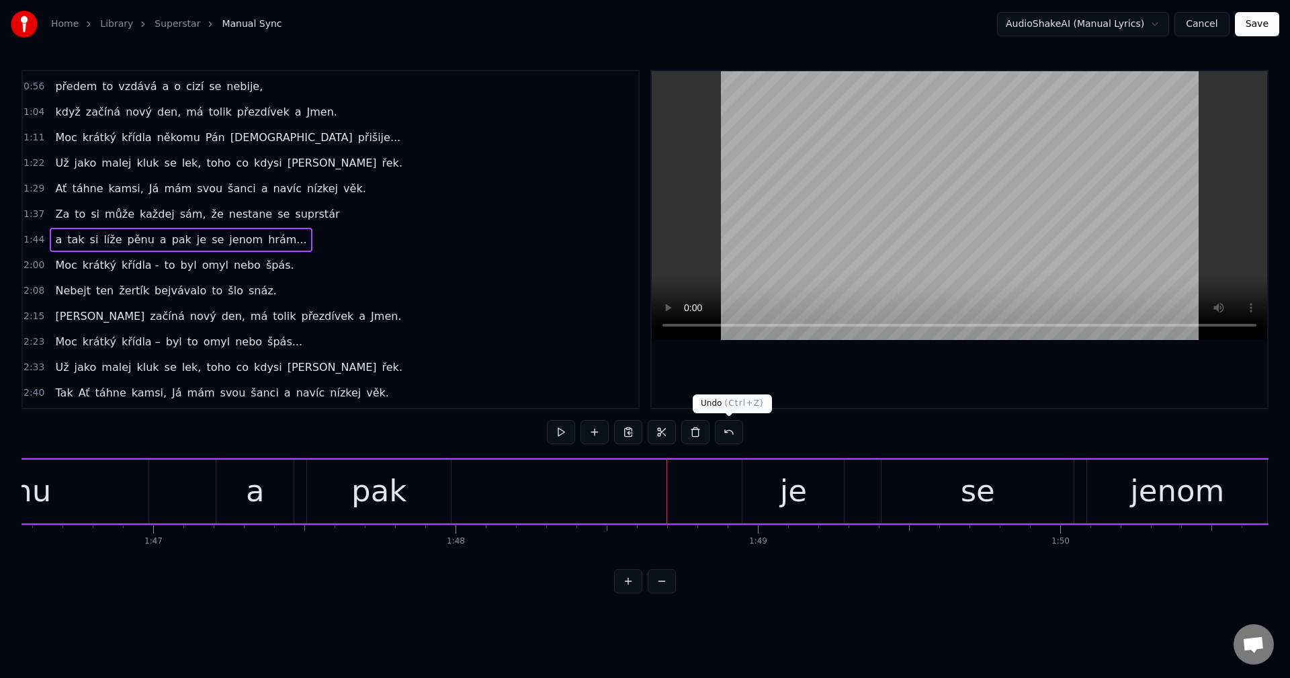
click at [723, 437] on button at bounding box center [729, 432] width 28 height 24
click at [607, 494] on div "věnu-" at bounding box center [590, 491] width 86 height 46
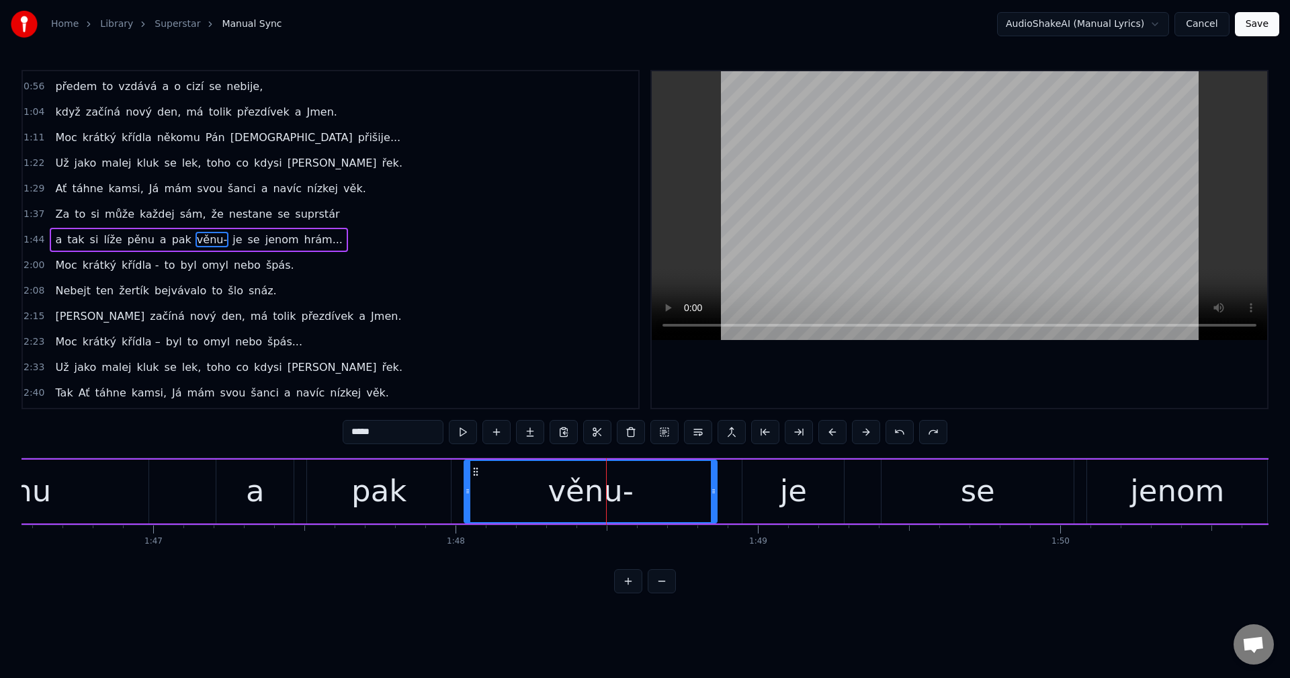
click at [410, 424] on input "*****" at bounding box center [393, 432] width 101 height 24
click at [823, 492] on div "je" at bounding box center [792, 491] width 101 height 64
type input "**"
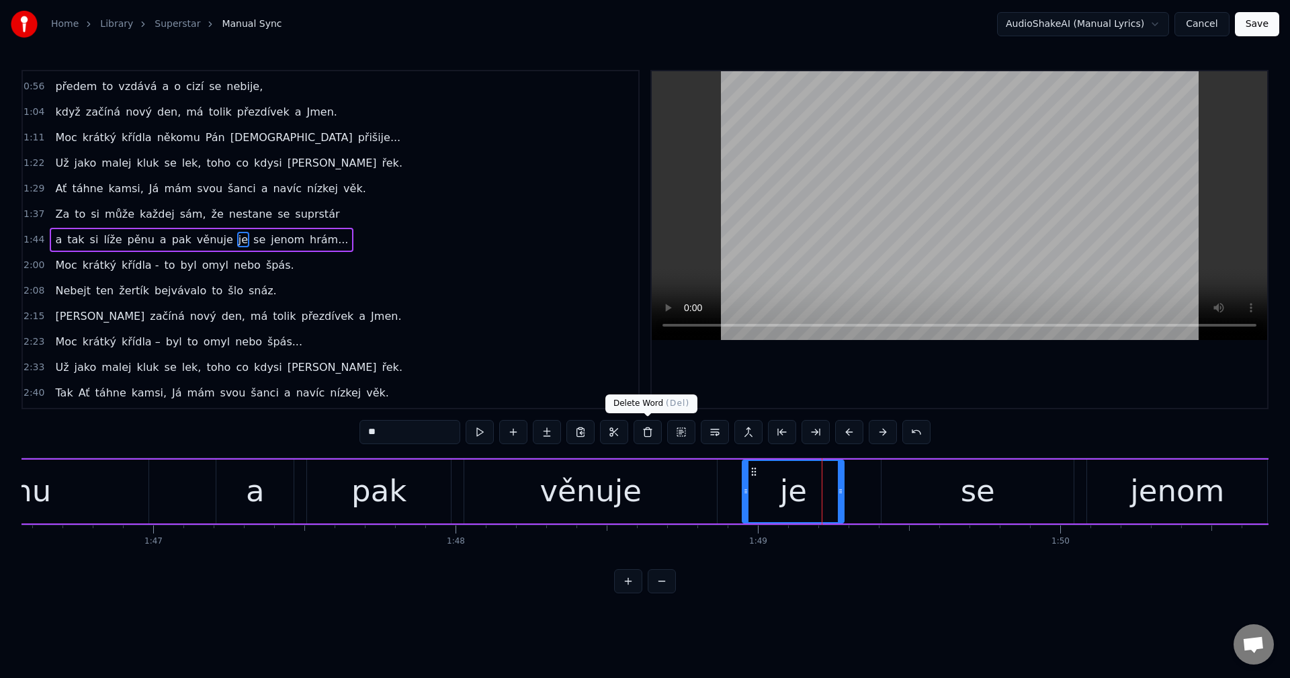
click at [657, 435] on button at bounding box center [647, 432] width 28 height 24
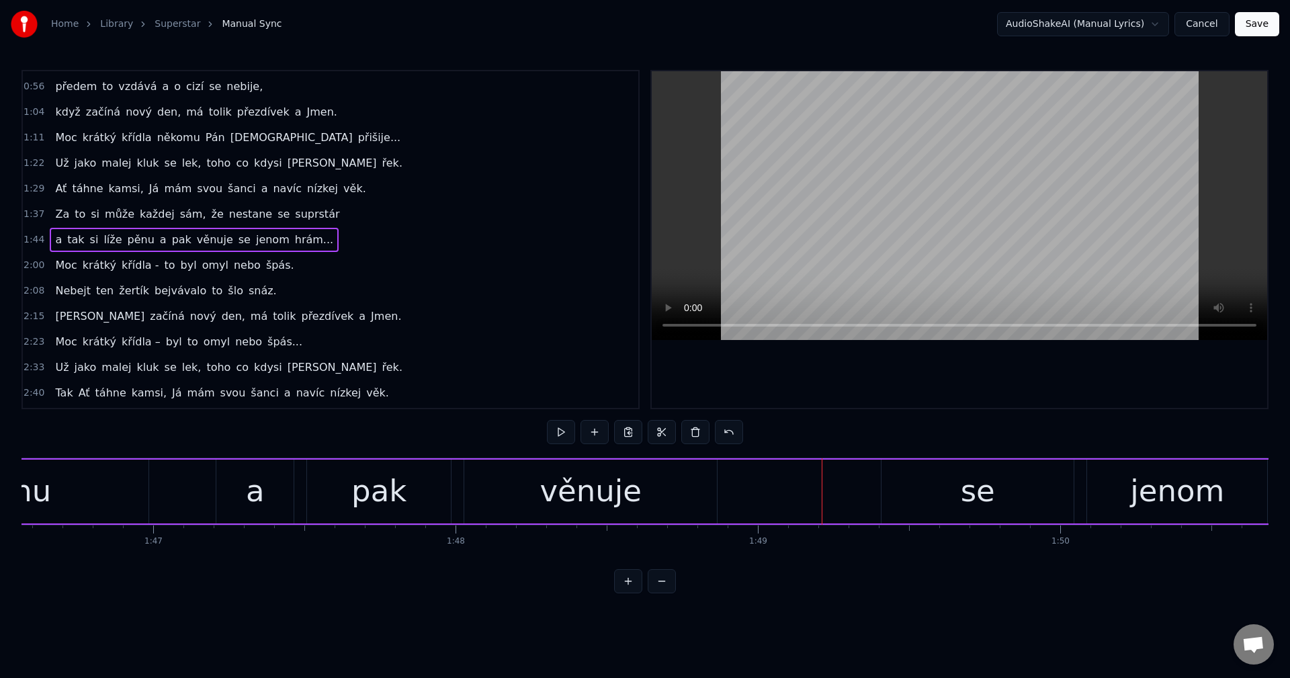
click at [667, 487] on div "věnuje" at bounding box center [590, 491] width 253 height 64
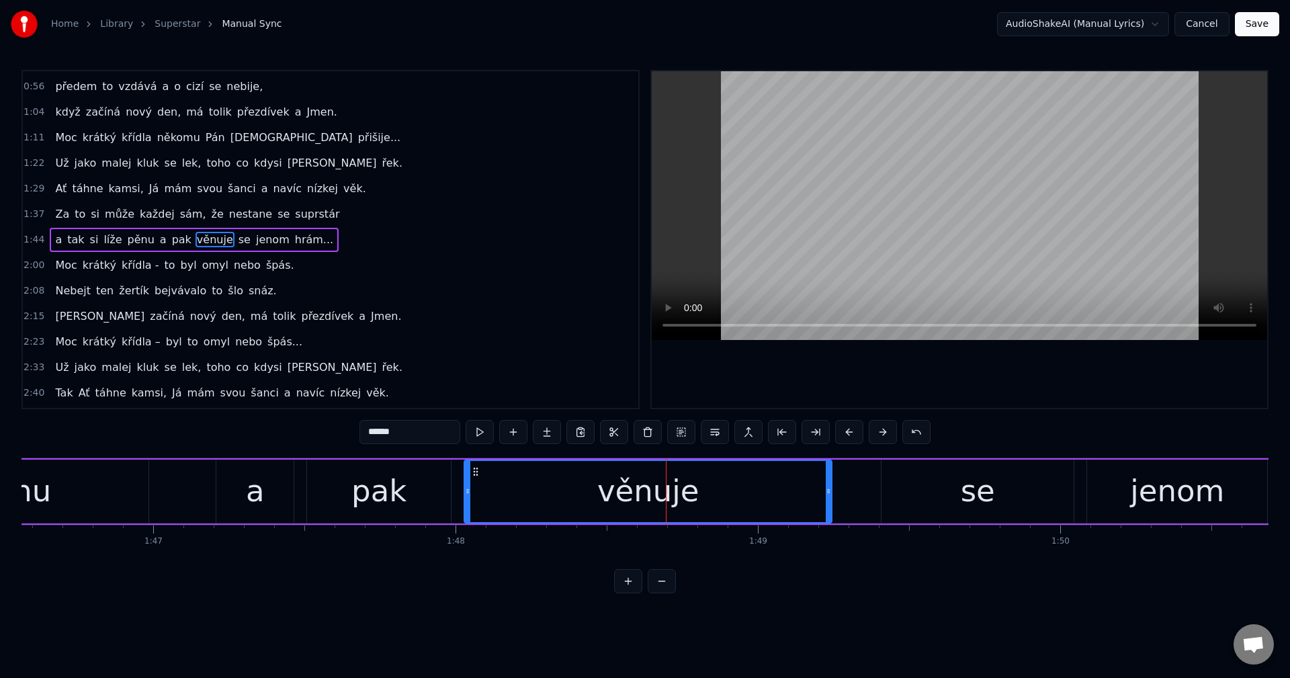
drag, startPoint x: 714, startPoint y: 493, endPoint x: 813, endPoint y: 491, distance: 98.8
click at [828, 490] on icon at bounding box center [828, 491] width 5 height 11
click at [460, 494] on div "a tak si líže pěnu a pak věnuje se jenom hrám..." at bounding box center [506, 491] width 2119 height 66
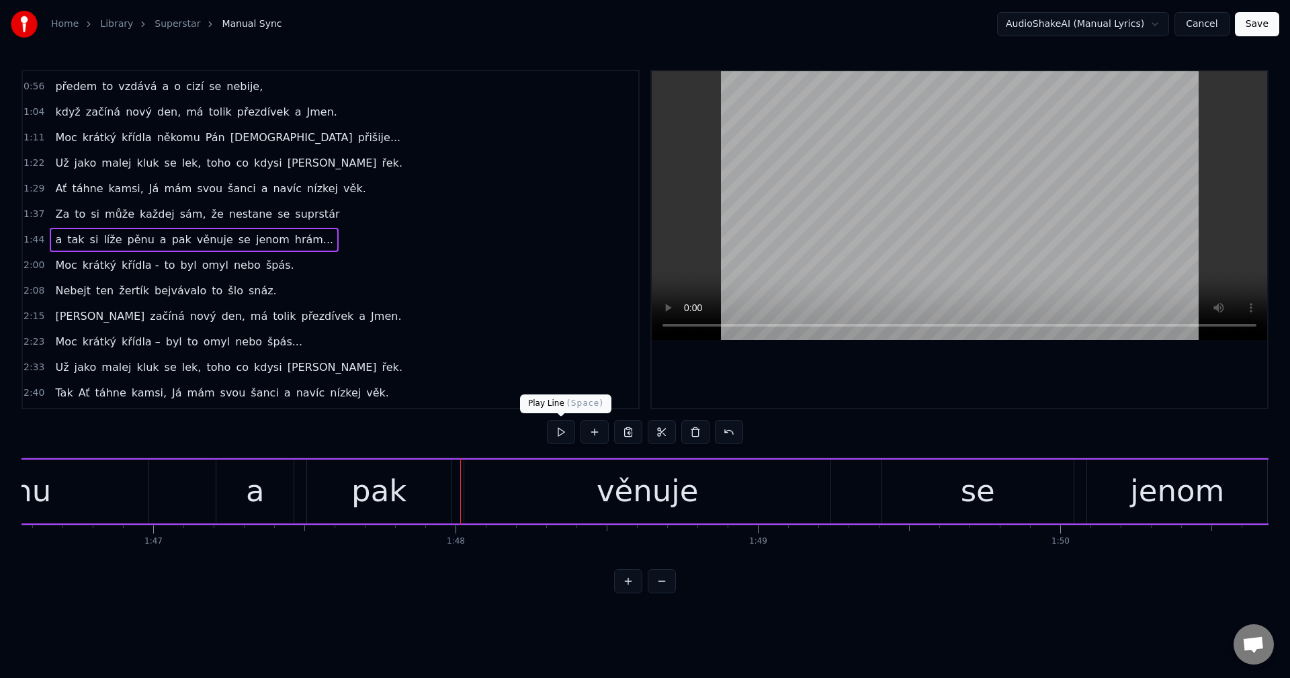
click at [561, 429] on button at bounding box center [561, 432] width 28 height 24
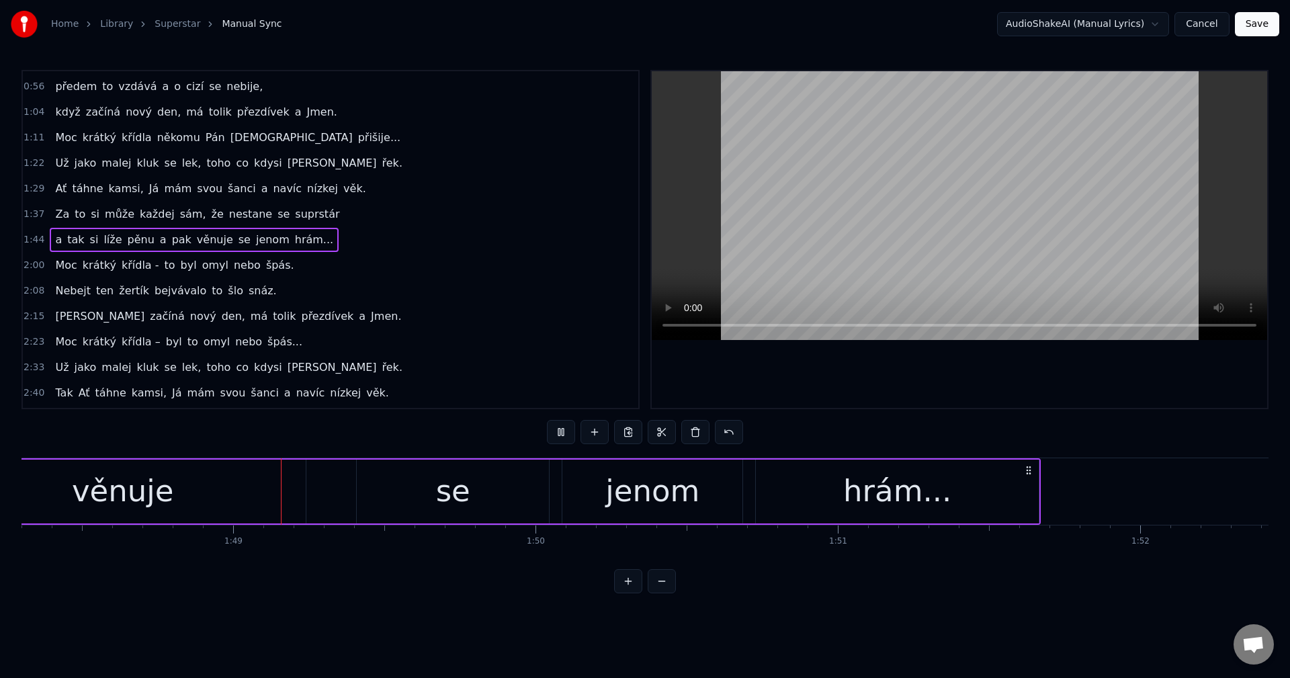
scroll to position [0, 32754]
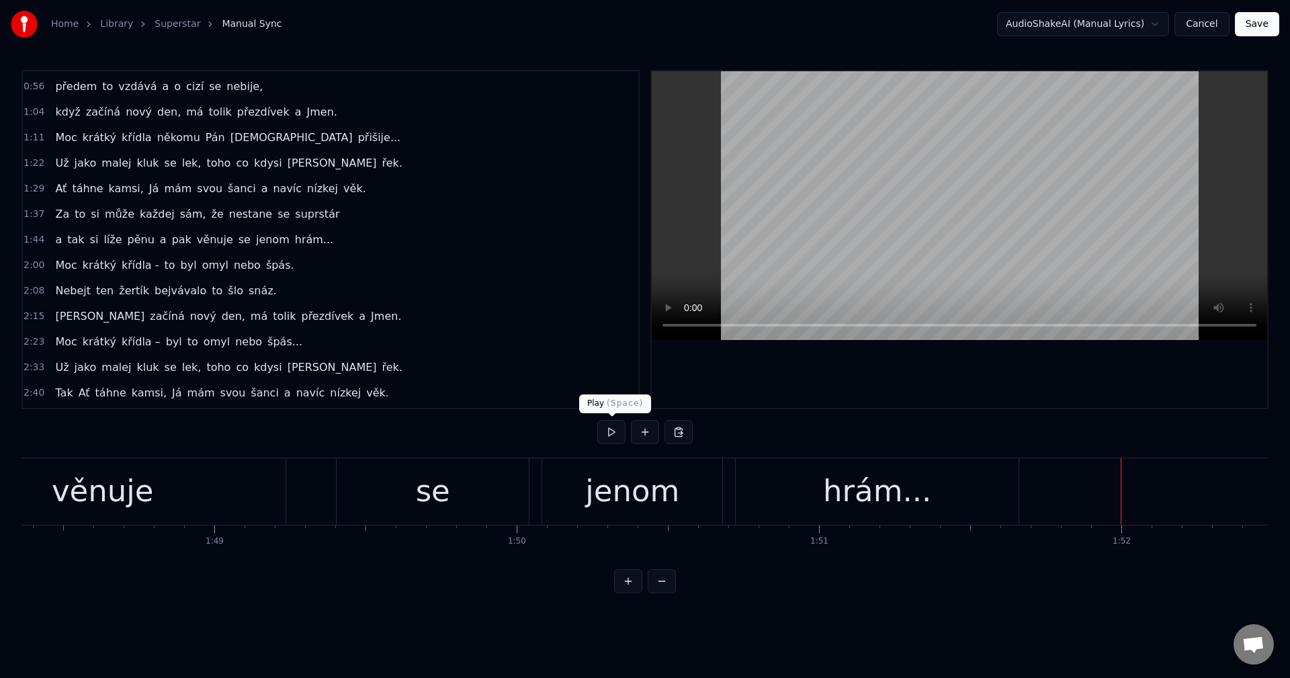
click at [604, 431] on button at bounding box center [611, 432] width 28 height 24
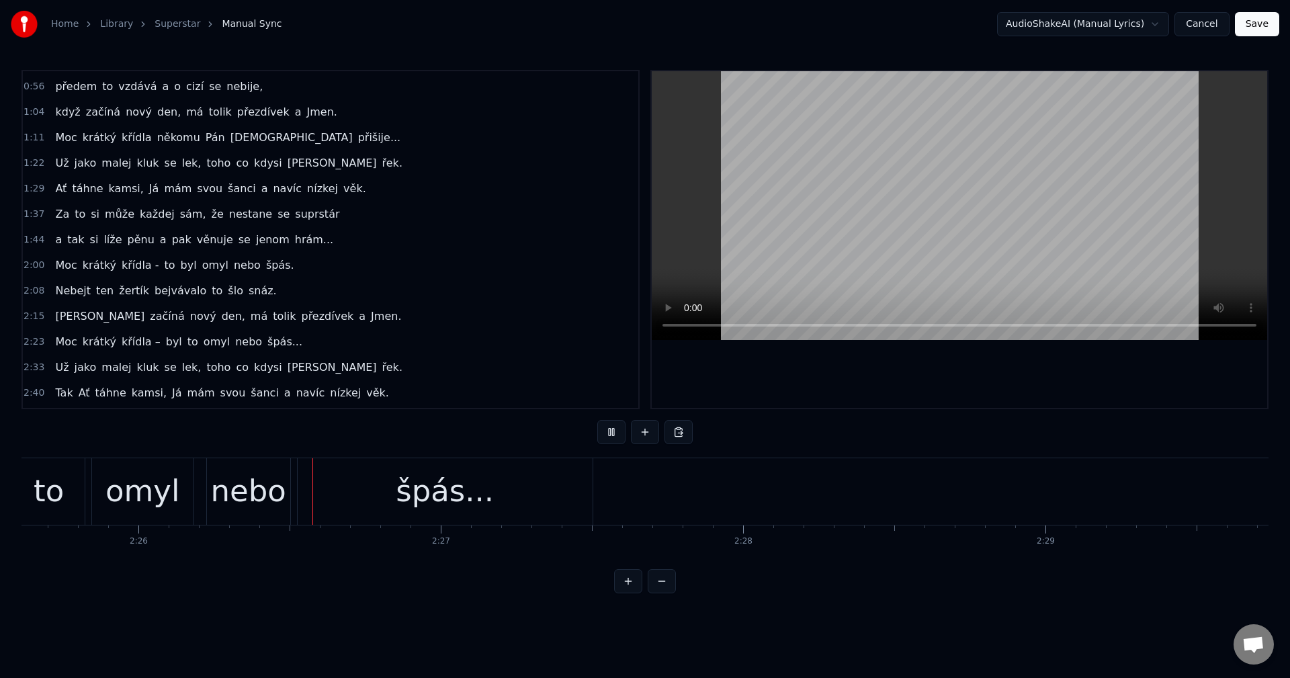
scroll to position [0, 44042]
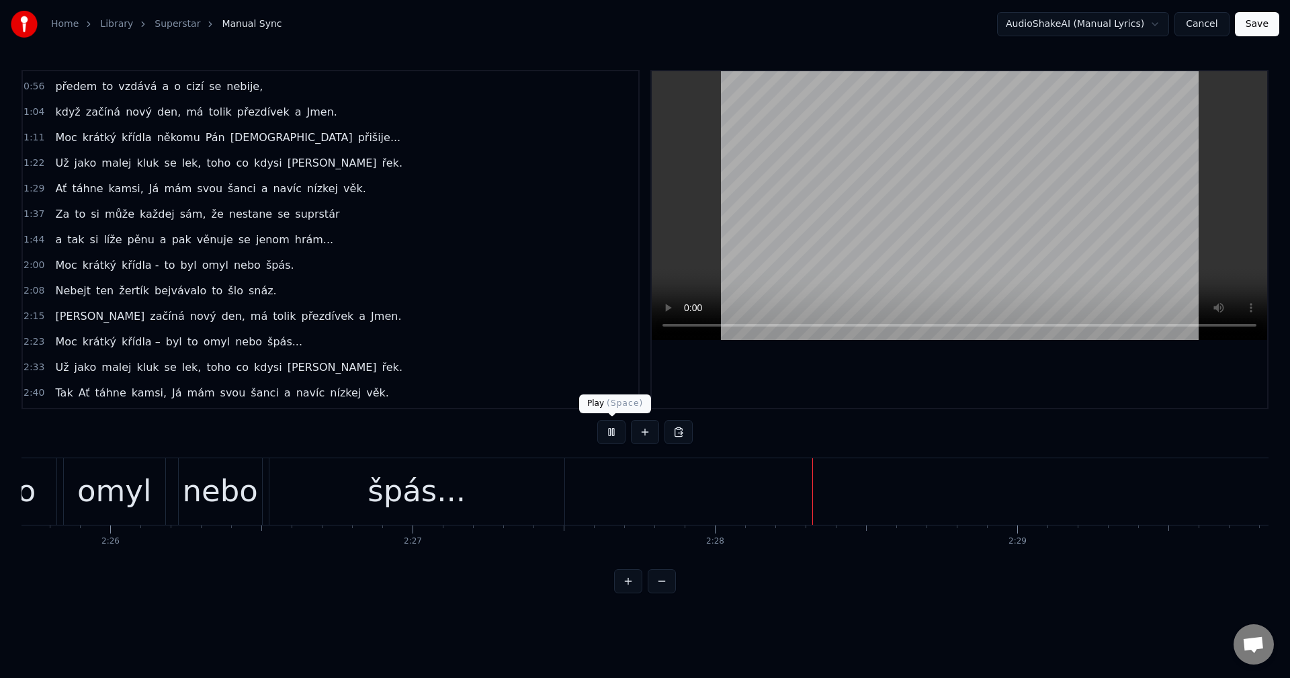
click at [603, 439] on button at bounding box center [611, 432] width 28 height 24
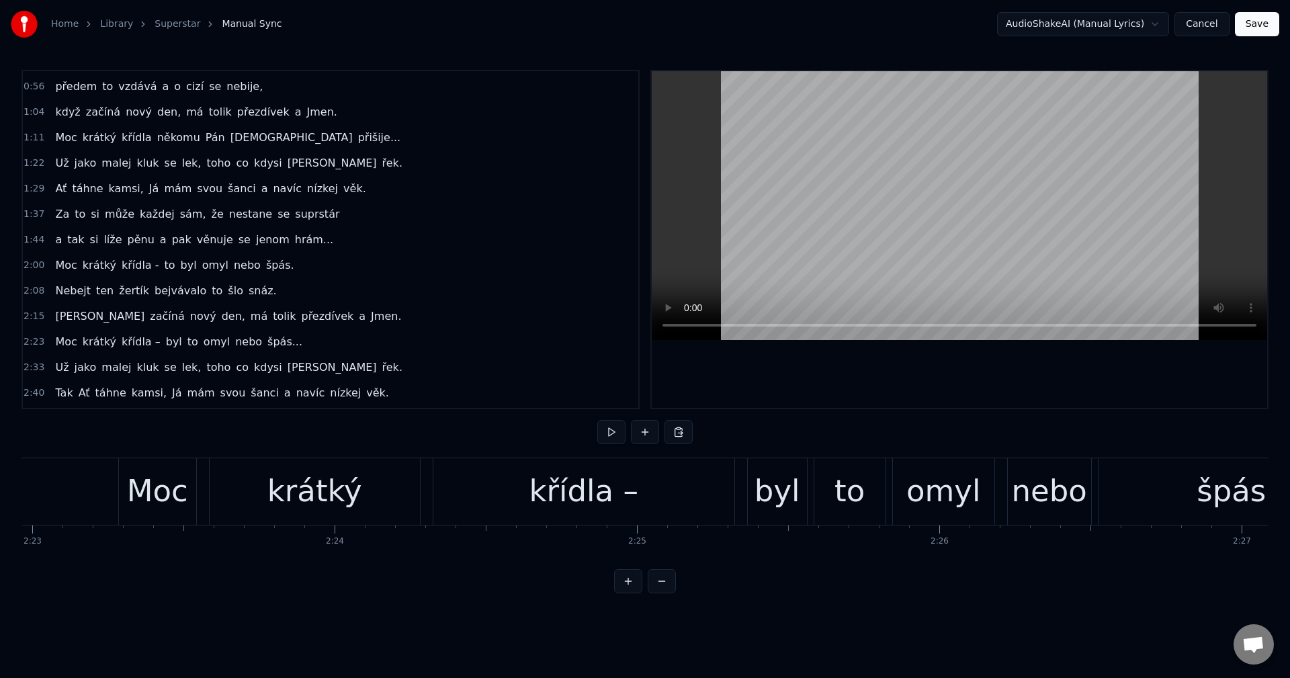
scroll to position [0, 43290]
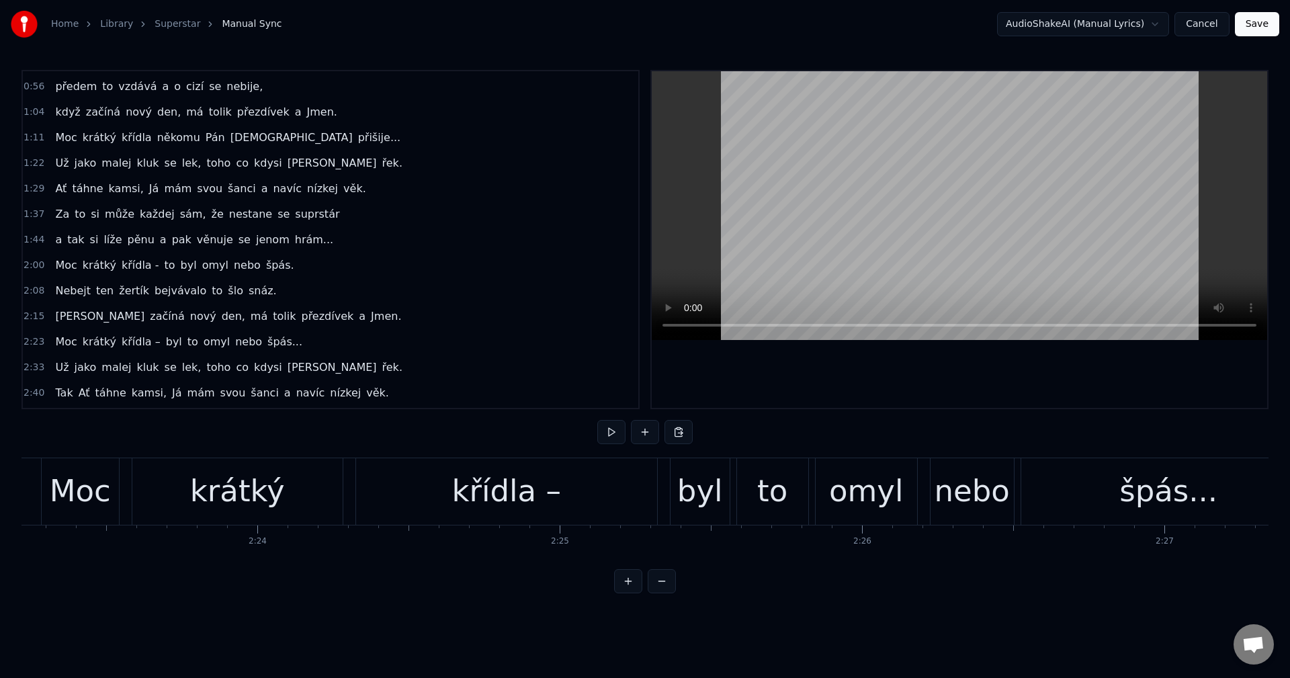
click at [702, 493] on div "byl" at bounding box center [700, 491] width 46 height 46
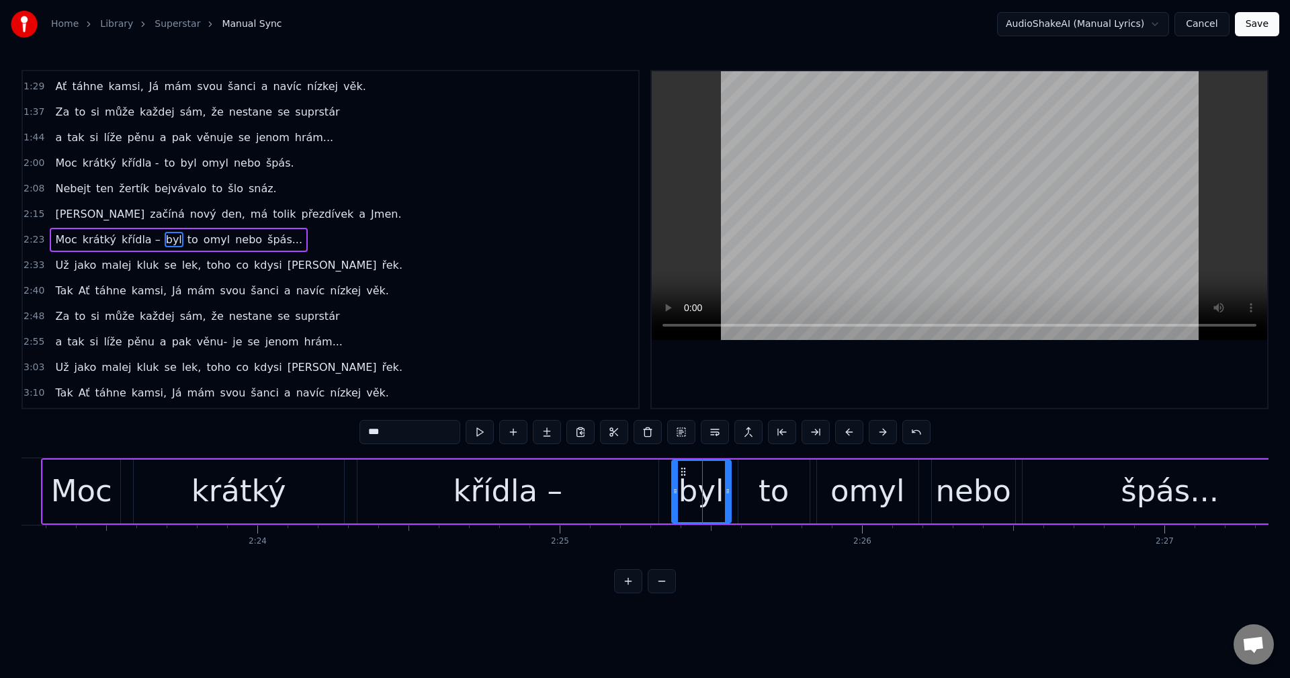
drag, startPoint x: 394, startPoint y: 435, endPoint x: 228, endPoint y: 443, distance: 166.8
click at [229, 443] on div "0:15 Moc krátký křídla někomu Pán [DEMOGRAPHIC_DATA] nadělí 0:23 a tak se vzdáv…" at bounding box center [644, 331] width 1247 height 523
click at [770, 482] on div "to" at bounding box center [773, 491] width 30 height 46
drag, startPoint x: 354, startPoint y: 437, endPoint x: 300, endPoint y: 440, distance: 54.5
click at [302, 439] on div "0:15 Moc krátký křídla někomu Pán [DEMOGRAPHIC_DATA] nadělí 0:23 a tak se vzdáv…" at bounding box center [644, 331] width 1247 height 523
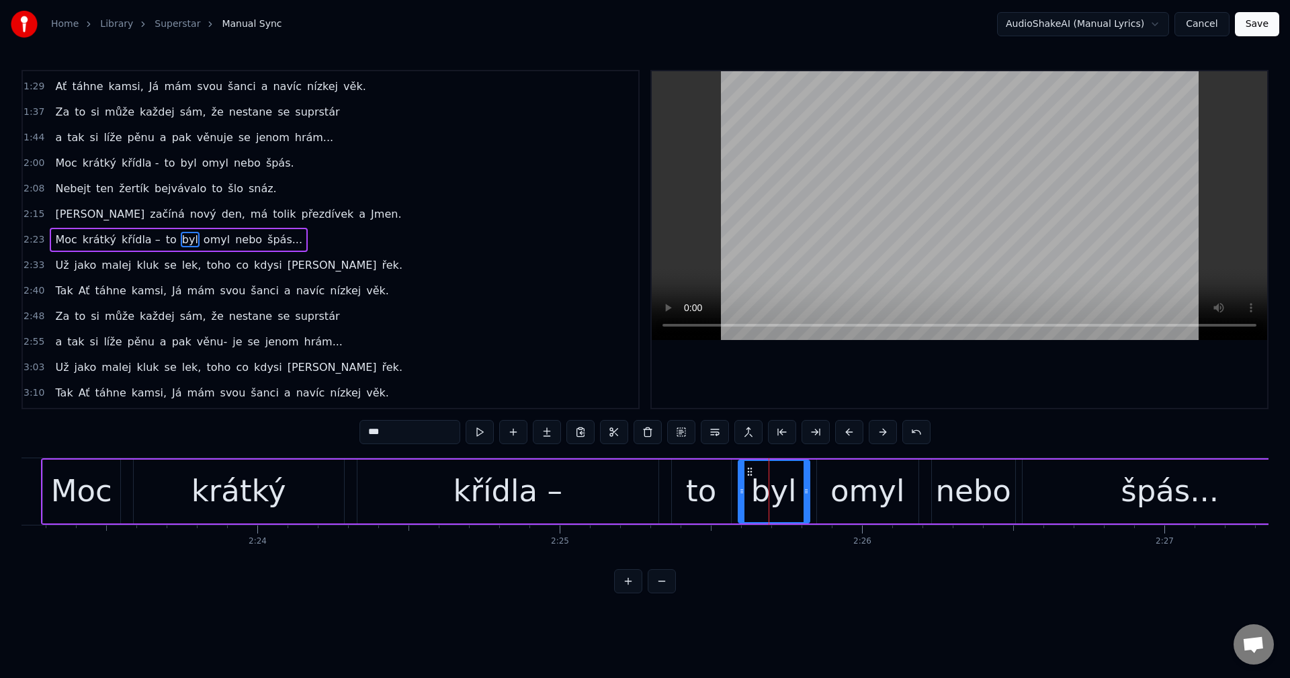
type input "***"
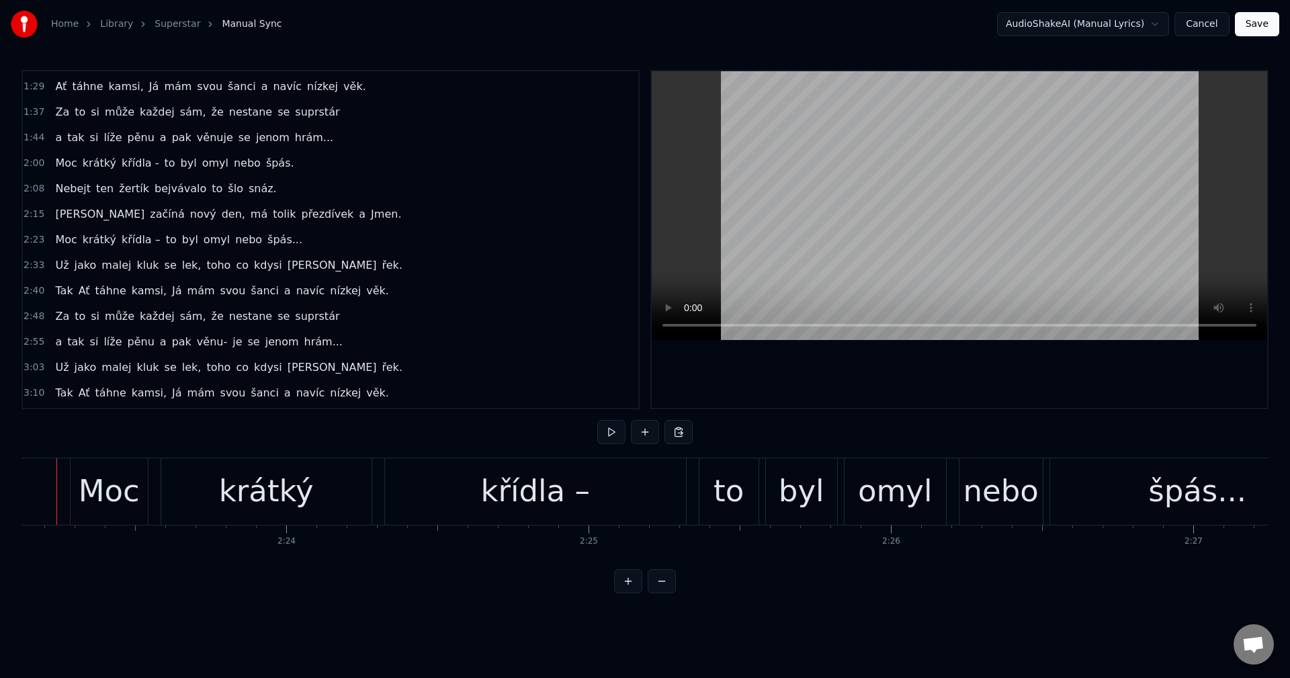
scroll to position [0, 43229]
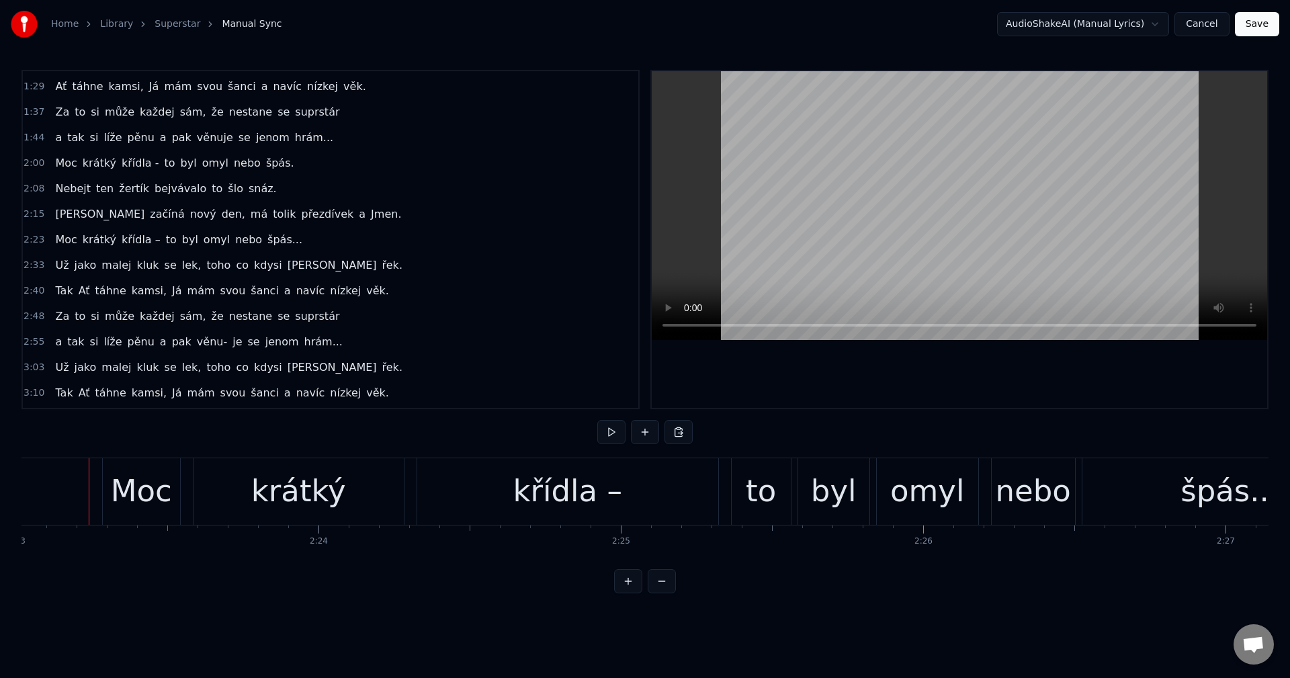
click at [616, 439] on button at bounding box center [611, 432] width 28 height 24
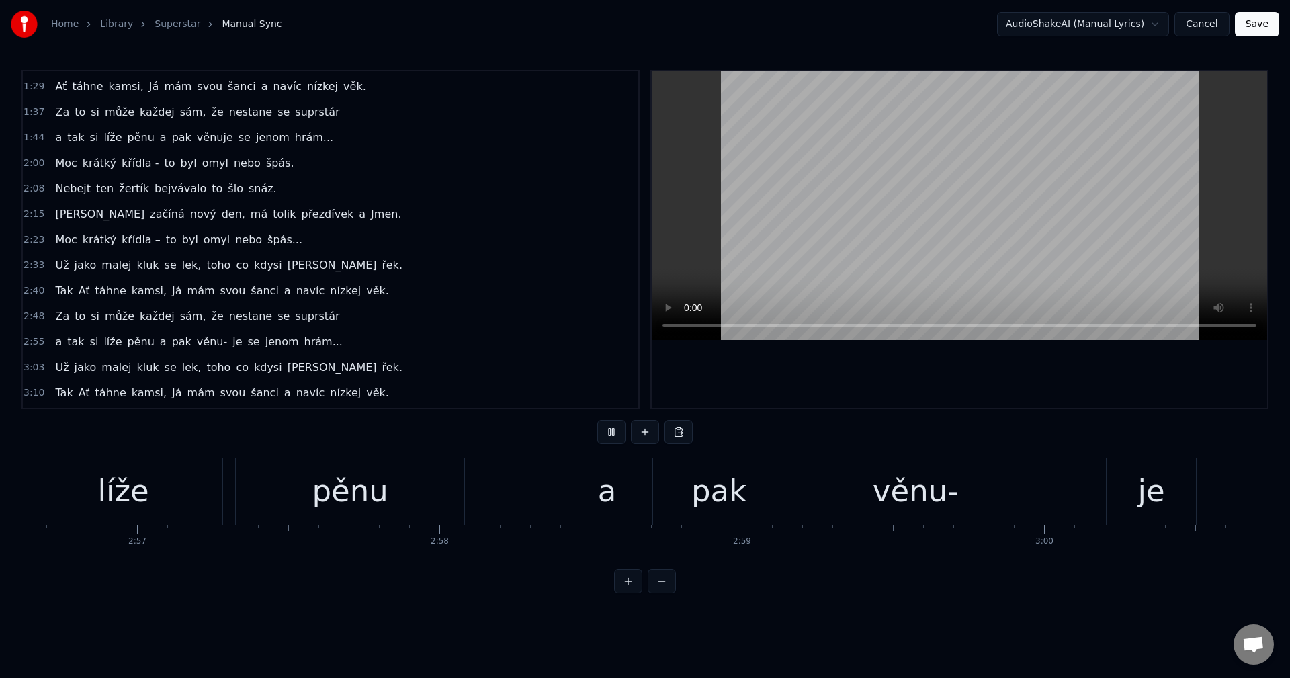
scroll to position [0, 53404]
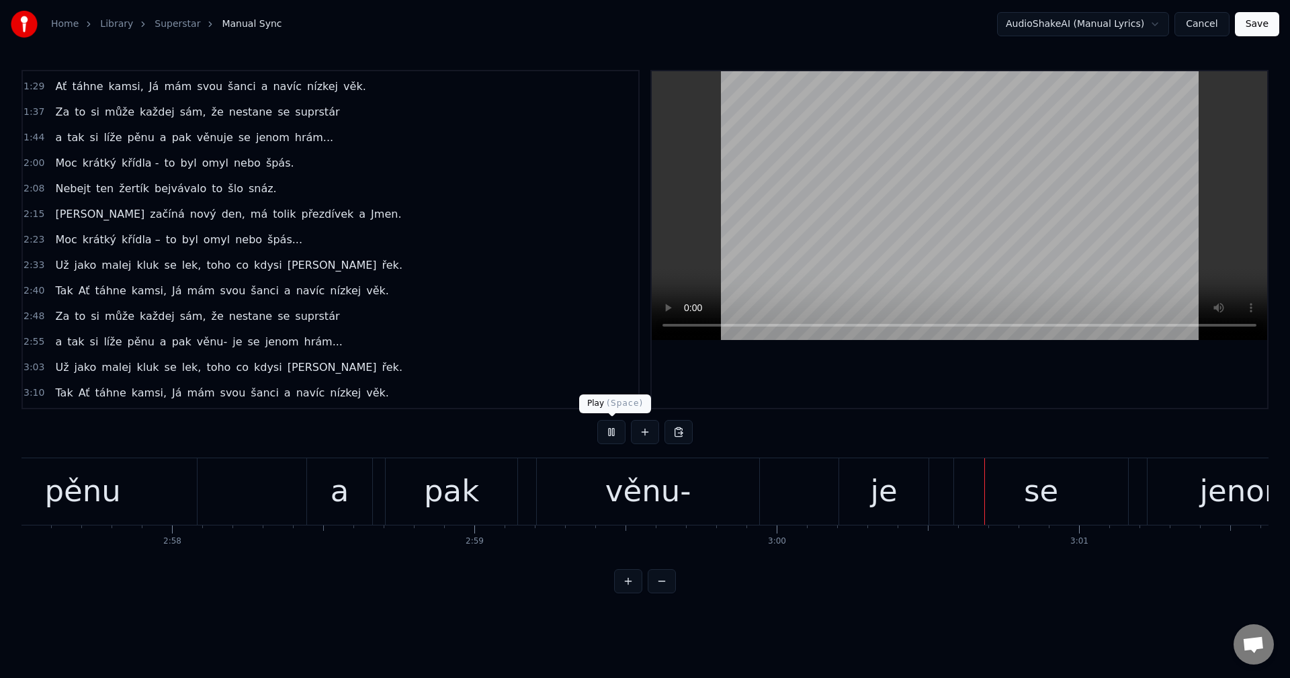
click at [603, 437] on button at bounding box center [611, 432] width 28 height 24
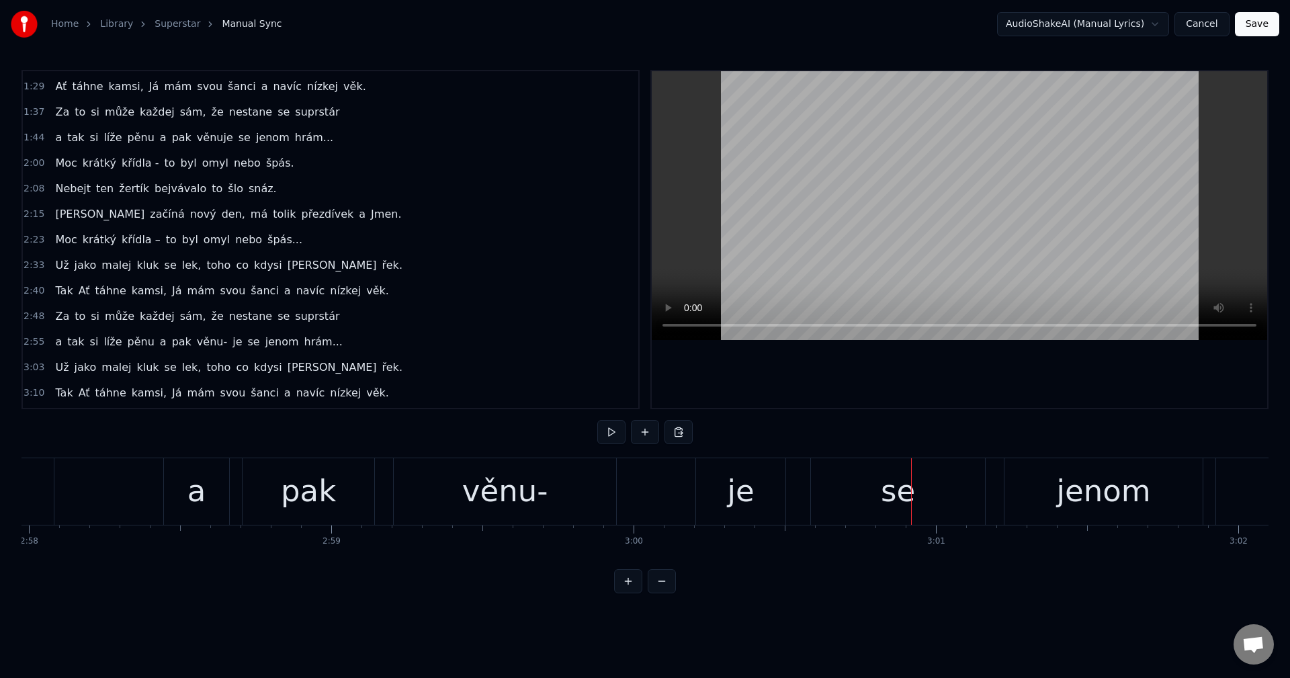
scroll to position [0, 53642]
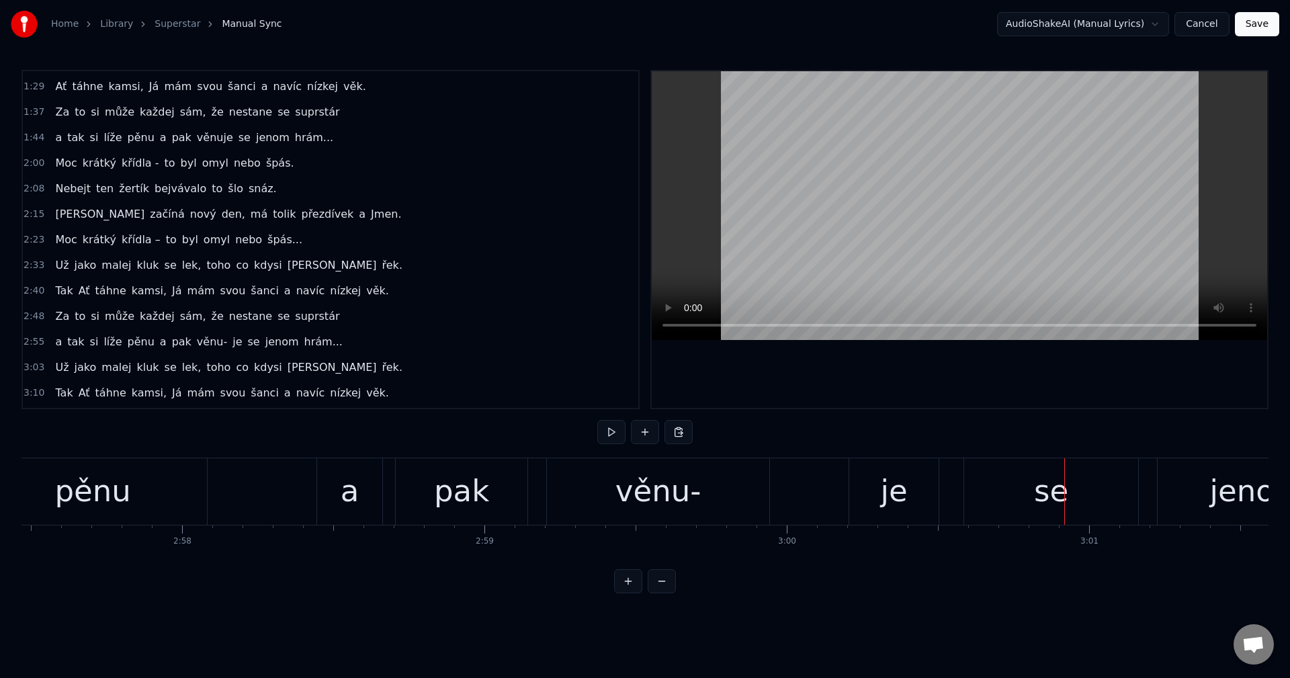
click at [692, 507] on div "věnu-" at bounding box center [658, 491] width 86 height 46
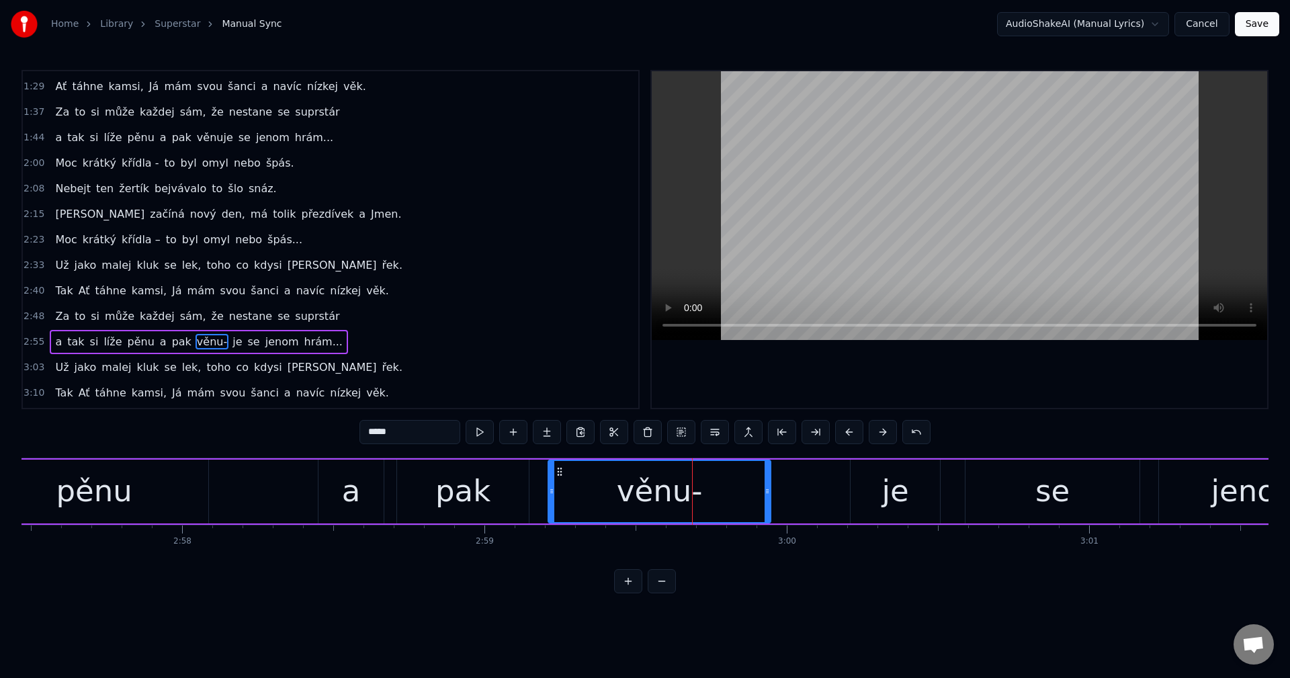
scroll to position [276, 0]
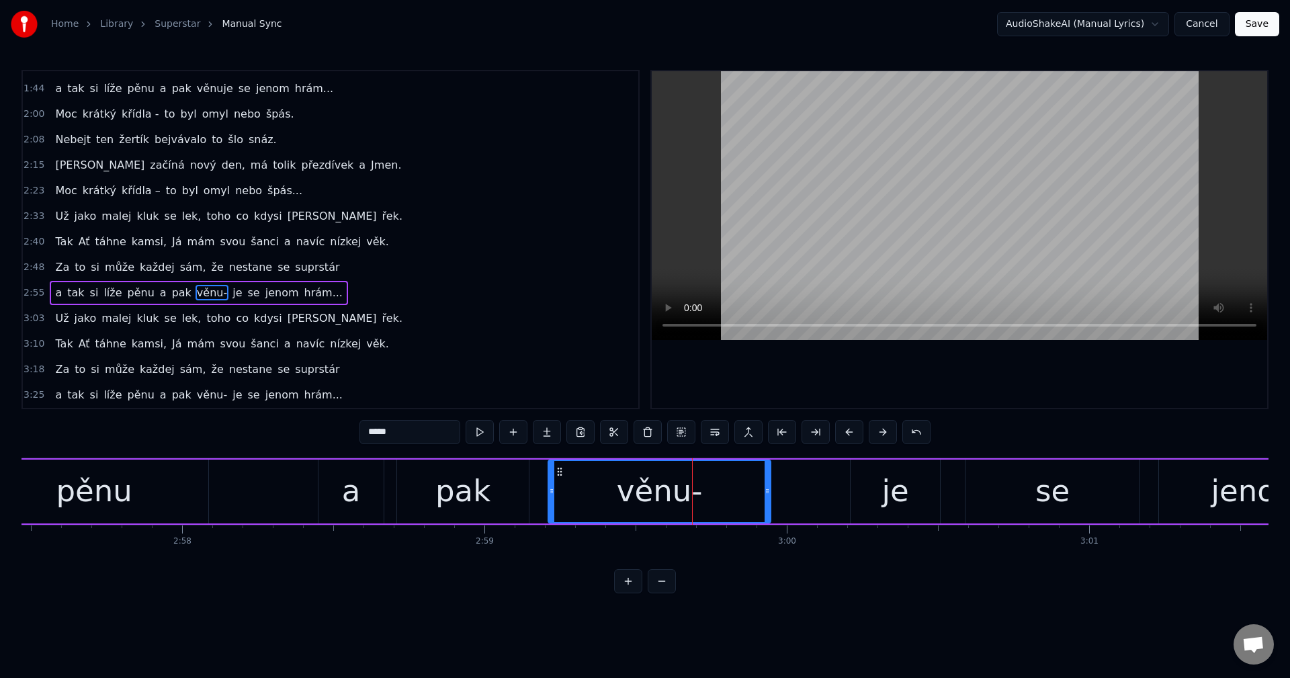
click at [707, 501] on div "věnu-" at bounding box center [659, 491] width 221 height 61
click at [414, 437] on input "*****" at bounding box center [409, 432] width 101 height 24
click at [888, 498] on div "je" at bounding box center [895, 491] width 27 height 46
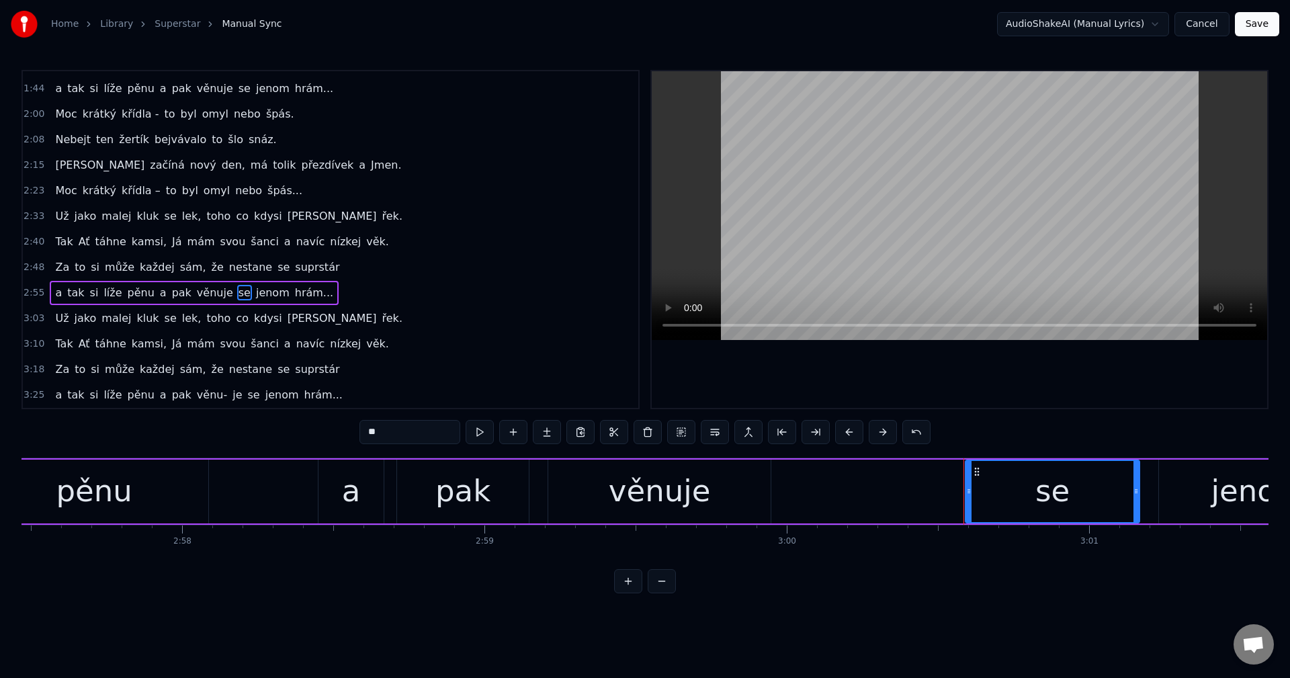
click at [688, 472] on div "věnuje" at bounding box center [660, 491] width 102 height 46
type input "******"
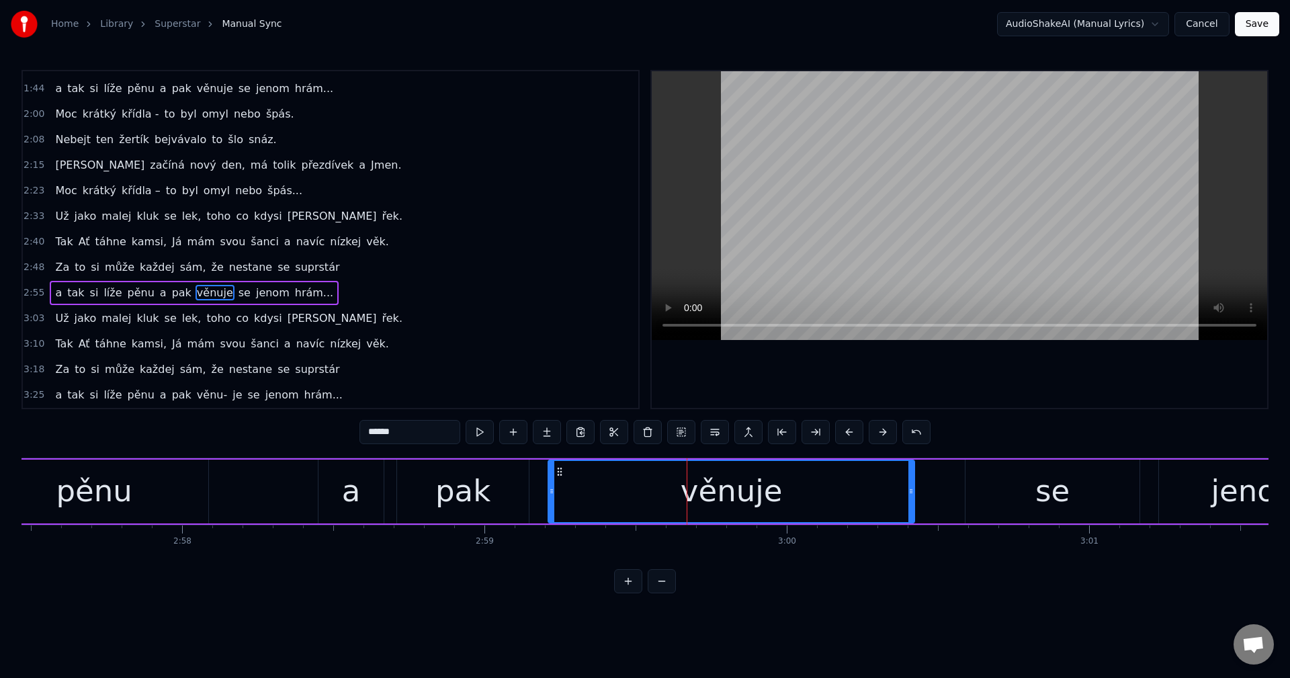
drag, startPoint x: 768, startPoint y: 492, endPoint x: 912, endPoint y: 486, distance: 143.9
click at [912, 486] on icon at bounding box center [910, 491] width 5 height 11
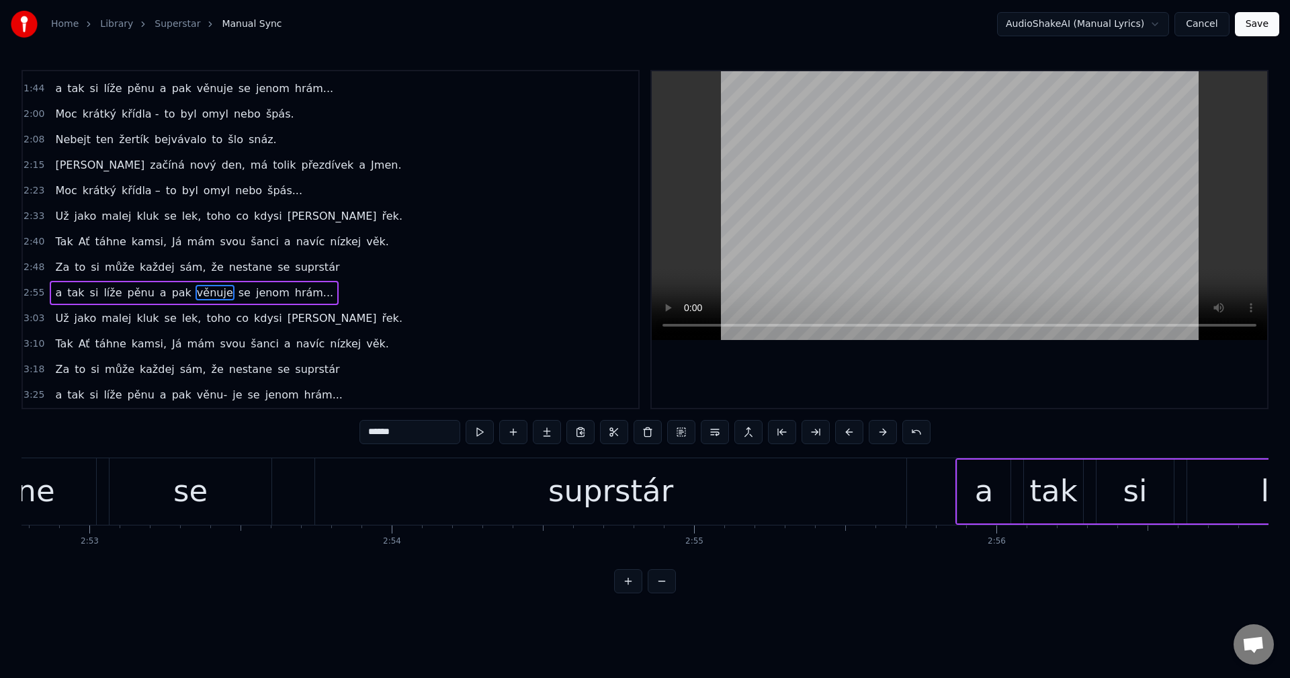
scroll to position [0, 52109]
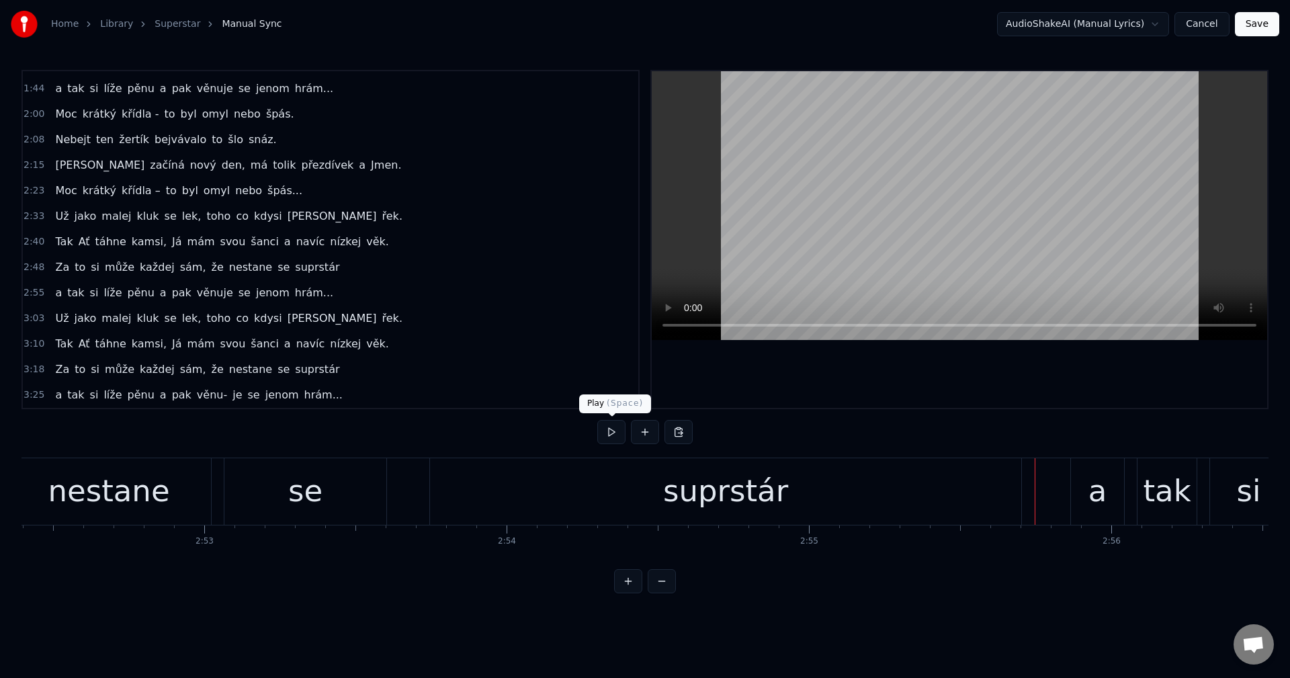
click at [612, 433] on button at bounding box center [611, 432] width 28 height 24
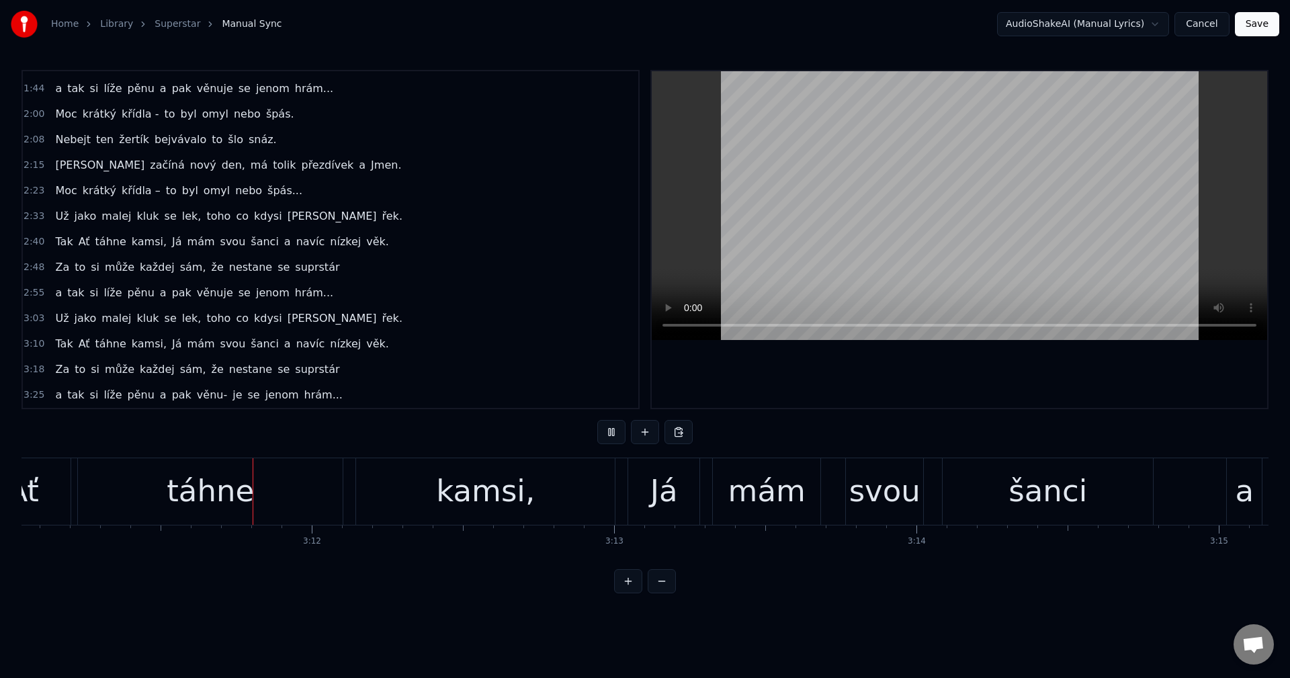
scroll to position [0, 57768]
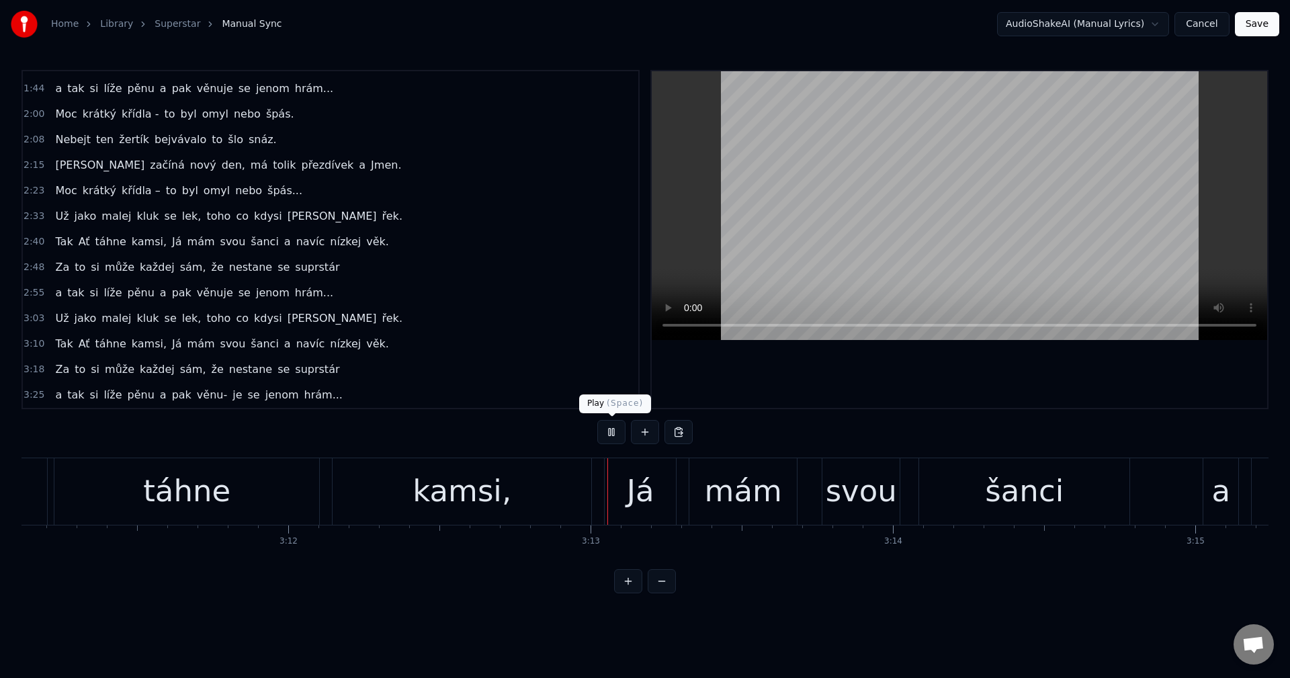
click at [611, 422] on button at bounding box center [611, 432] width 28 height 24
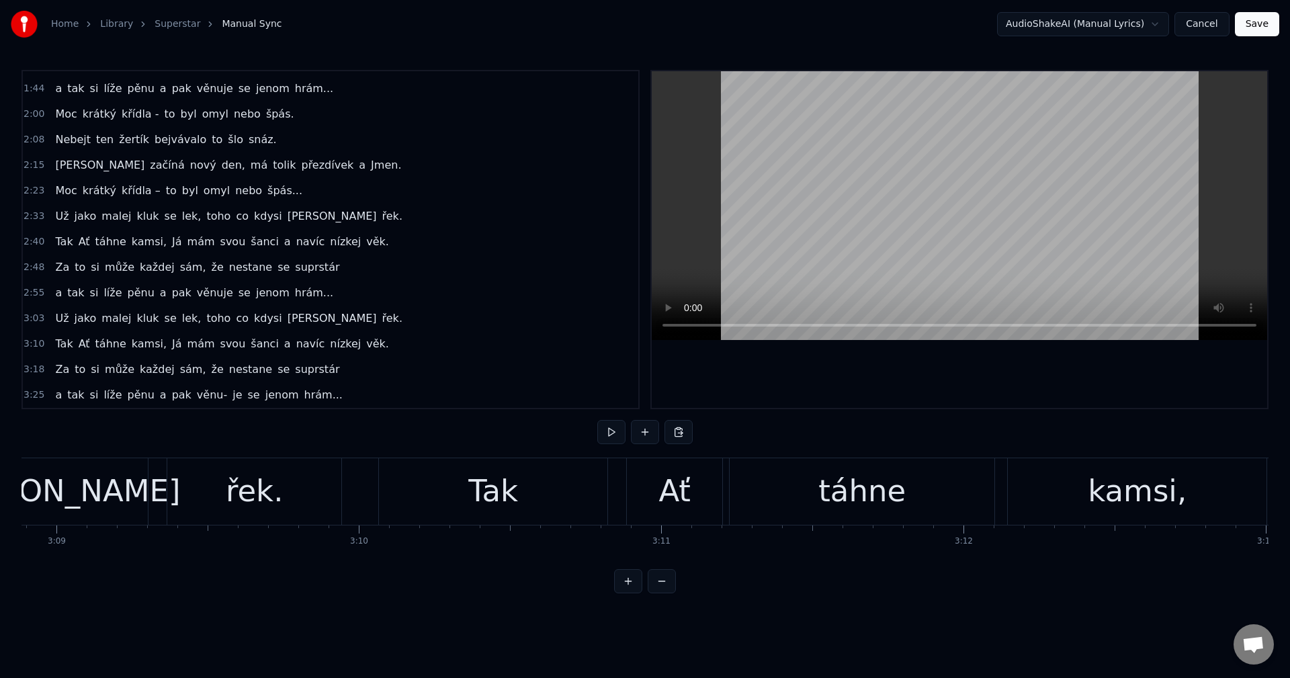
scroll to position [0, 57017]
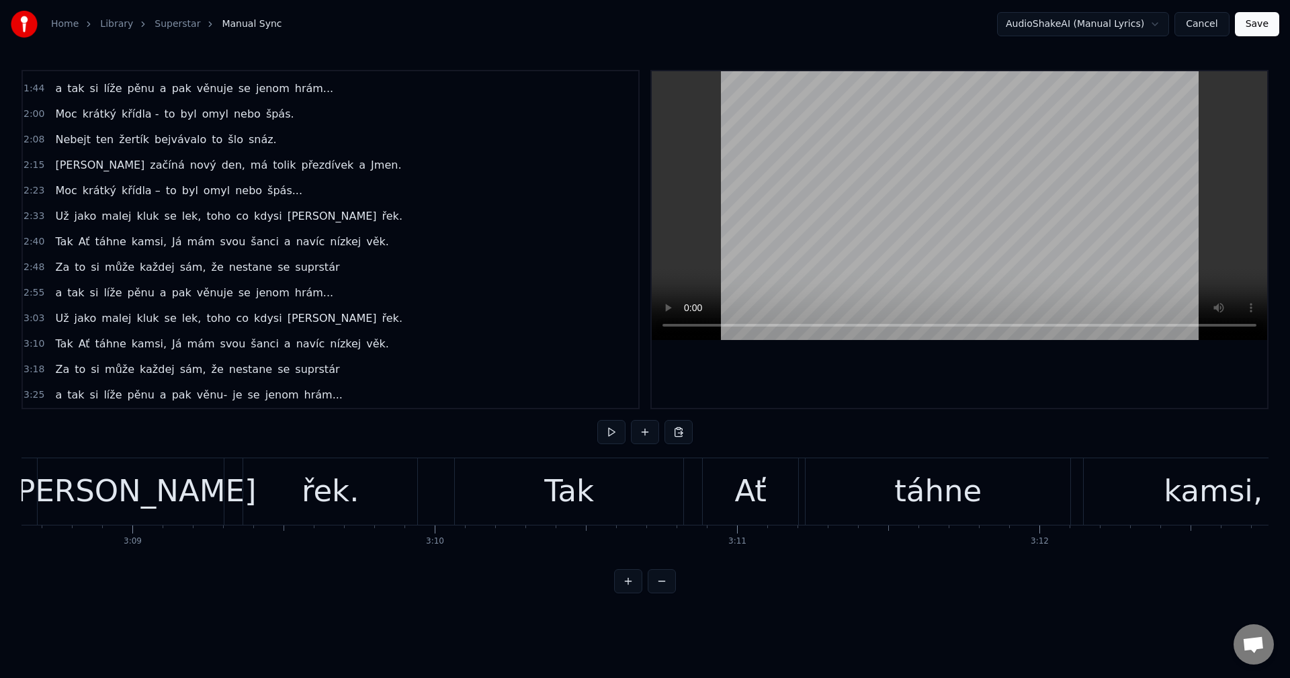
click at [596, 501] on div "Tak" at bounding box center [569, 491] width 228 height 66
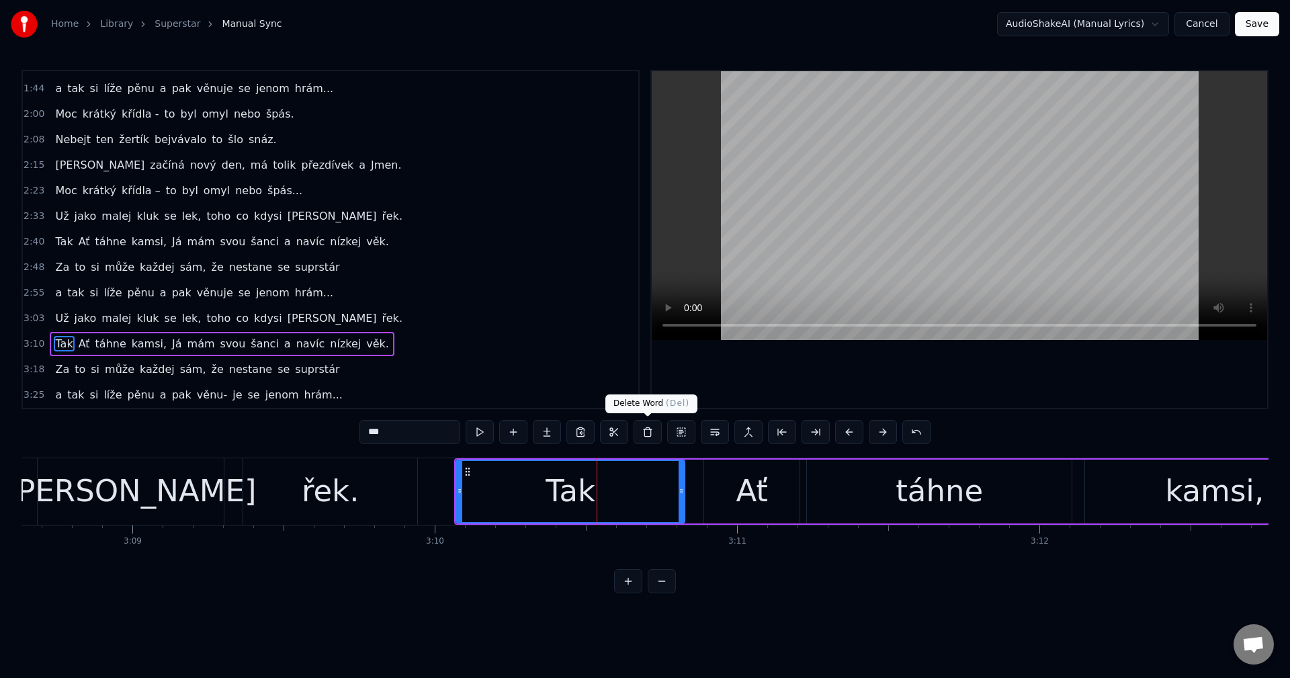
click at [644, 427] on button at bounding box center [647, 432] width 28 height 24
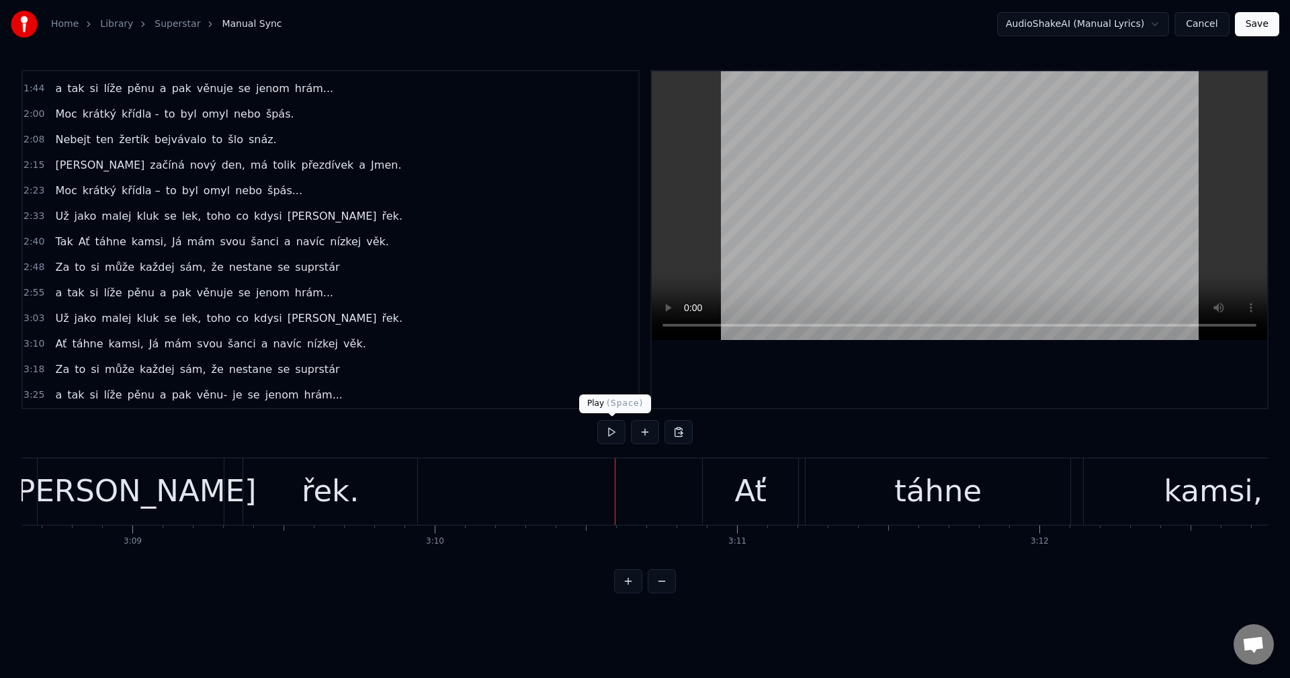
click at [611, 437] on button at bounding box center [611, 432] width 28 height 24
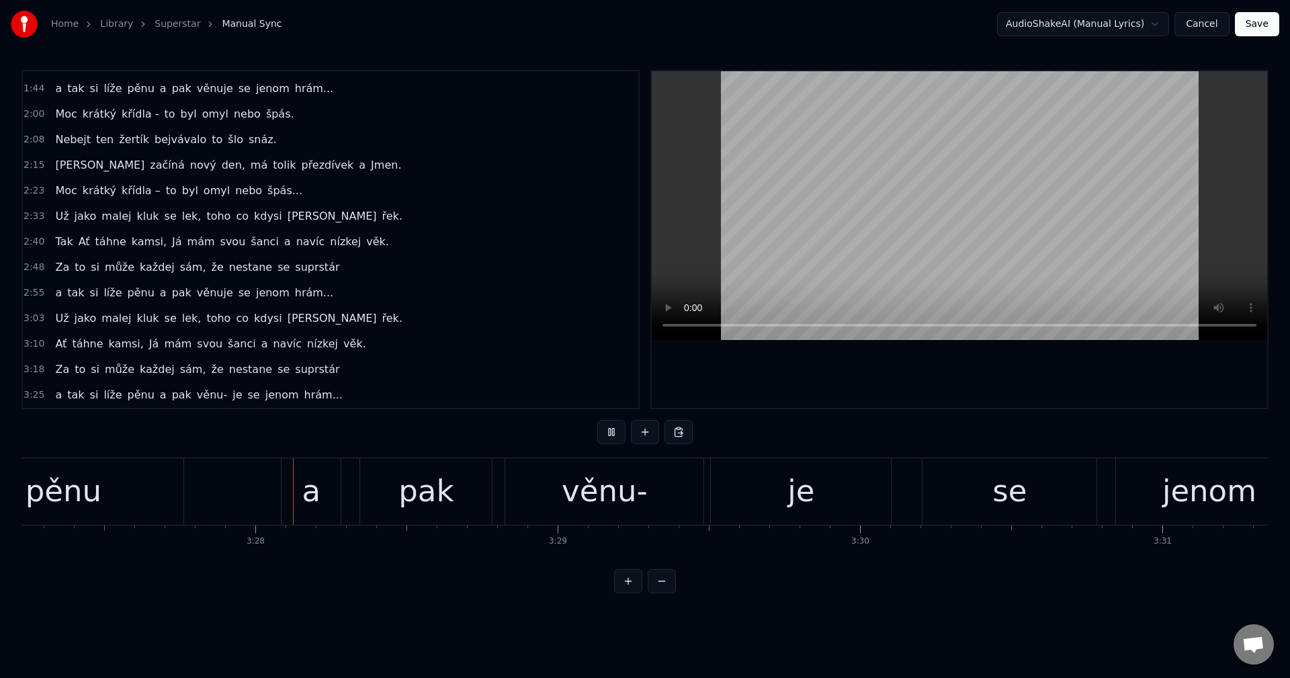
scroll to position [0, 62657]
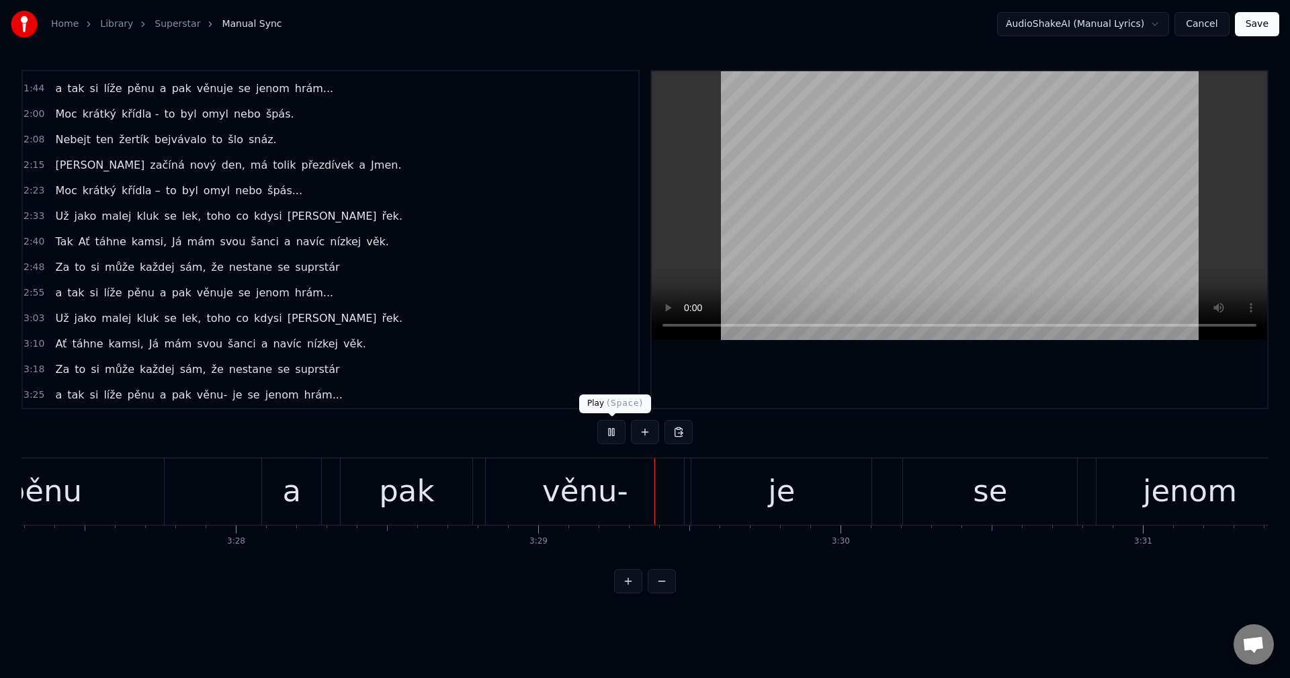
click at [598, 428] on button at bounding box center [611, 432] width 28 height 24
click at [585, 500] on div "věnu-" at bounding box center [585, 491] width 86 height 46
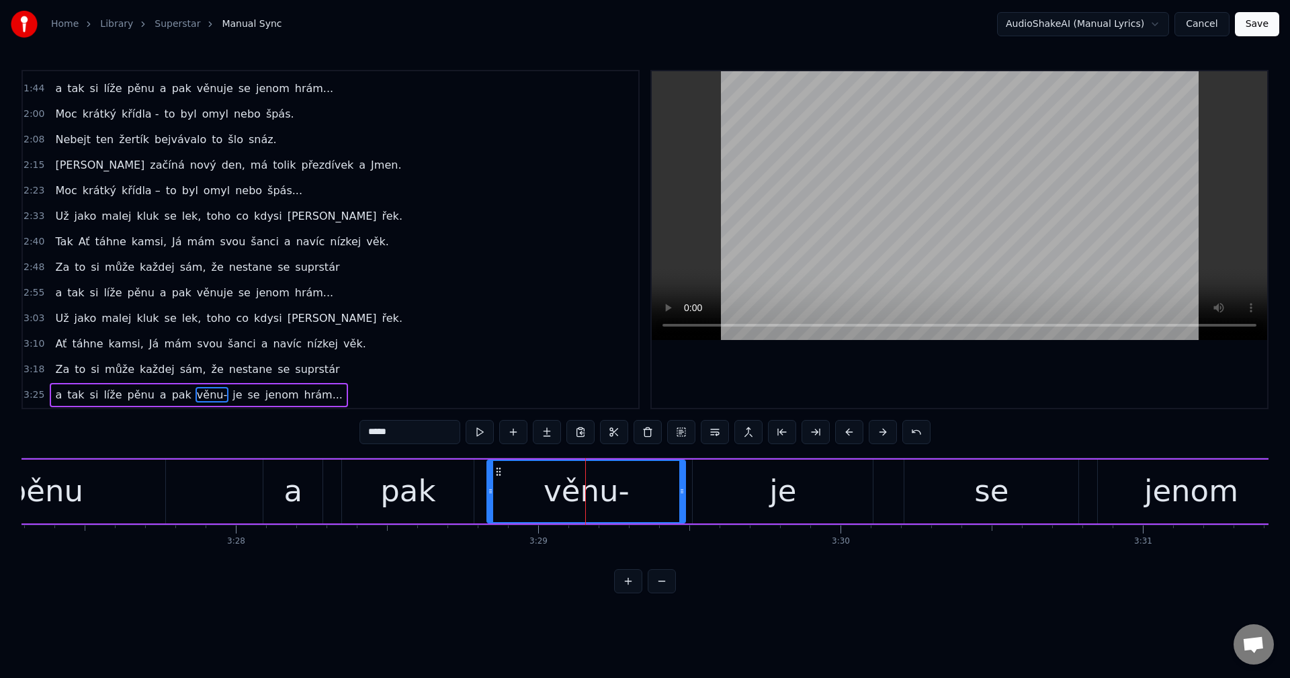
drag, startPoint x: 404, startPoint y: 431, endPoint x: 387, endPoint y: 435, distance: 17.9
click at [387, 435] on input "*****" at bounding box center [409, 432] width 101 height 24
click at [723, 463] on div "je" at bounding box center [783, 491] width 180 height 64
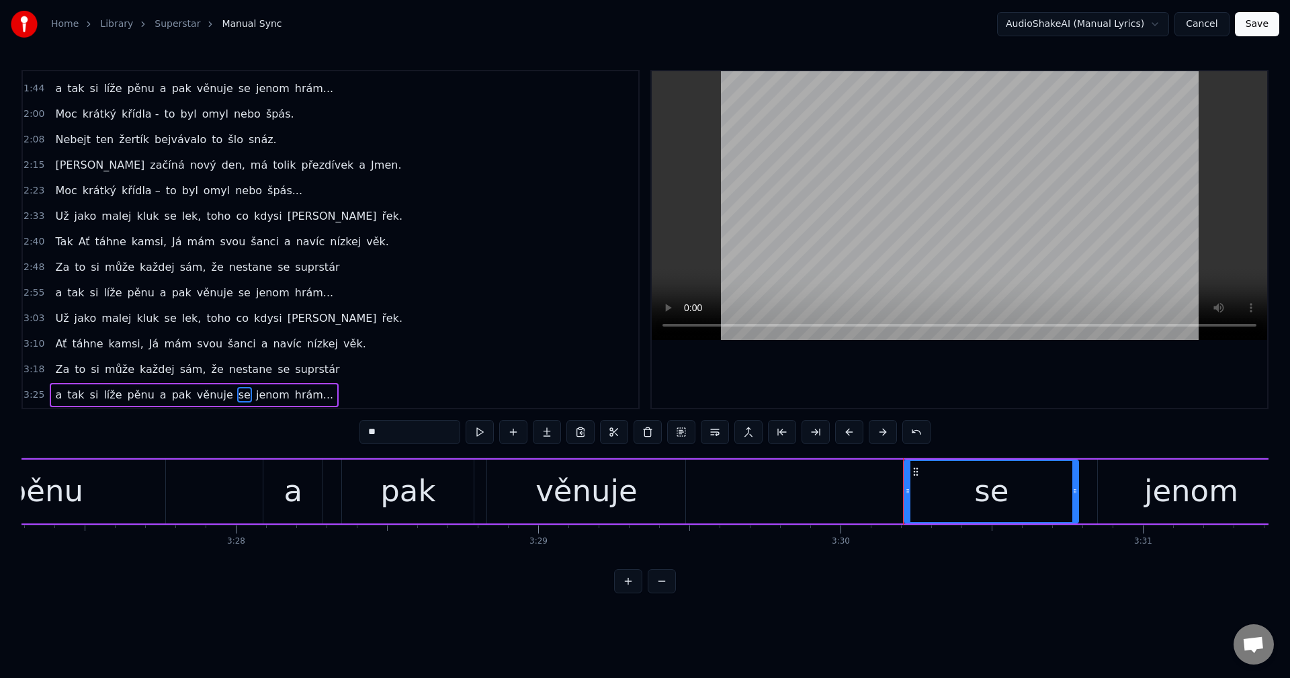
click at [639, 486] on div "věnuje" at bounding box center [586, 491] width 198 height 64
type input "******"
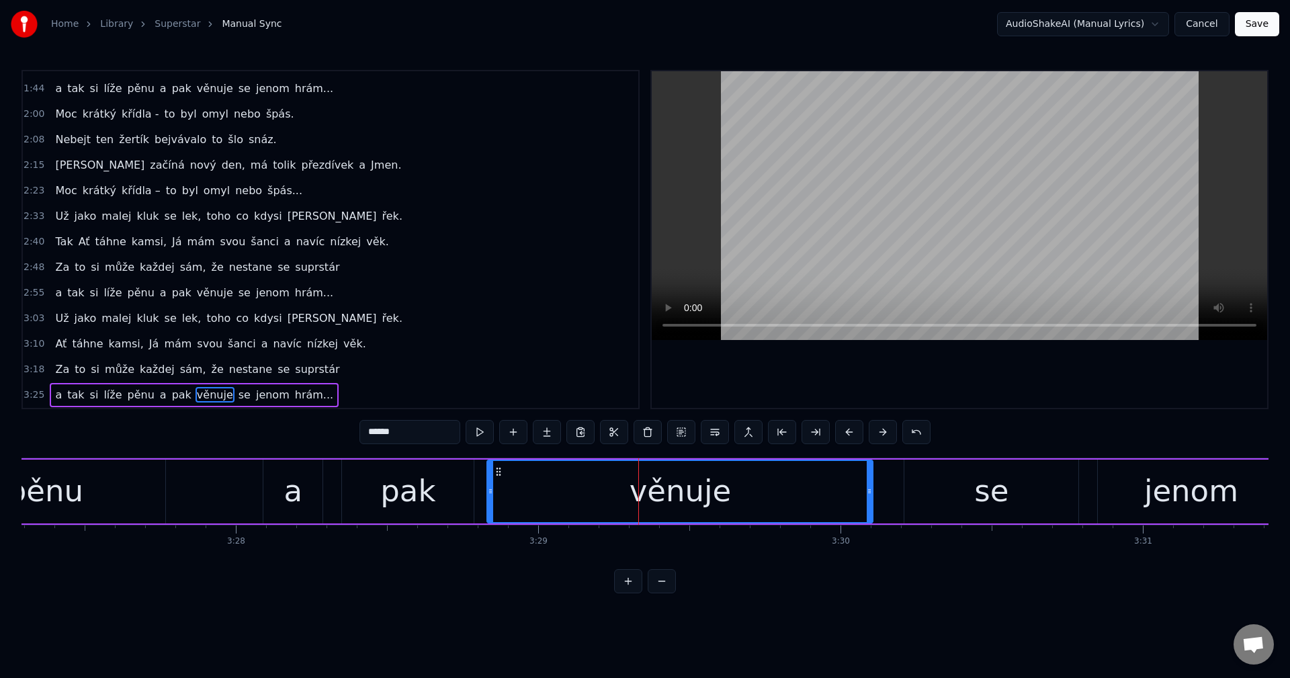
drag, startPoint x: 681, startPoint y: 491, endPoint x: 869, endPoint y: 490, distance: 187.4
click at [869, 490] on icon at bounding box center [868, 491] width 5 height 11
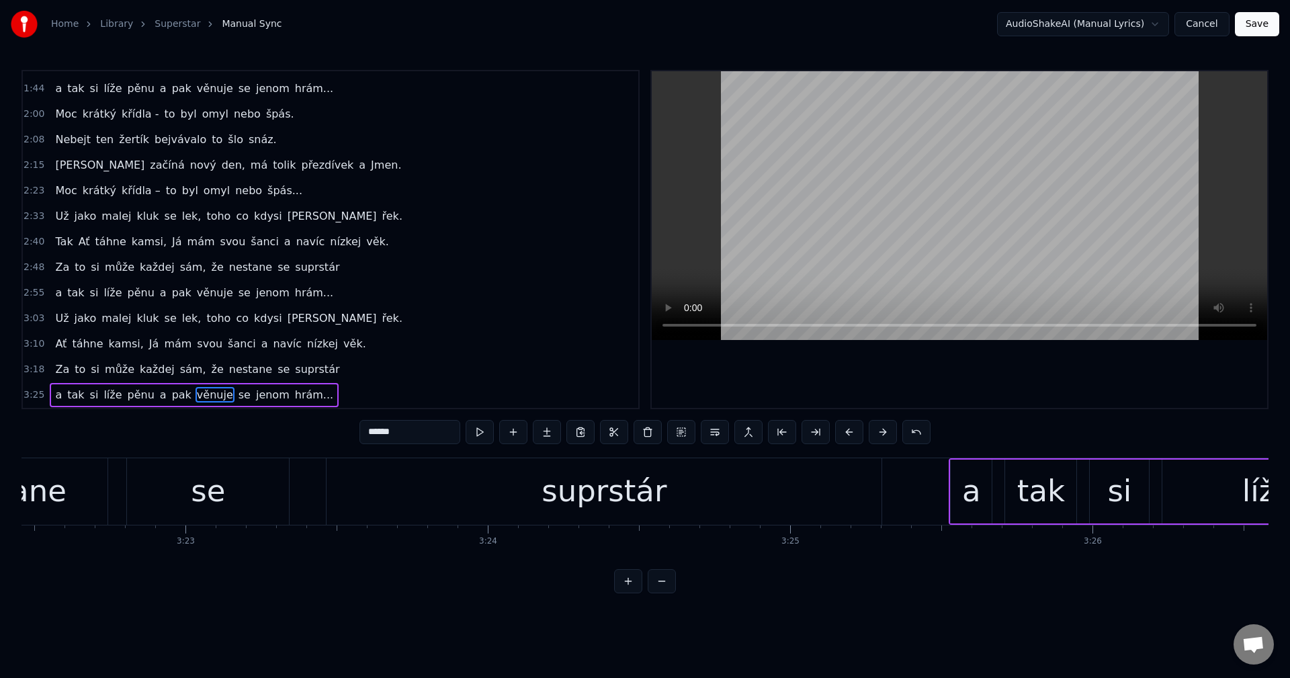
scroll to position [0, 60966]
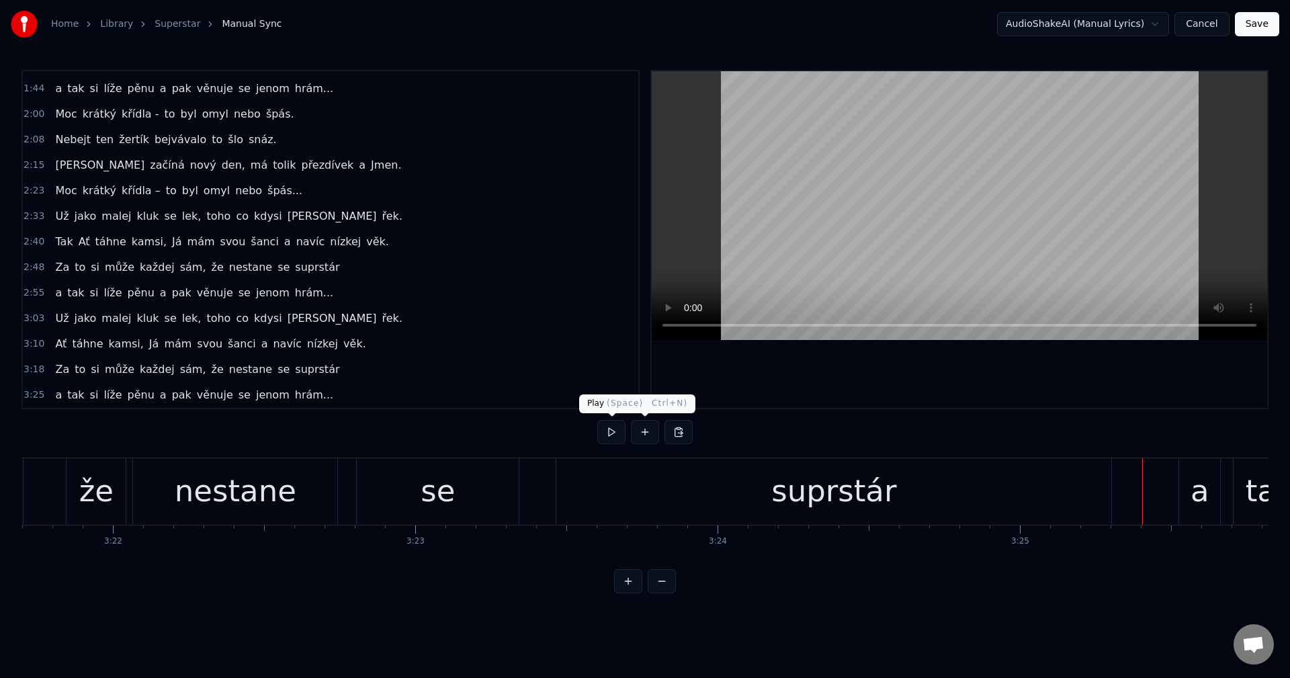
click at [619, 437] on button at bounding box center [611, 432] width 28 height 24
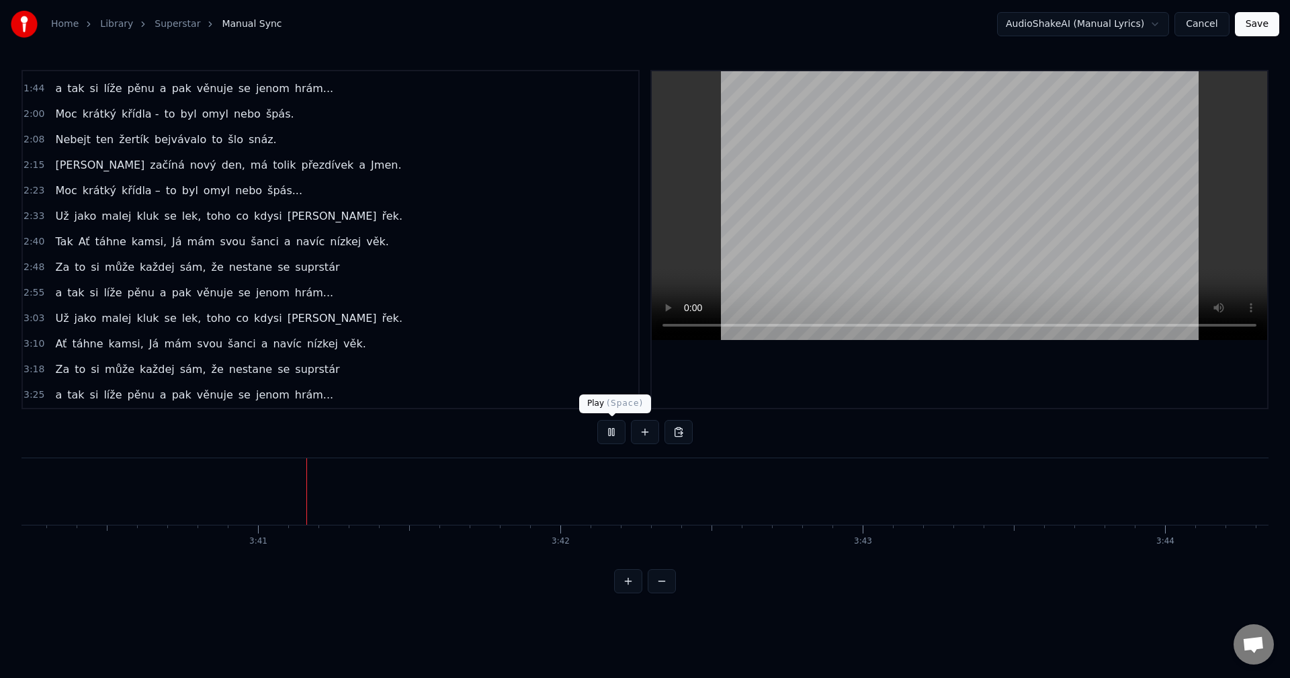
scroll to position [0, 66584]
click at [1253, 28] on button "Save" at bounding box center [1257, 24] width 44 height 24
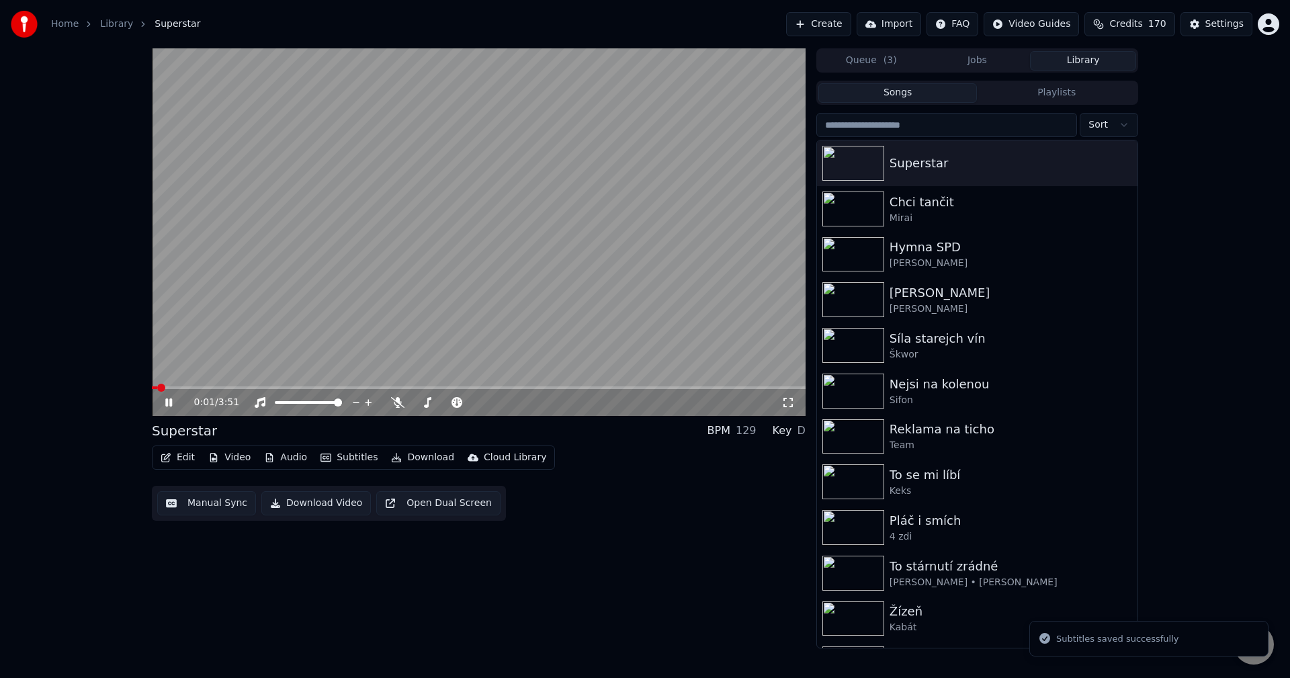
click at [169, 397] on icon at bounding box center [179, 402] width 32 height 11
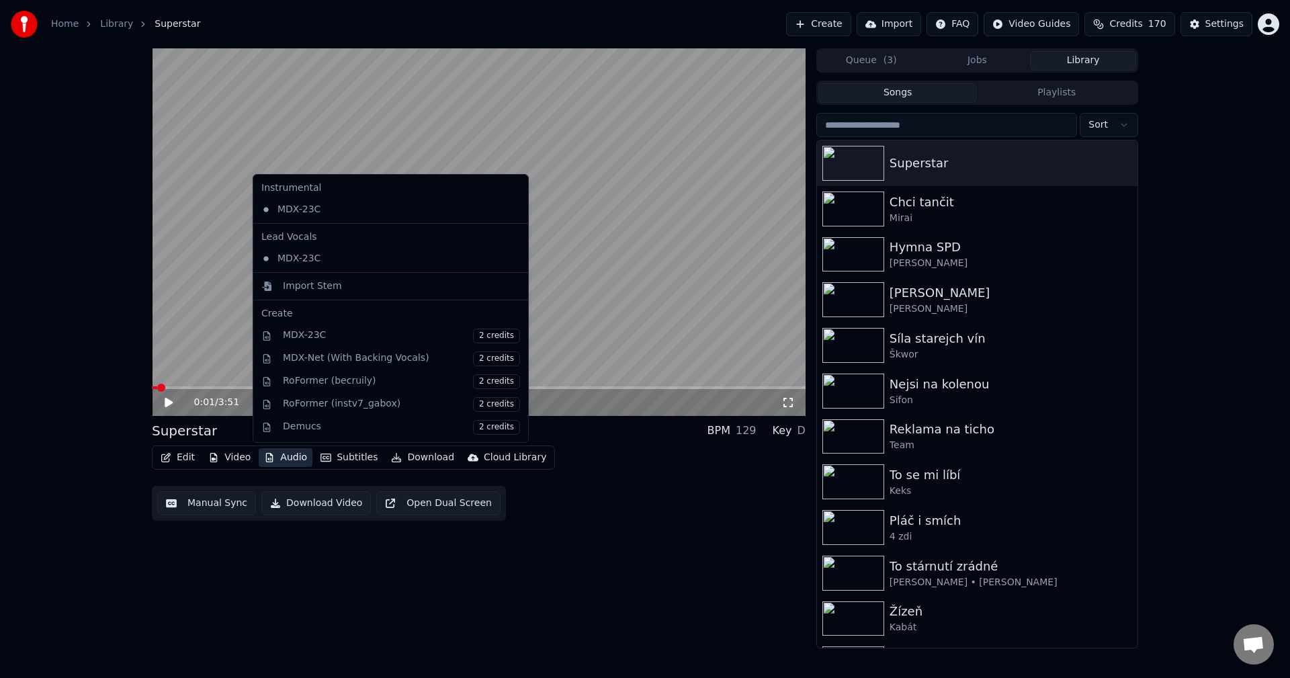
click at [296, 464] on button "Audio" at bounding box center [286, 457] width 54 height 19
click at [312, 290] on div "Import Stem" at bounding box center [312, 285] width 59 height 13
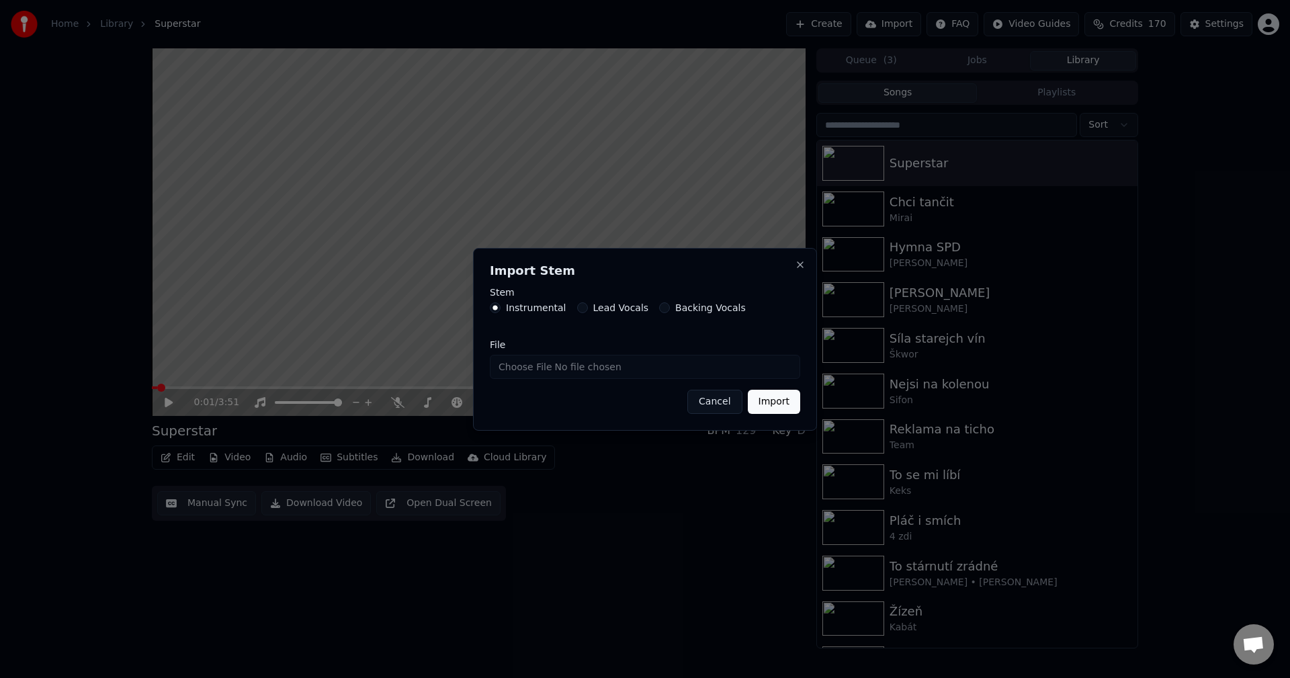
click at [554, 367] on input "File" at bounding box center [645, 367] width 310 height 24
type input "**********"
click at [780, 402] on button "Import" at bounding box center [774, 402] width 52 height 24
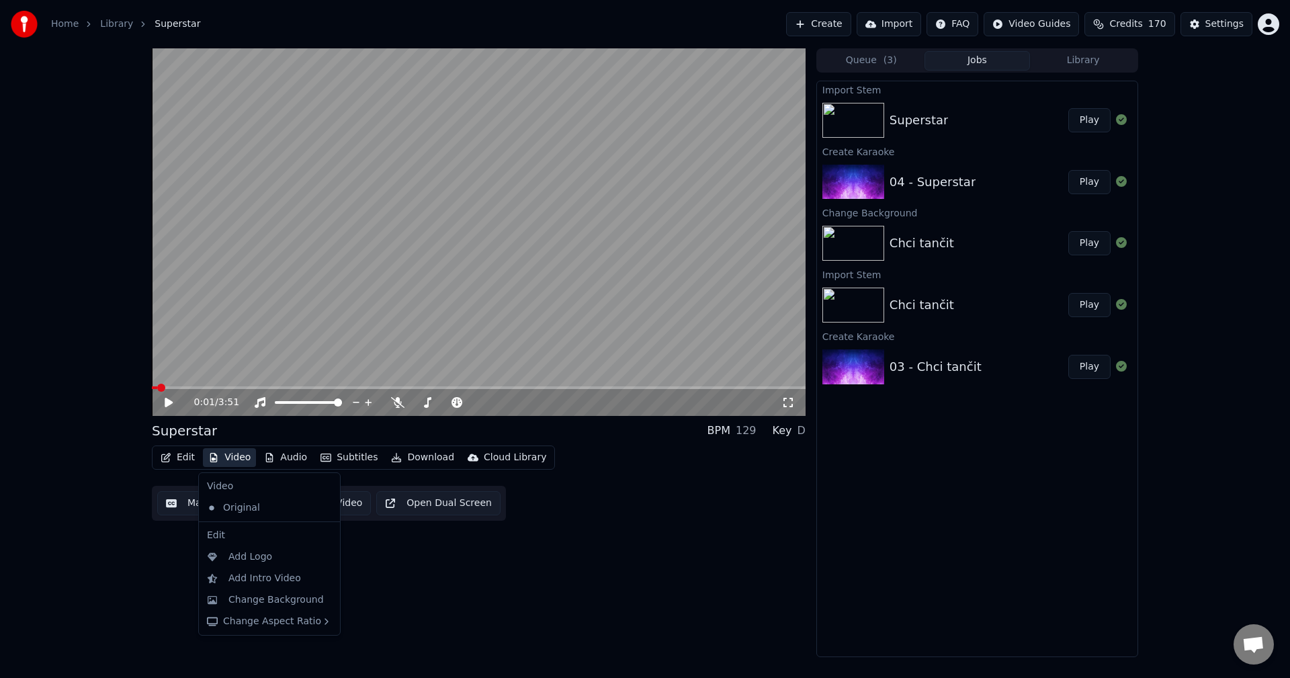
click at [238, 454] on button "Video" at bounding box center [229, 457] width 53 height 19
click at [242, 596] on div "Change Background" at bounding box center [275, 599] width 95 height 13
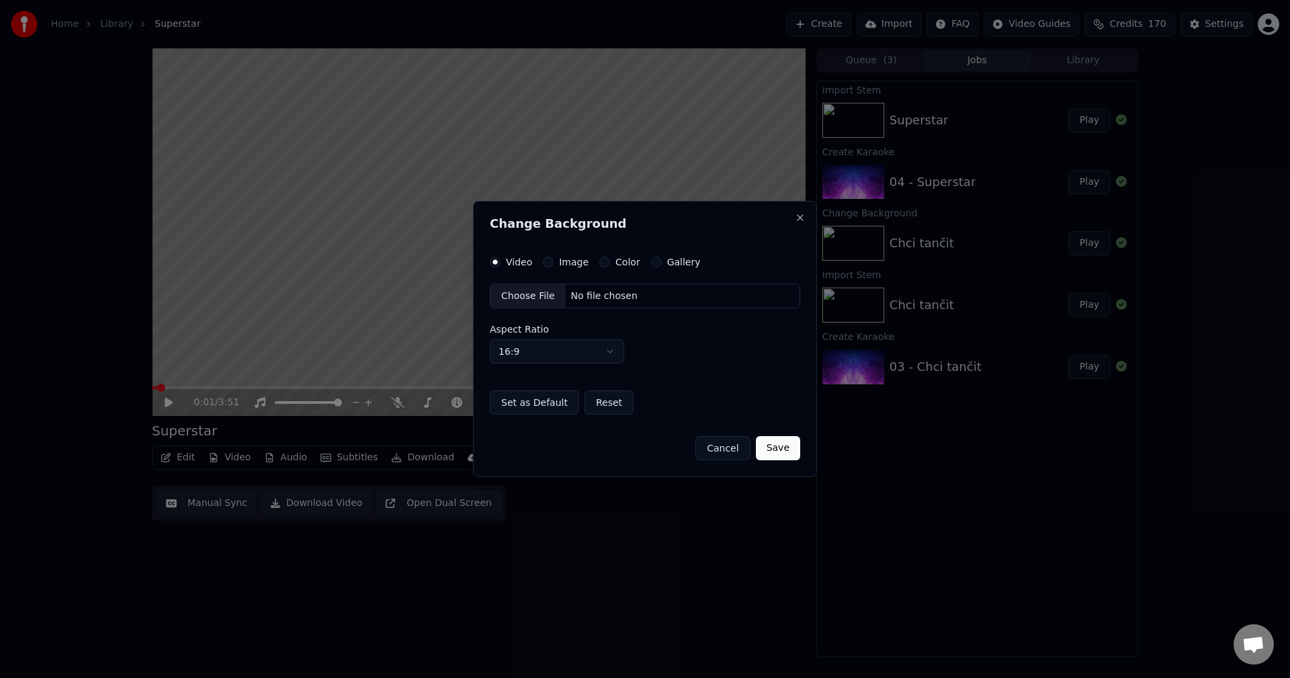
click at [550, 267] on div "Image" at bounding box center [566, 262] width 46 height 11
click at [551, 265] on div "Image" at bounding box center [566, 262] width 46 height 11
click at [549, 261] on button "Image" at bounding box center [548, 262] width 11 height 11
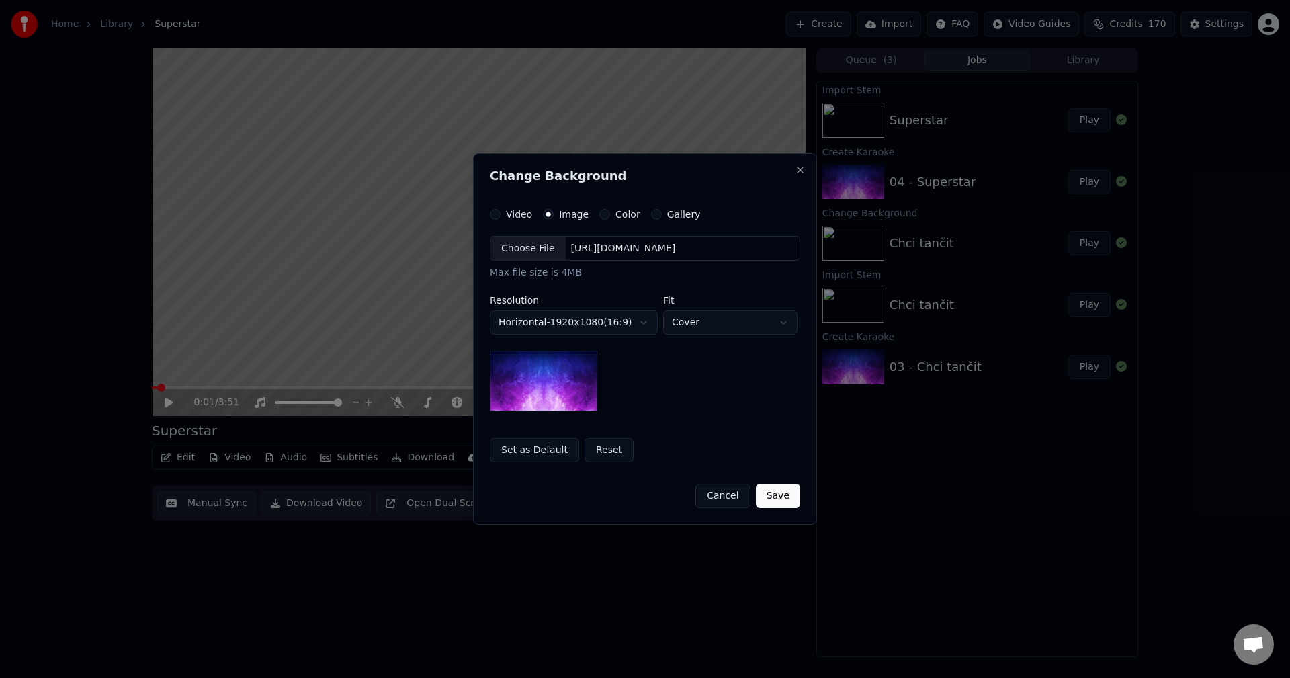
click at [619, 256] on div "Choose File [URL][DOMAIN_NAME]" at bounding box center [645, 249] width 310 height 26
click at [586, 325] on body "**********" at bounding box center [645, 339] width 1290 height 678
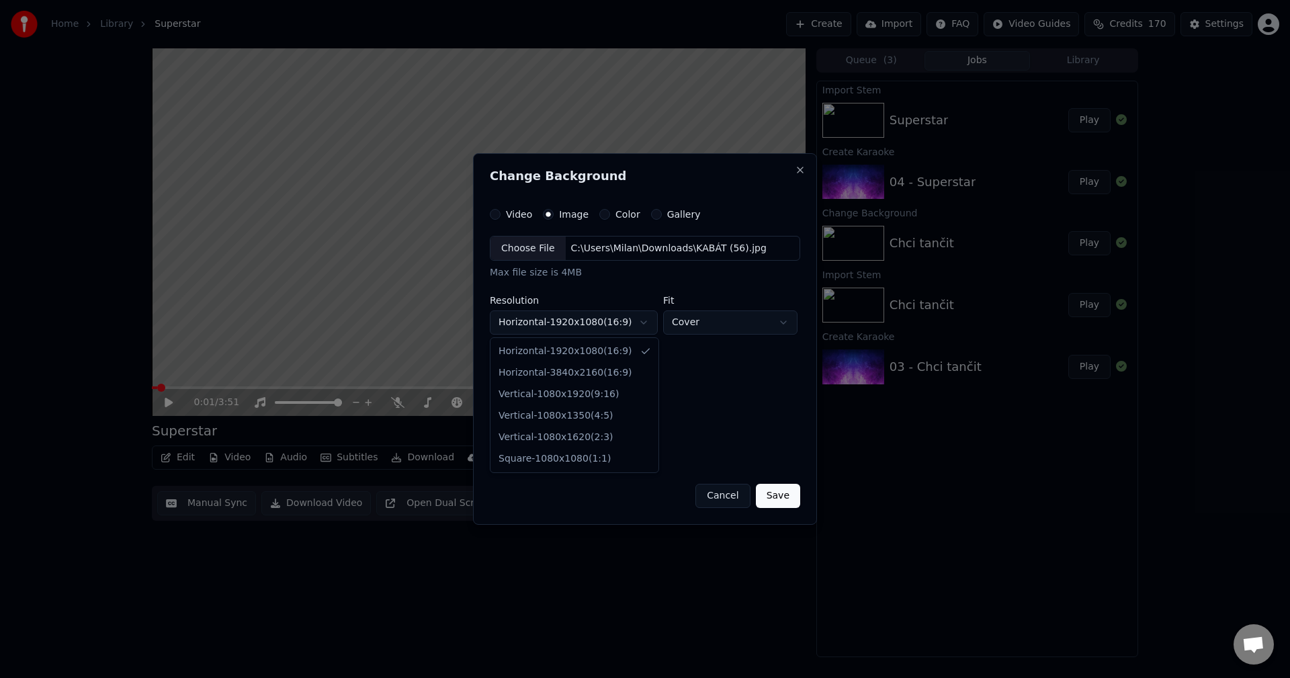
select select "*********"
click at [780, 498] on button "Save" at bounding box center [778, 496] width 44 height 24
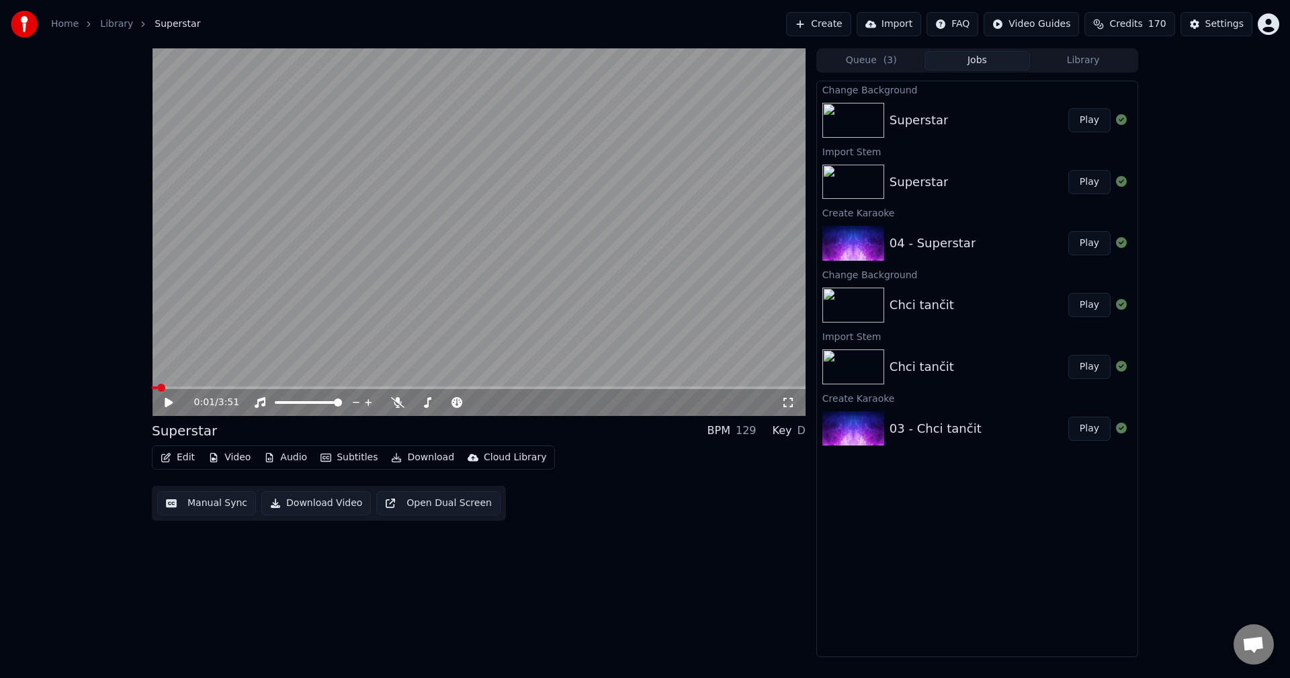
click at [1063, 73] on div "Queue ( 3 ) Jobs Library Change Background Superstar Play Import Stem Superstar…" at bounding box center [977, 352] width 322 height 609
click at [1067, 61] on button "Library" at bounding box center [1083, 60] width 106 height 19
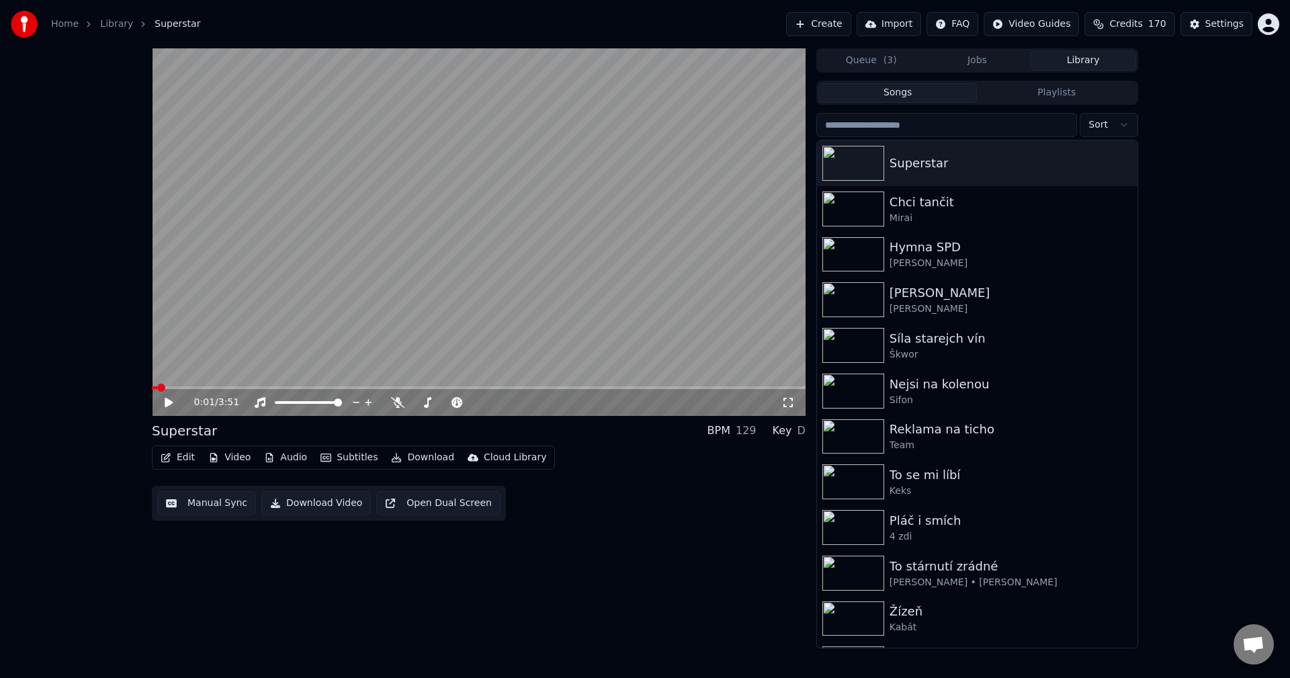
click at [237, 455] on button "Video" at bounding box center [229, 457] width 53 height 19
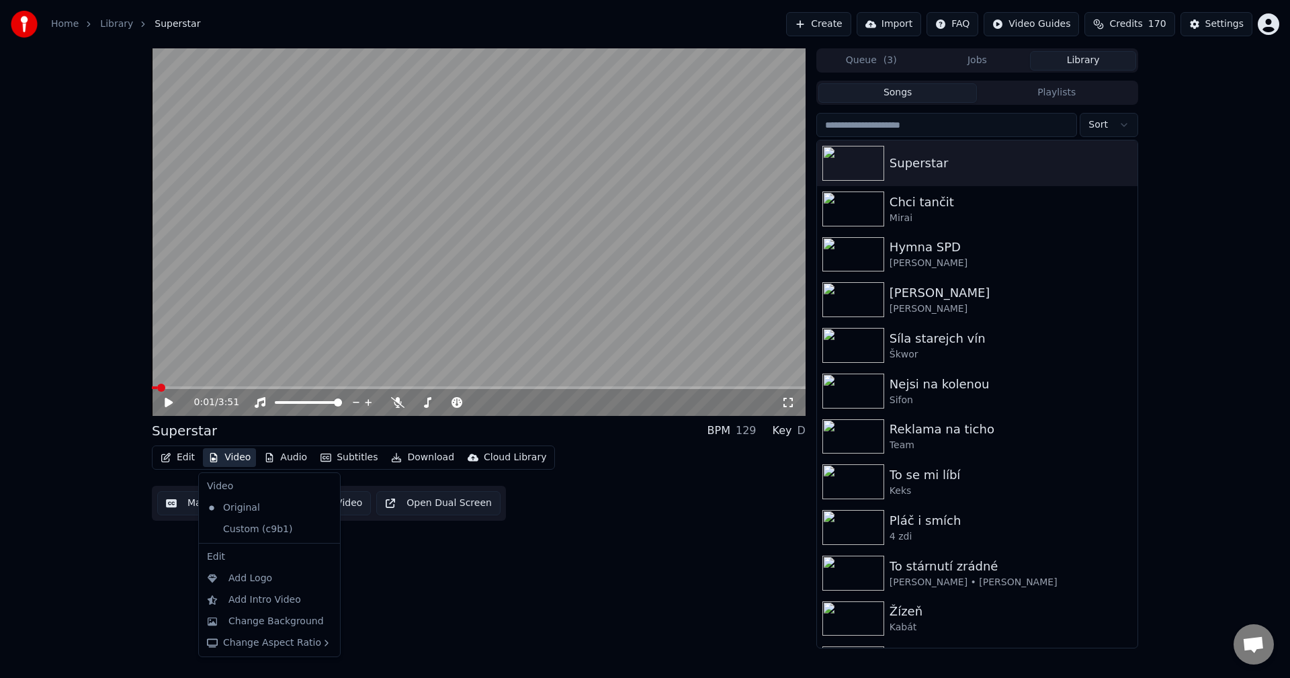
click at [237, 455] on button "Video" at bounding box center [229, 457] width 53 height 19
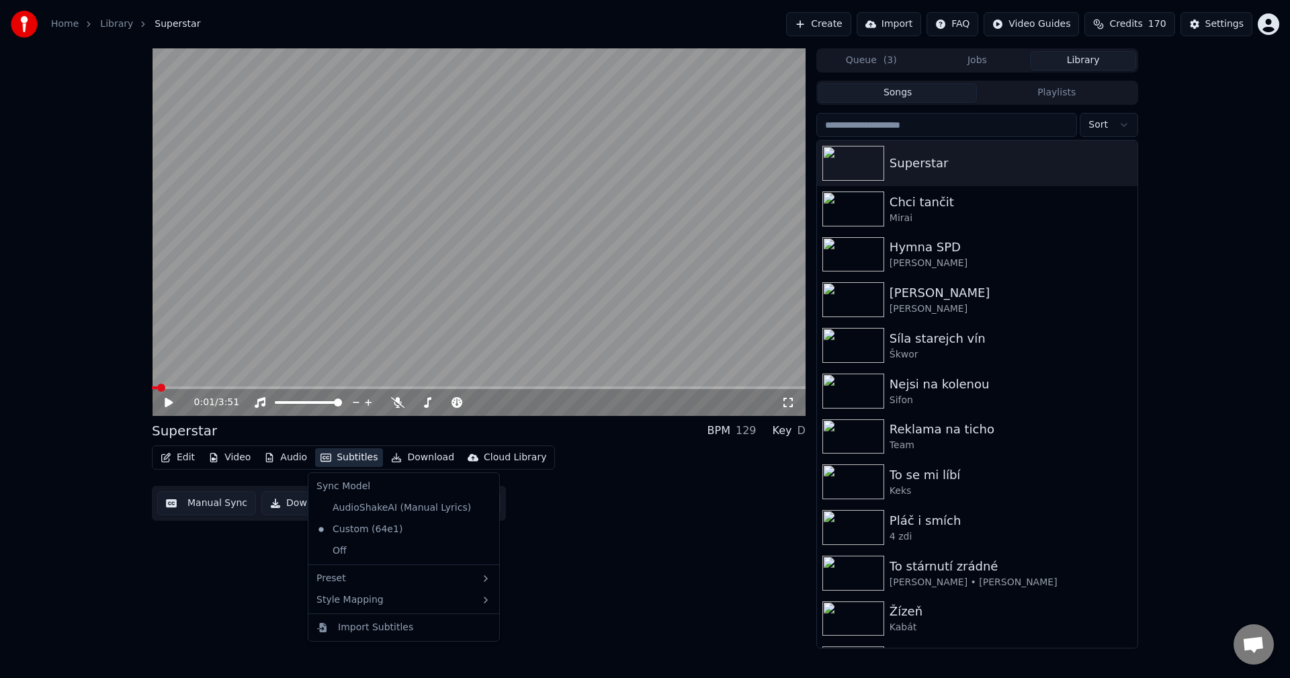
click at [338, 457] on button "Subtitles" at bounding box center [349, 457] width 68 height 19
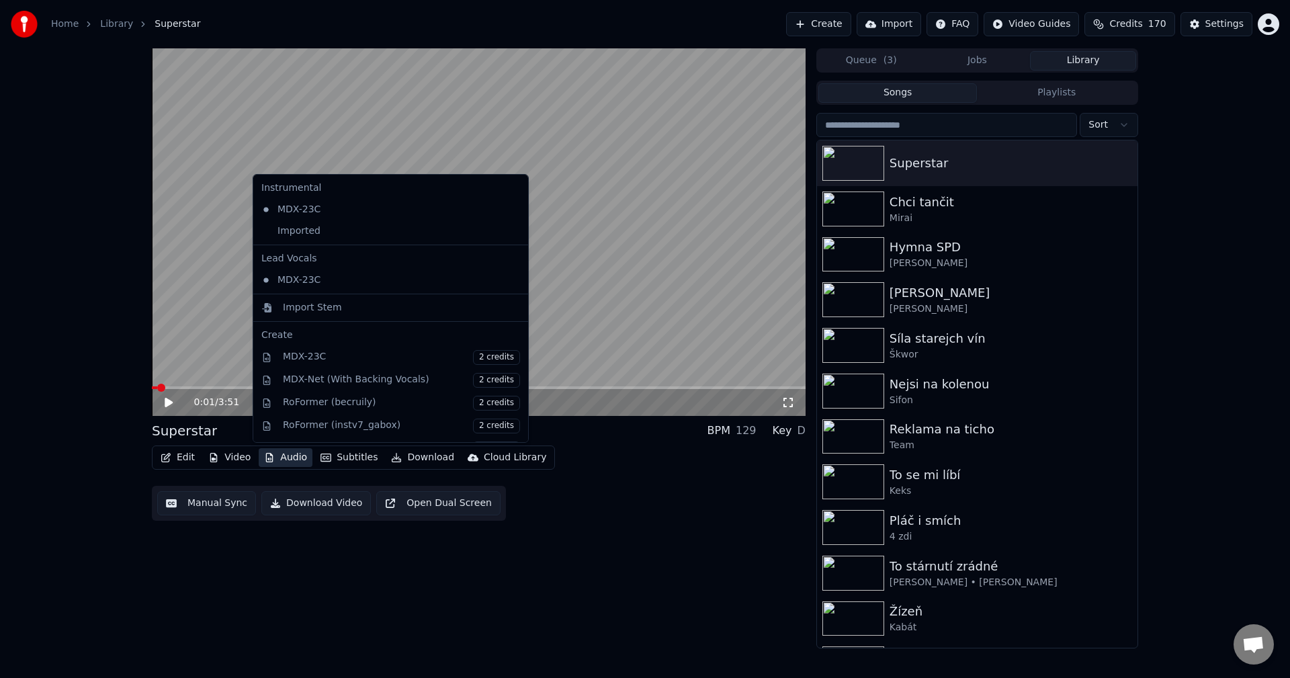
click at [300, 458] on button "Audio" at bounding box center [286, 457] width 54 height 19
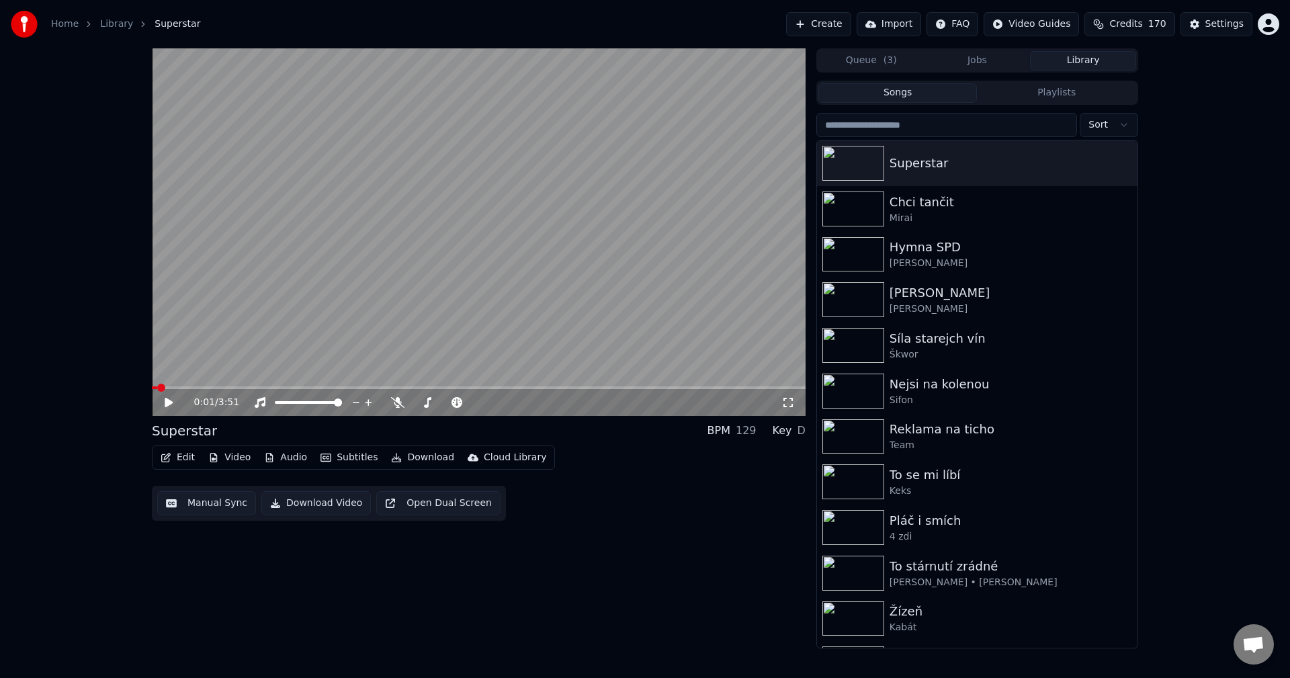
click at [300, 458] on button "Audio" at bounding box center [286, 457] width 54 height 19
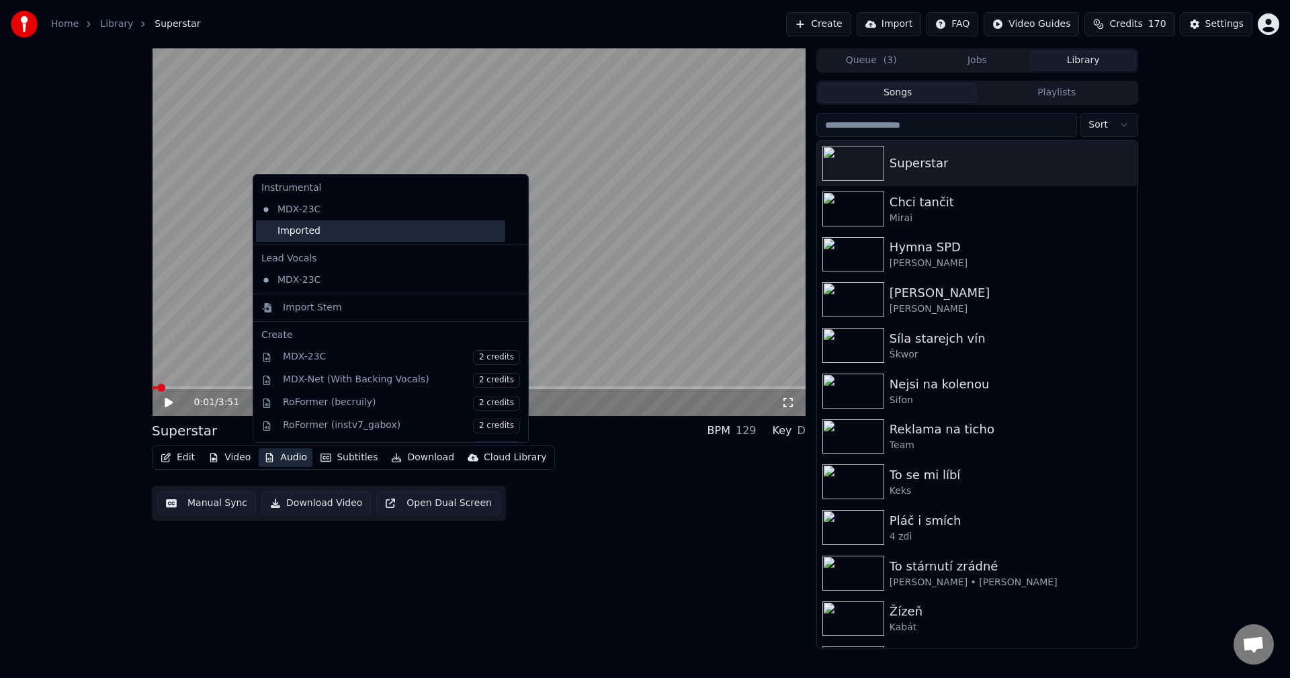
click at [346, 230] on div "Imported" at bounding box center [380, 230] width 249 height 21
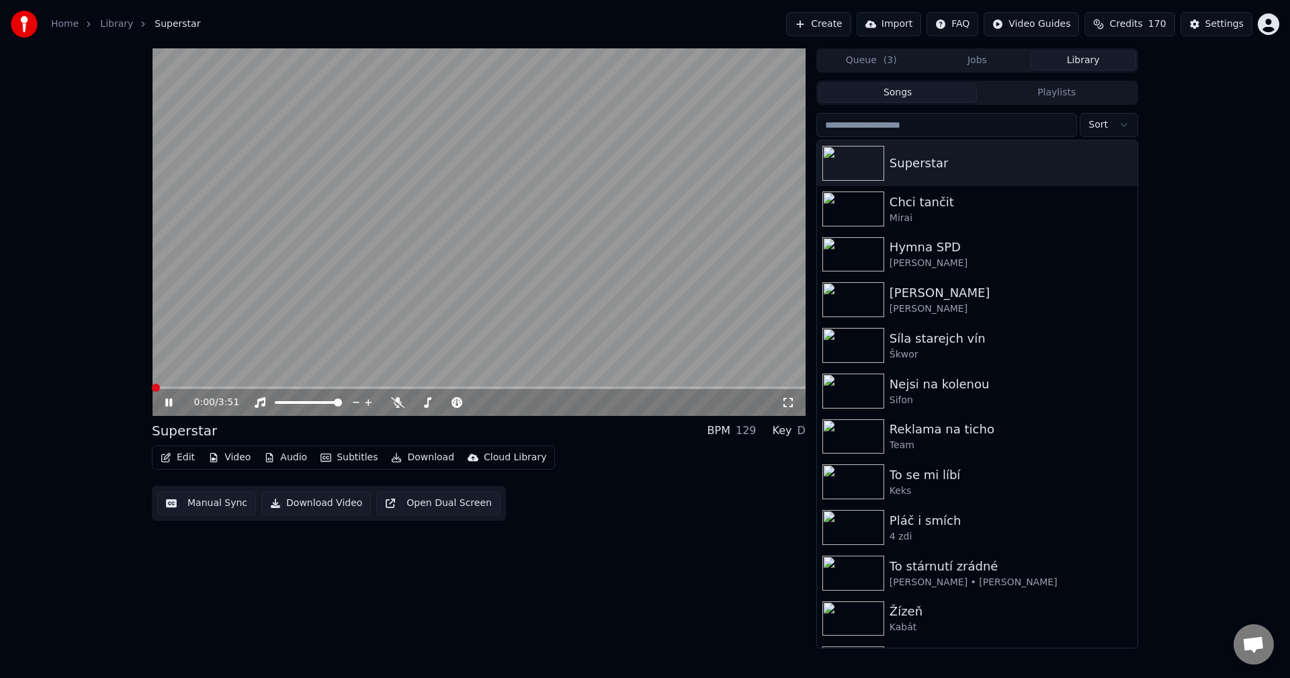
click at [207, 385] on video at bounding box center [479, 231] width 654 height 367
click at [208, 387] on span at bounding box center [479, 387] width 654 height 3
click at [171, 400] on icon at bounding box center [179, 402] width 32 height 11
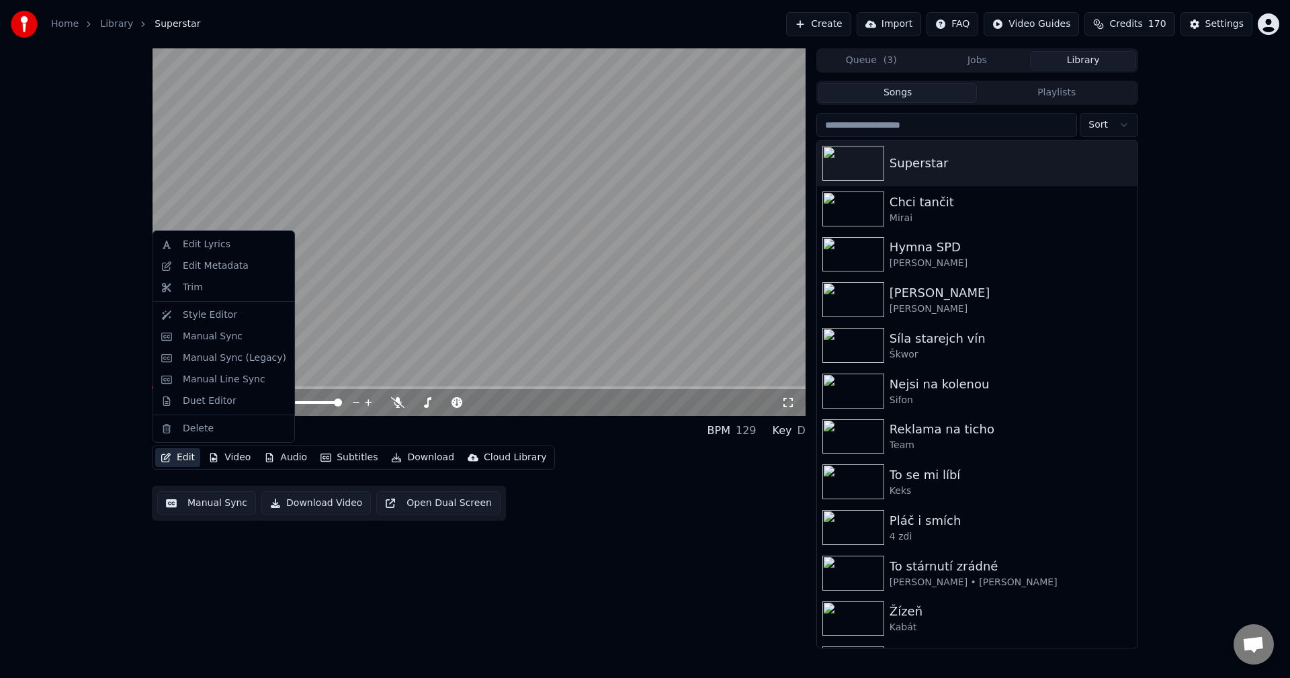
click at [169, 458] on icon "button" at bounding box center [166, 457] width 11 height 9
click at [245, 273] on div "Edit Metadata" at bounding box center [224, 265] width 136 height 21
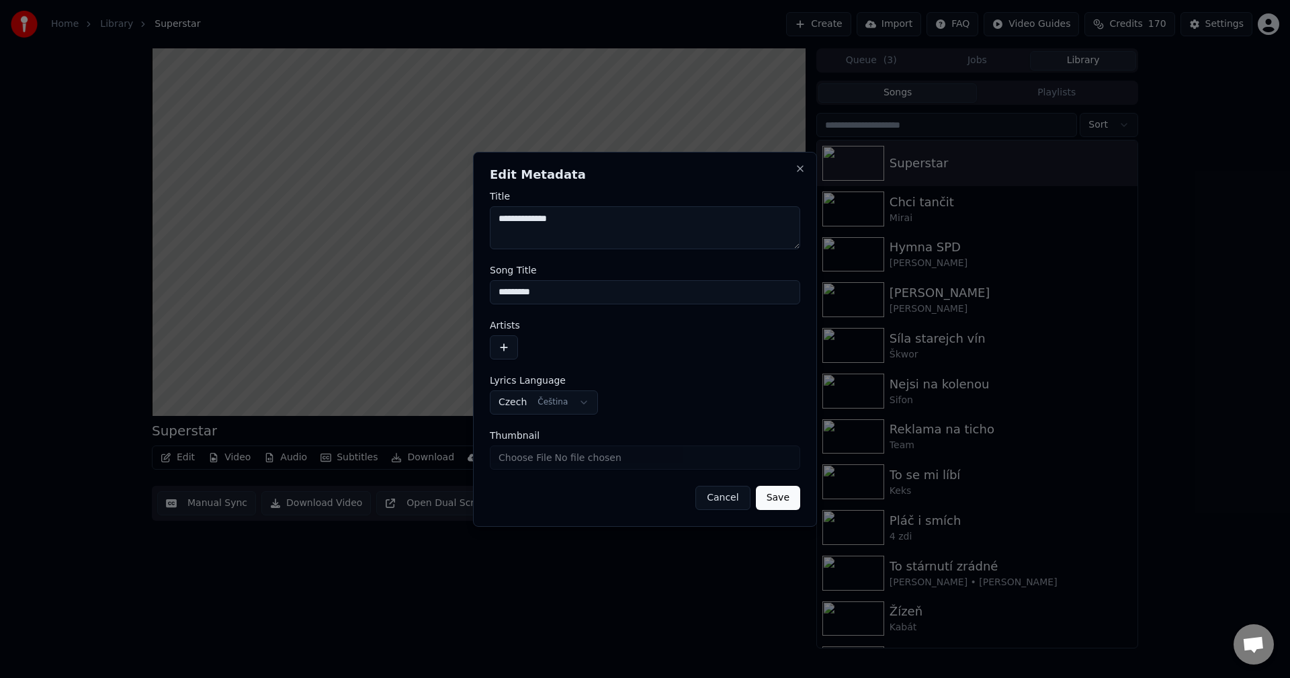
click at [505, 342] on button "button" at bounding box center [504, 347] width 28 height 24
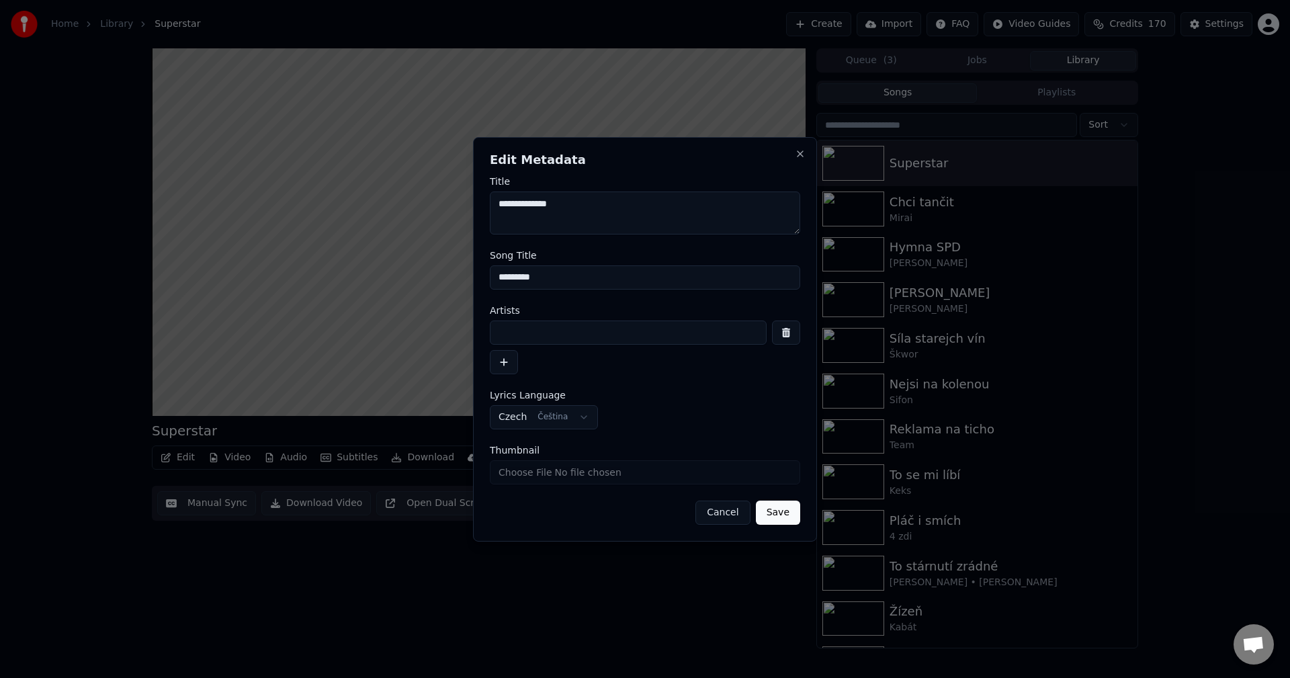
click at [522, 329] on input at bounding box center [628, 332] width 277 height 24
drag, startPoint x: 518, startPoint y: 333, endPoint x: 320, endPoint y: 341, distance: 198.3
click at [324, 341] on body "**********" at bounding box center [645, 339] width 1290 height 678
type input "****"
drag, startPoint x: 505, startPoint y: 206, endPoint x: 453, endPoint y: 209, distance: 51.8
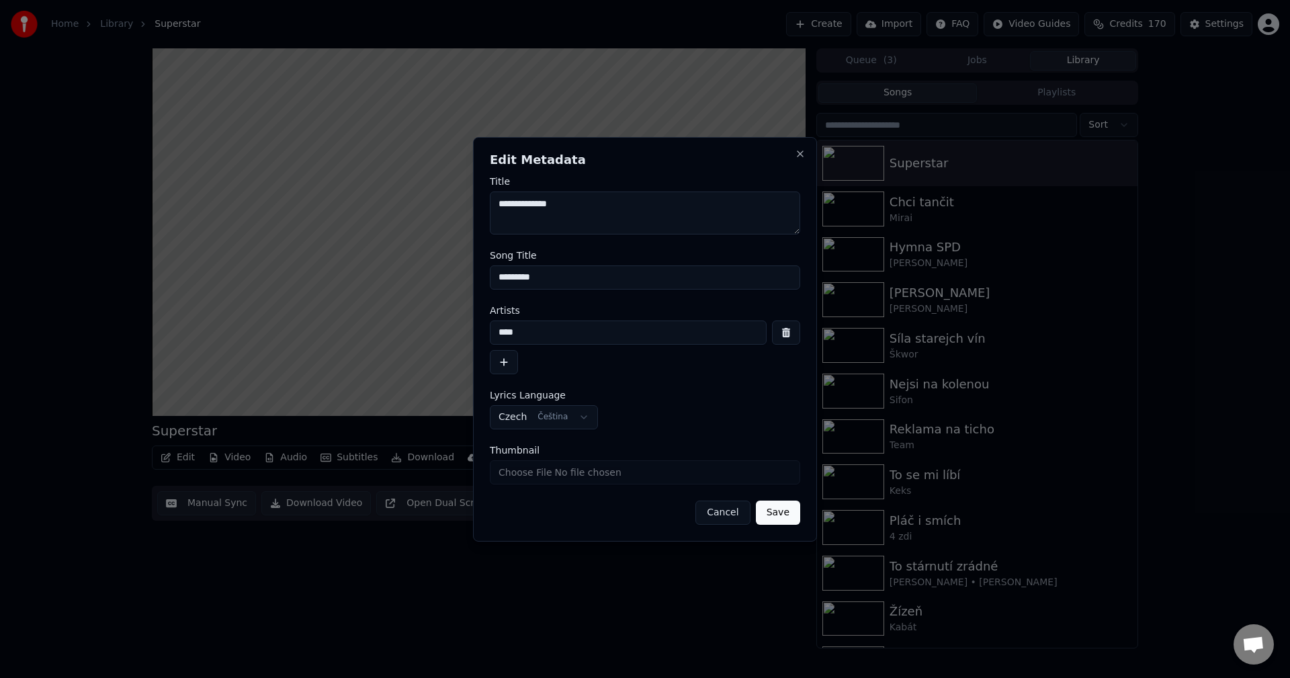
click at [453, 209] on body "**********" at bounding box center [645, 339] width 1290 height 678
drag, startPoint x: 508, startPoint y: 208, endPoint x: 427, endPoint y: 205, distance: 80.6
click at [428, 204] on body "**********" at bounding box center [645, 339] width 1290 height 678
paste textarea "**"
type textarea "**********"
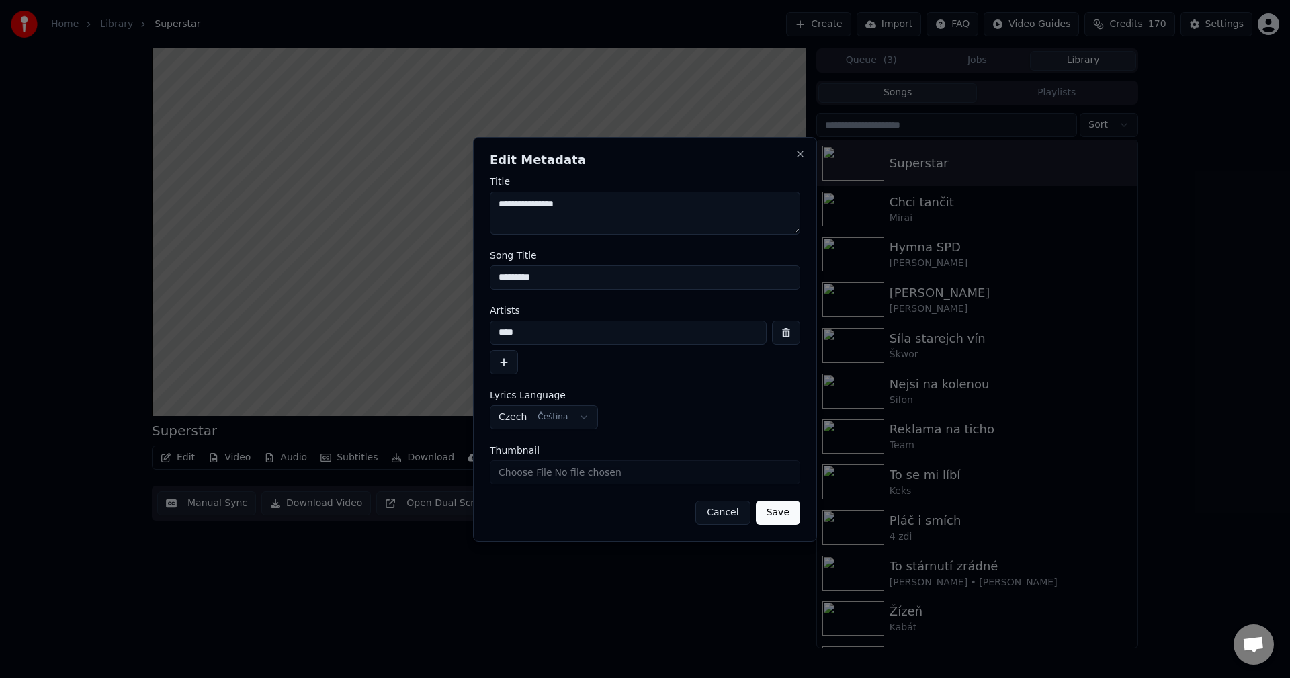
click at [777, 518] on button "Save" at bounding box center [778, 512] width 44 height 24
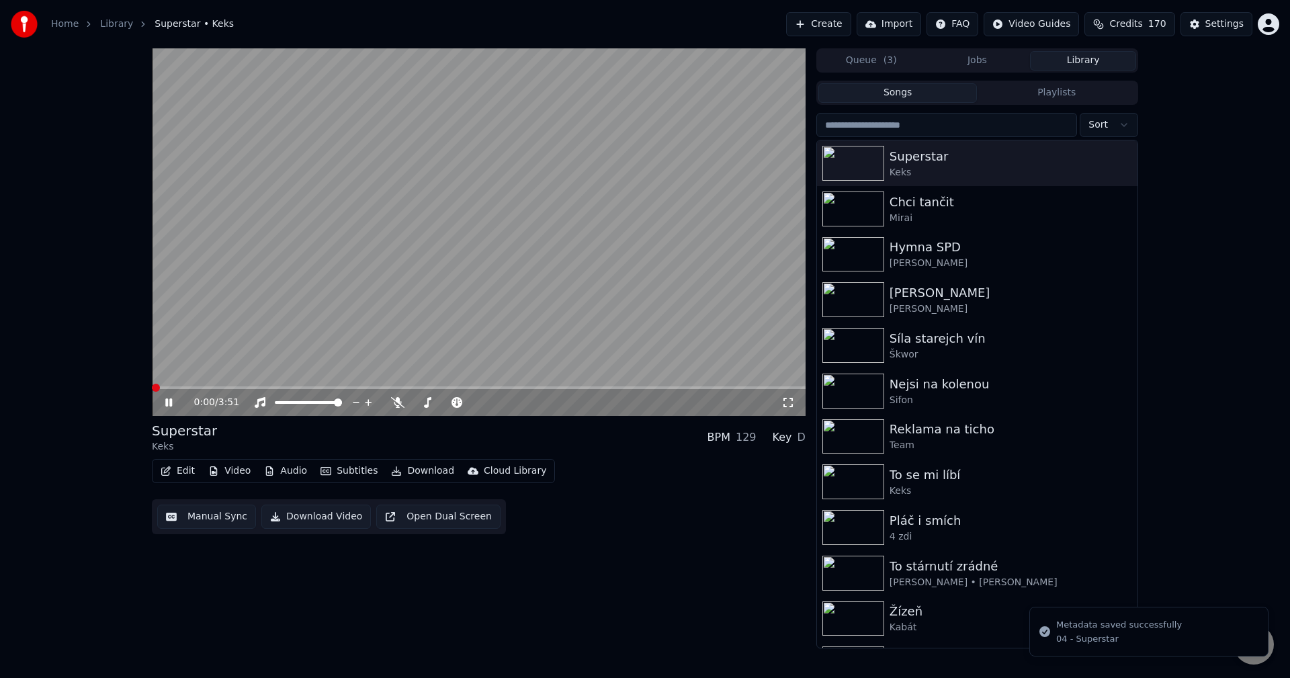
click at [161, 403] on div "0:00 / 3:51" at bounding box center [478, 402] width 643 height 13
click at [170, 400] on icon at bounding box center [179, 402] width 32 height 11
click at [987, 75] on div "Queue ( 3 ) Jobs Library Songs Playlists Sort Superstar Keks Chci tančit Mirai …" at bounding box center [977, 348] width 322 height 600
click at [993, 67] on button "Jobs" at bounding box center [977, 60] width 106 height 19
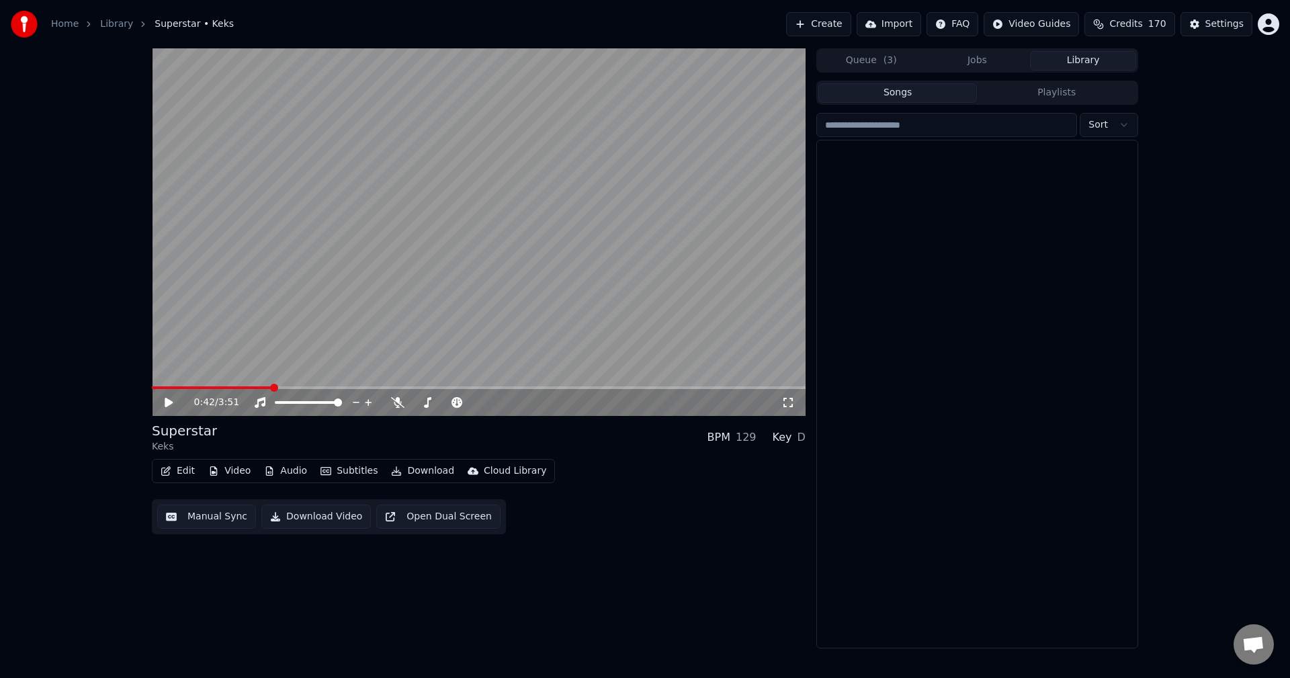
click at [1079, 64] on button "Library" at bounding box center [1083, 60] width 106 height 19
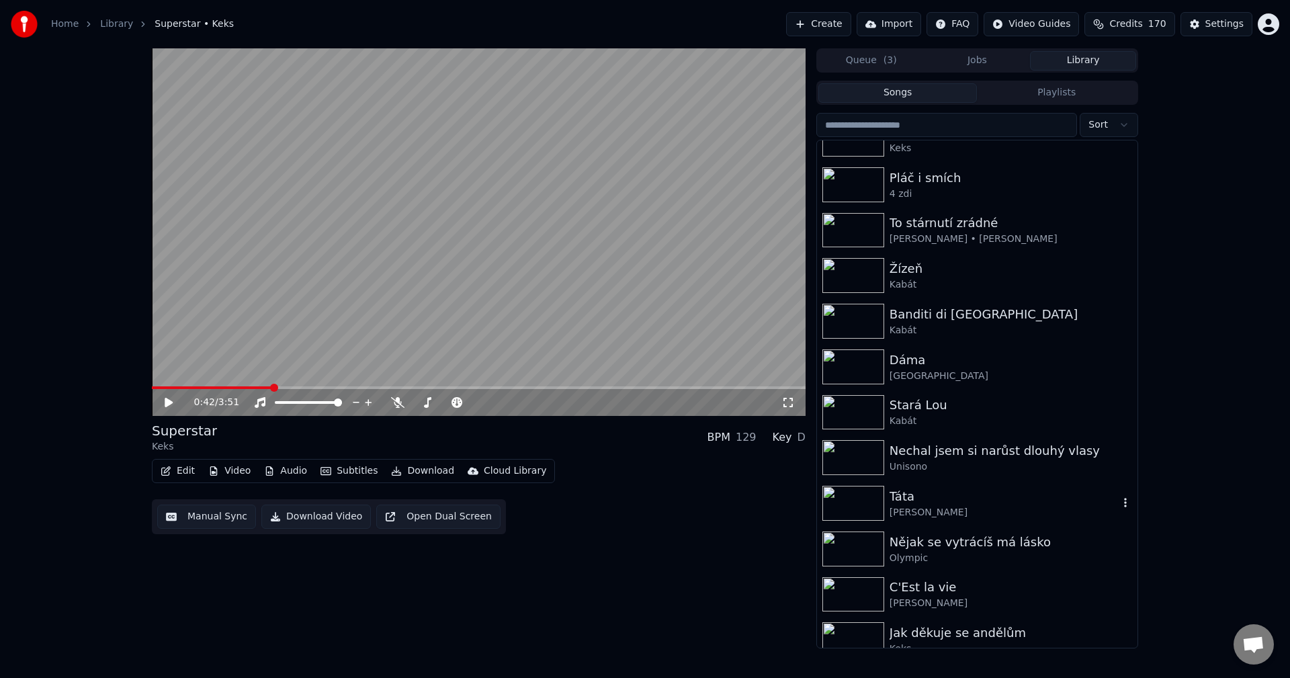
scroll to position [403, 0]
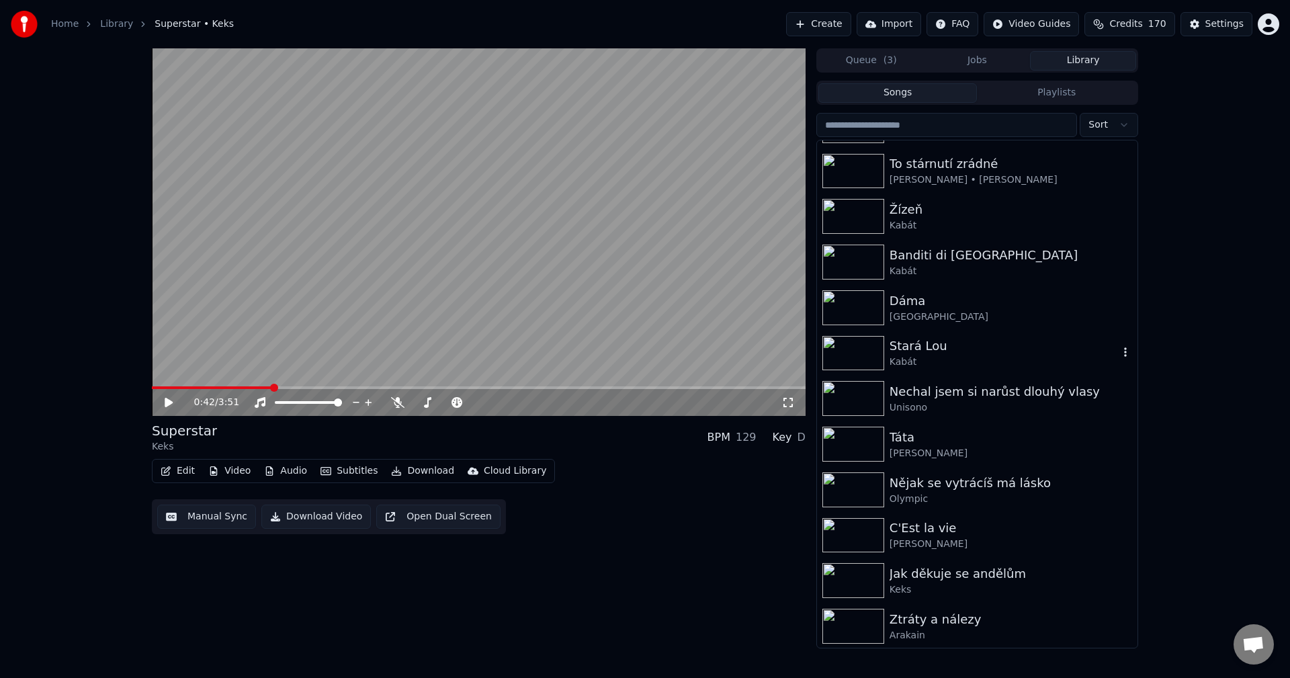
click at [951, 362] on div "Kabát" at bounding box center [1003, 361] width 229 height 13
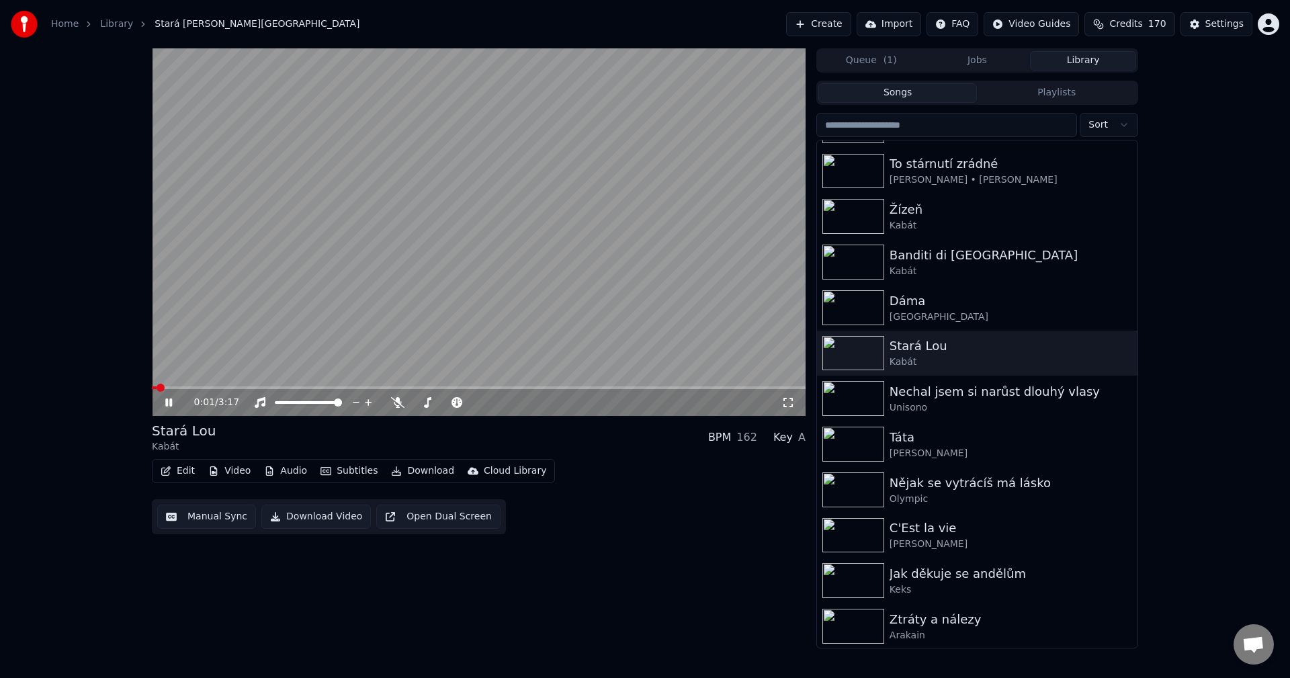
click at [242, 386] on video at bounding box center [479, 231] width 654 height 367
click at [267, 387] on span at bounding box center [479, 387] width 654 height 3
click at [167, 399] on icon at bounding box center [169, 402] width 8 height 9
click at [169, 402] on icon at bounding box center [179, 402] width 32 height 11
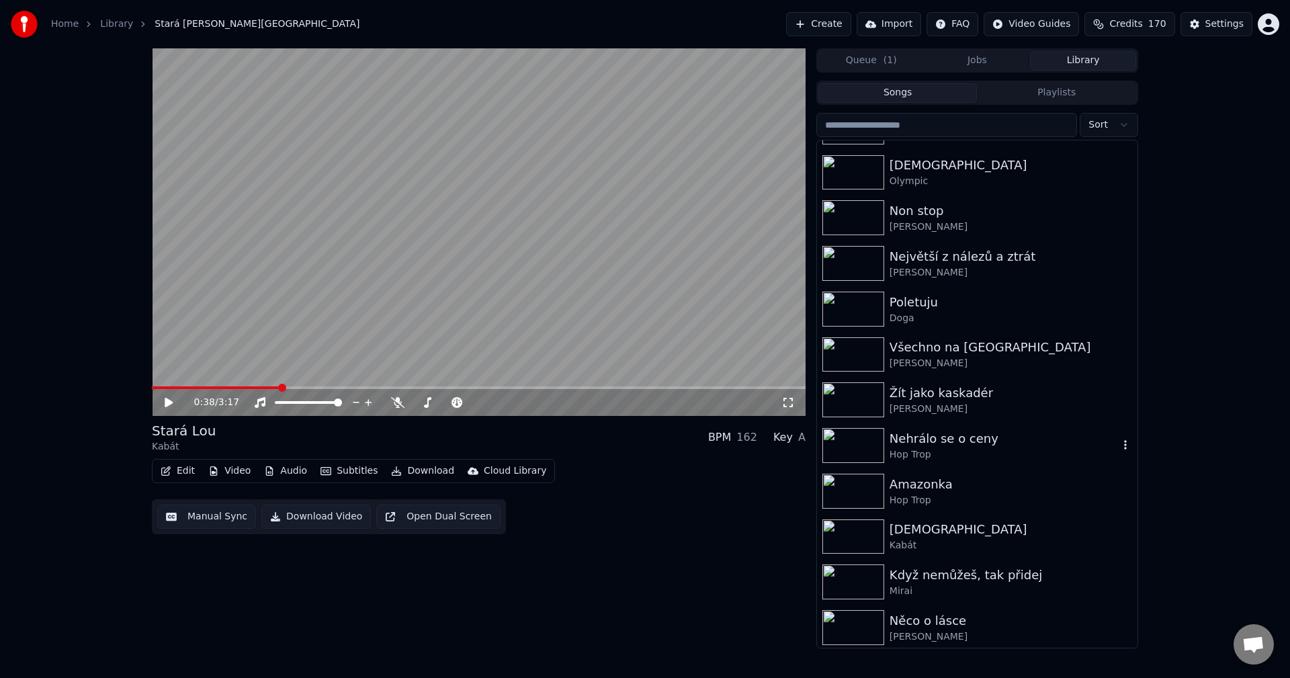
scroll to position [1008, 0]
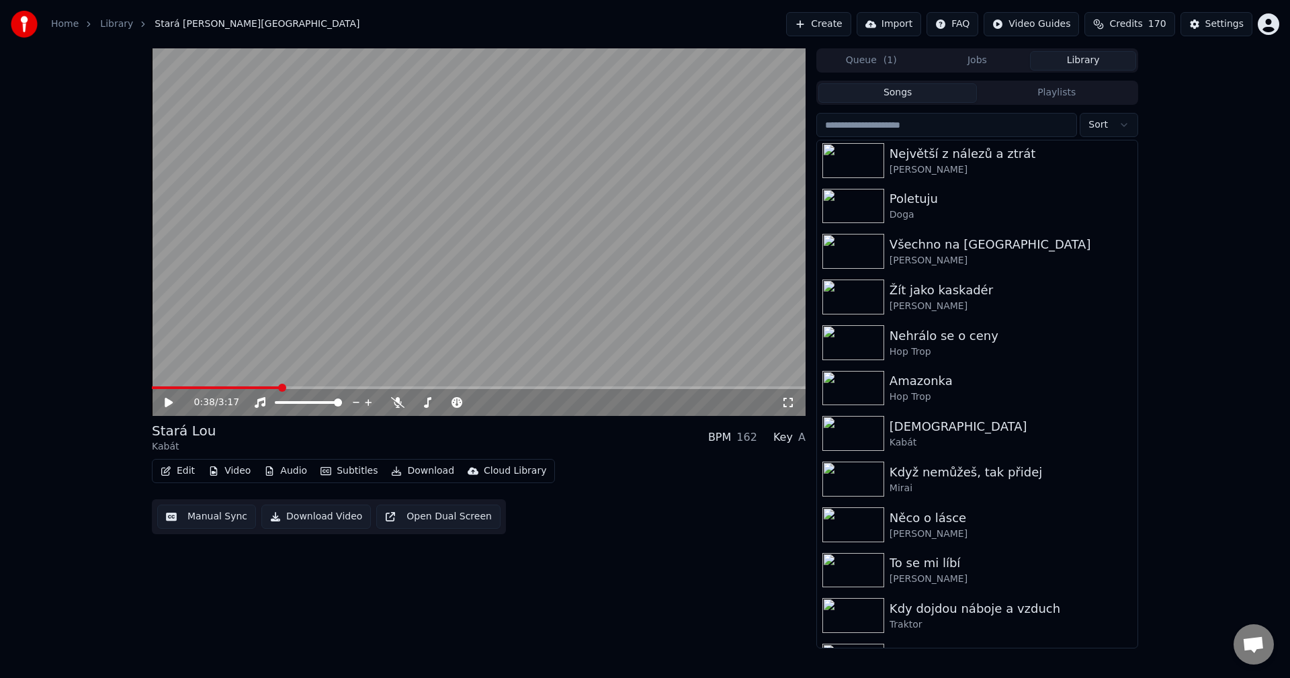
click at [578, 615] on div "0:38 / 3:17 Stará [PERSON_NAME] BPM 162 Key A Edit Video Audio Subtitles Downlo…" at bounding box center [479, 348] width 654 height 600
click at [1279, 2] on div "Home Library [GEOGRAPHIC_DATA] • Kabát Create Import FAQ Video Guides Credits 1…" at bounding box center [645, 24] width 1290 height 48
